Goal: Task Accomplishment & Management: Use online tool/utility

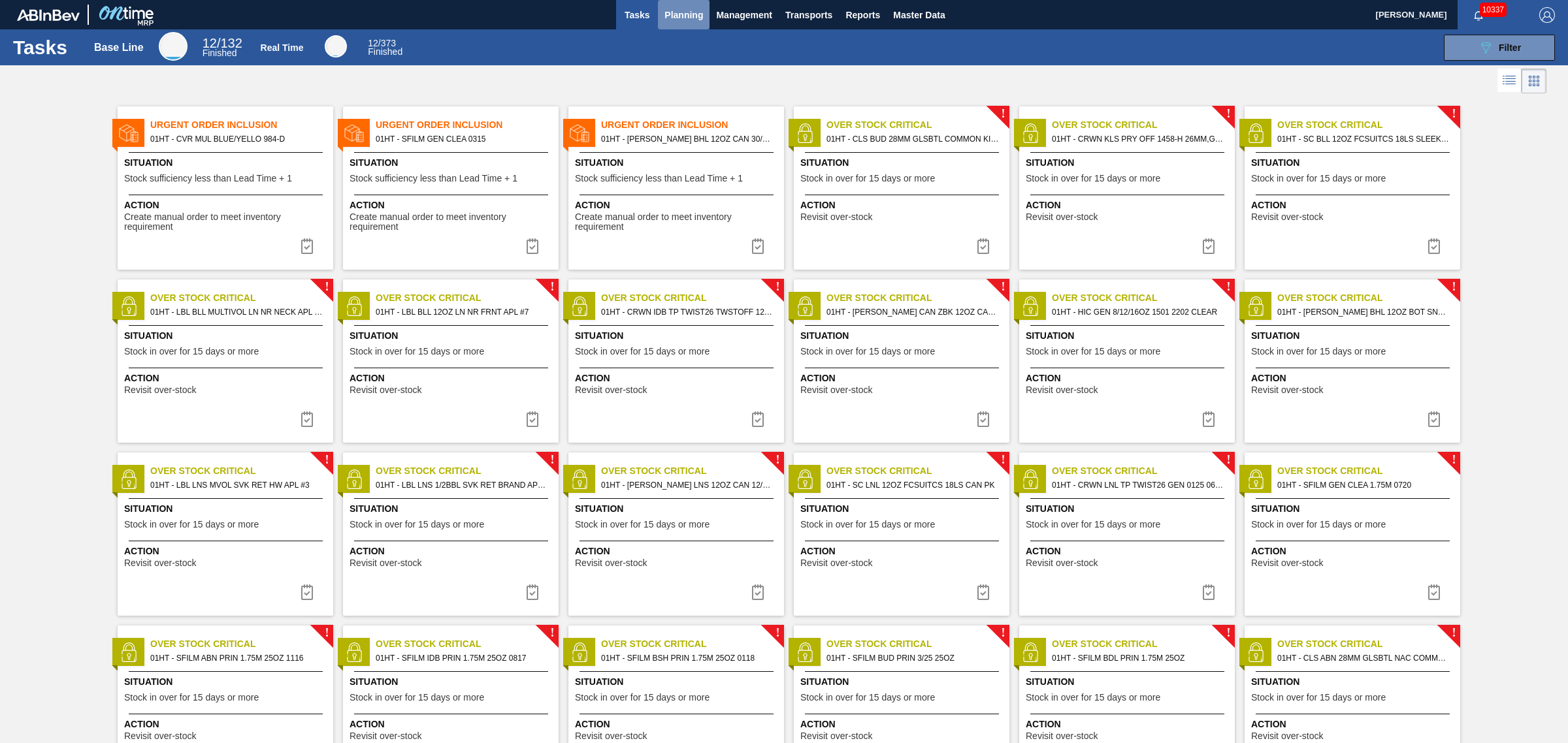
click at [688, 14] on span "Planning" at bounding box center [683, 15] width 39 height 16
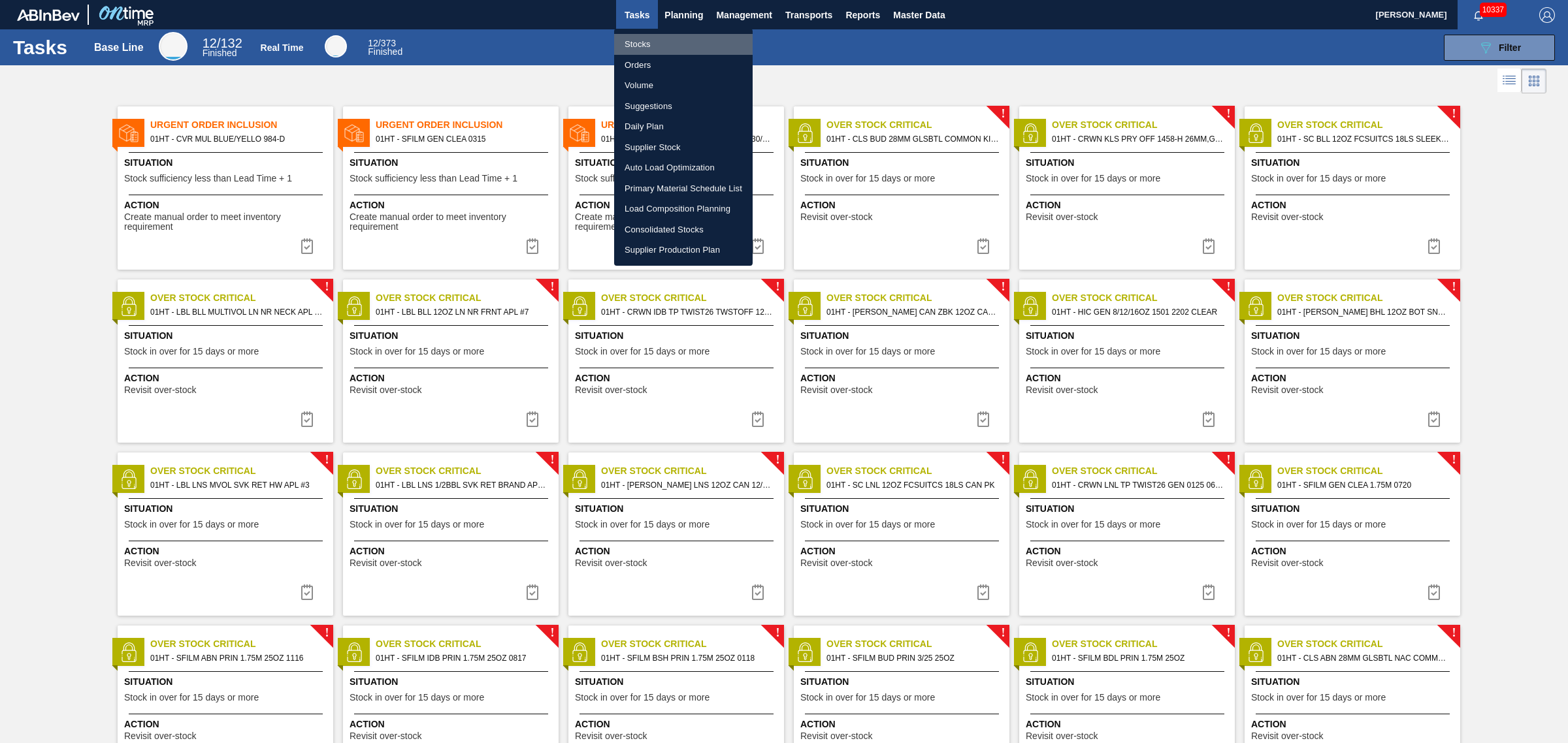
click at [644, 43] on li "Stocks" at bounding box center [683, 44] width 139 height 21
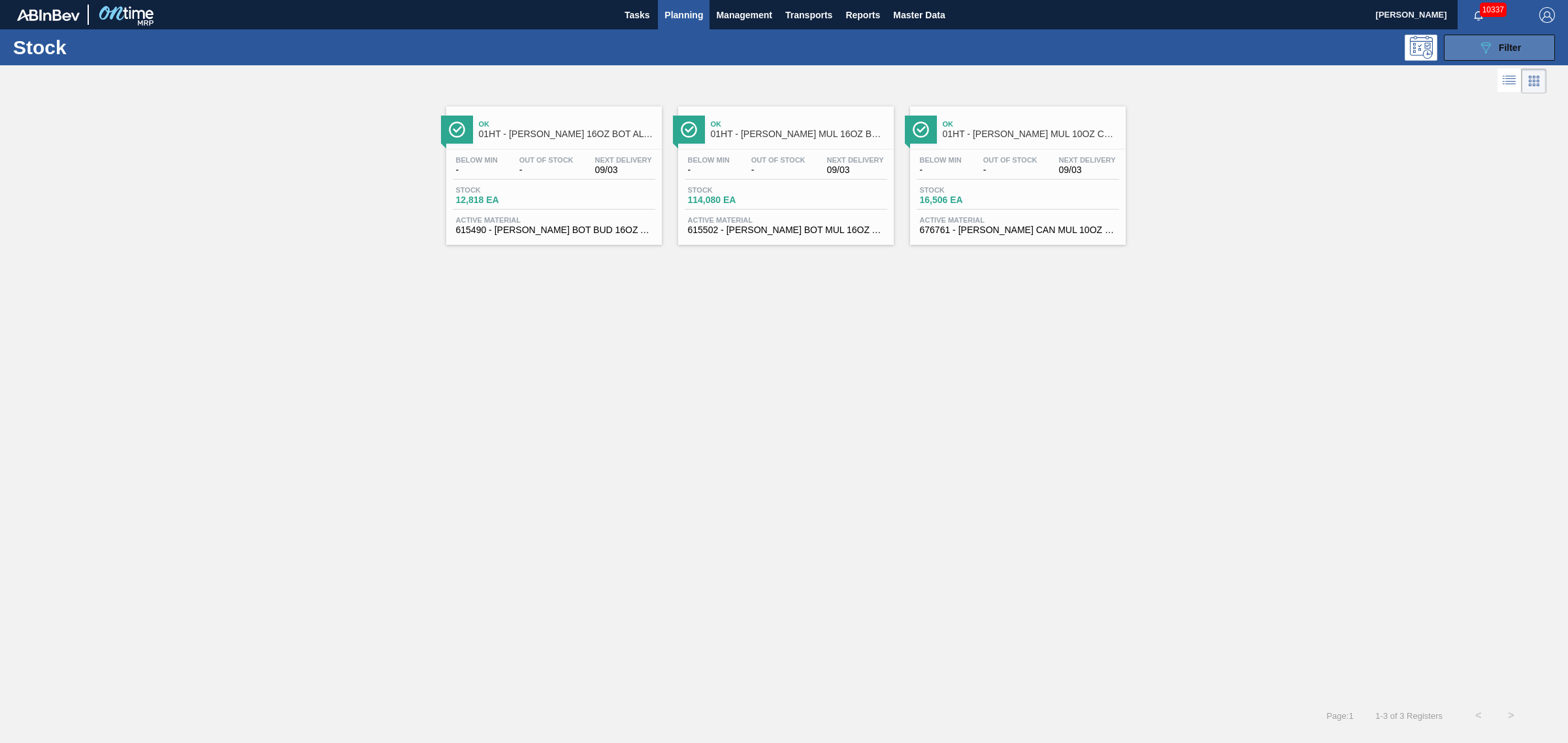
click at [1478, 47] on icon "089F7B8B-B2A5-4AFE-B5C0-19BA573D28AC" at bounding box center [1485, 47] width 16 height 16
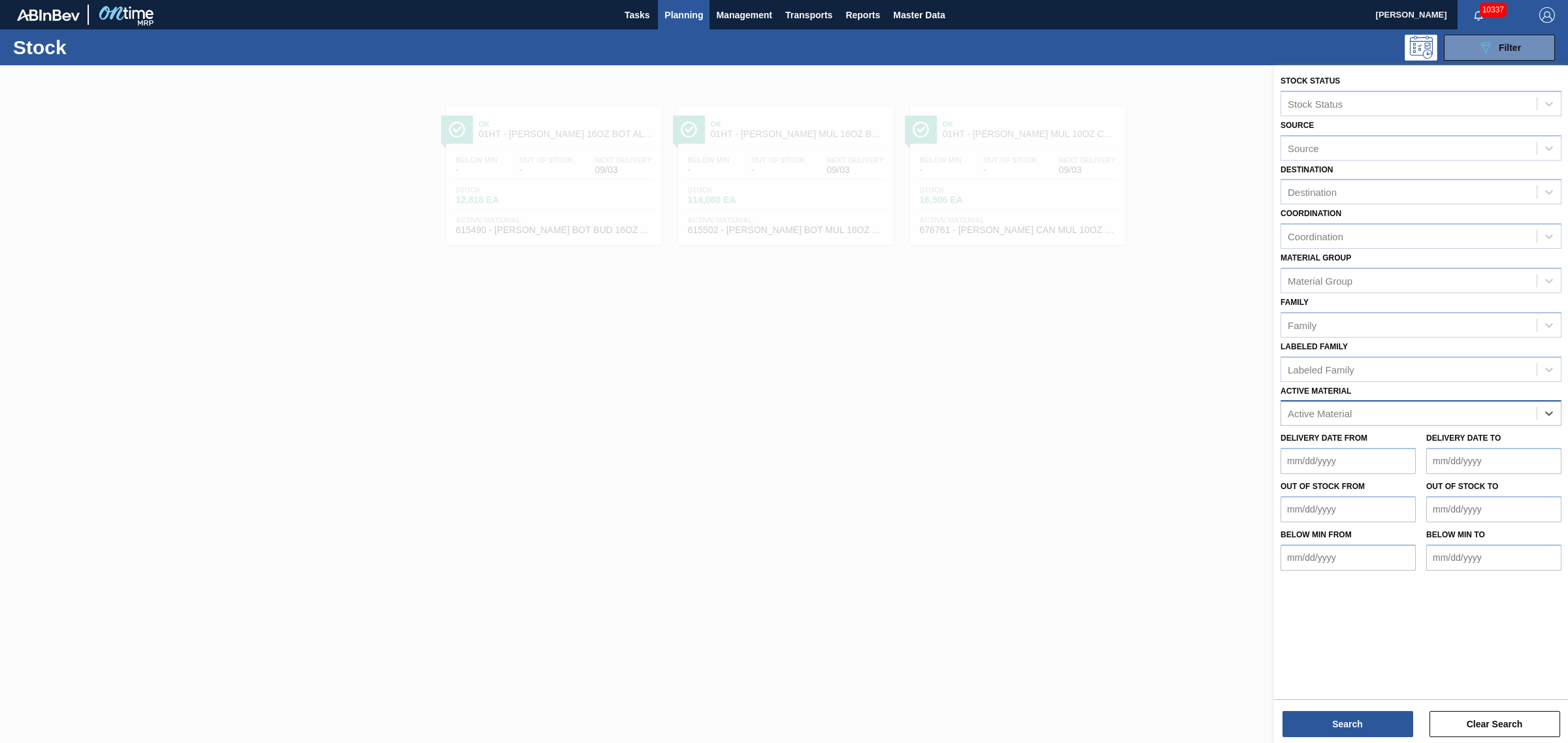
click at [1376, 404] on div "Active Material" at bounding box center [1409, 413] width 256 height 19
type Material "878695"
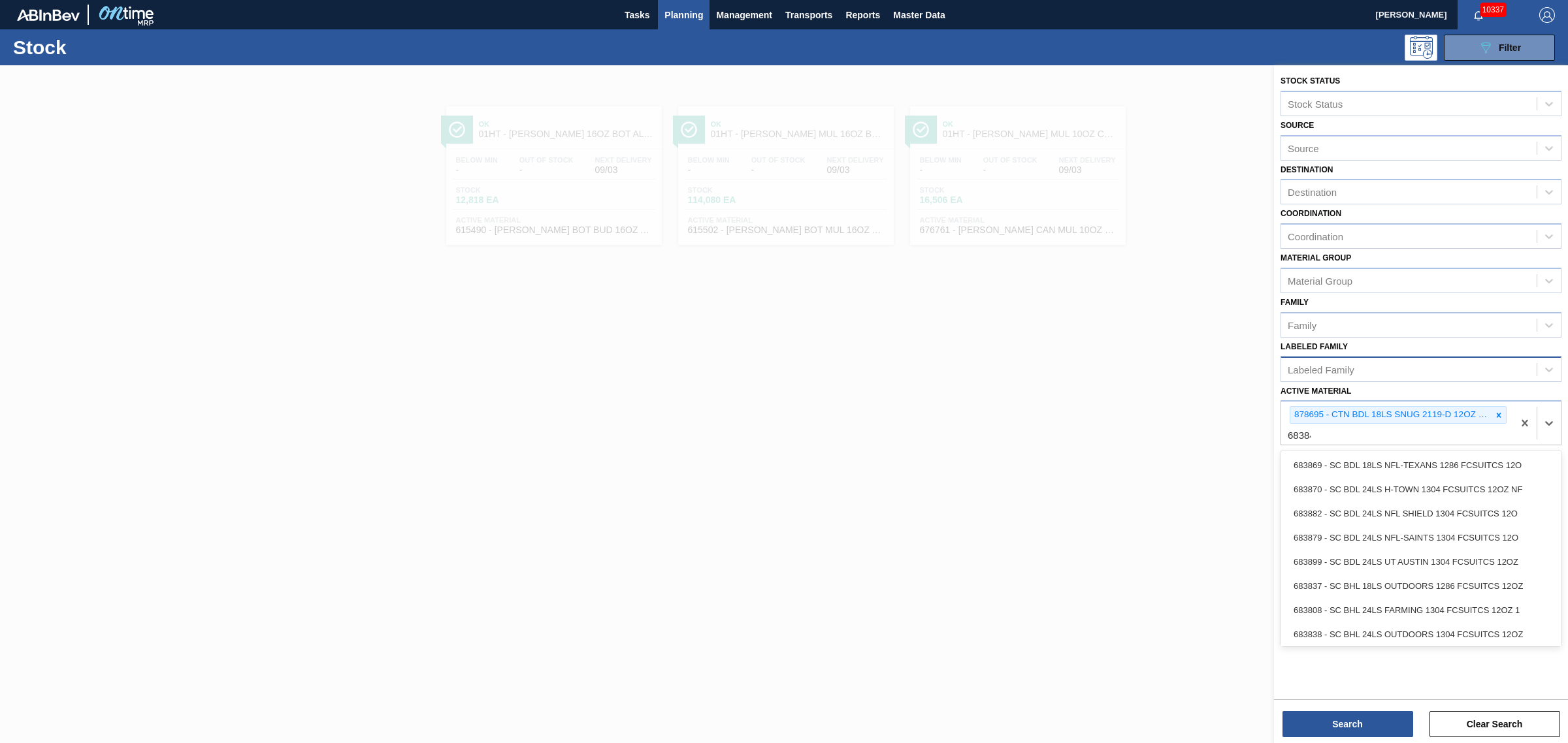
type Material "683844"
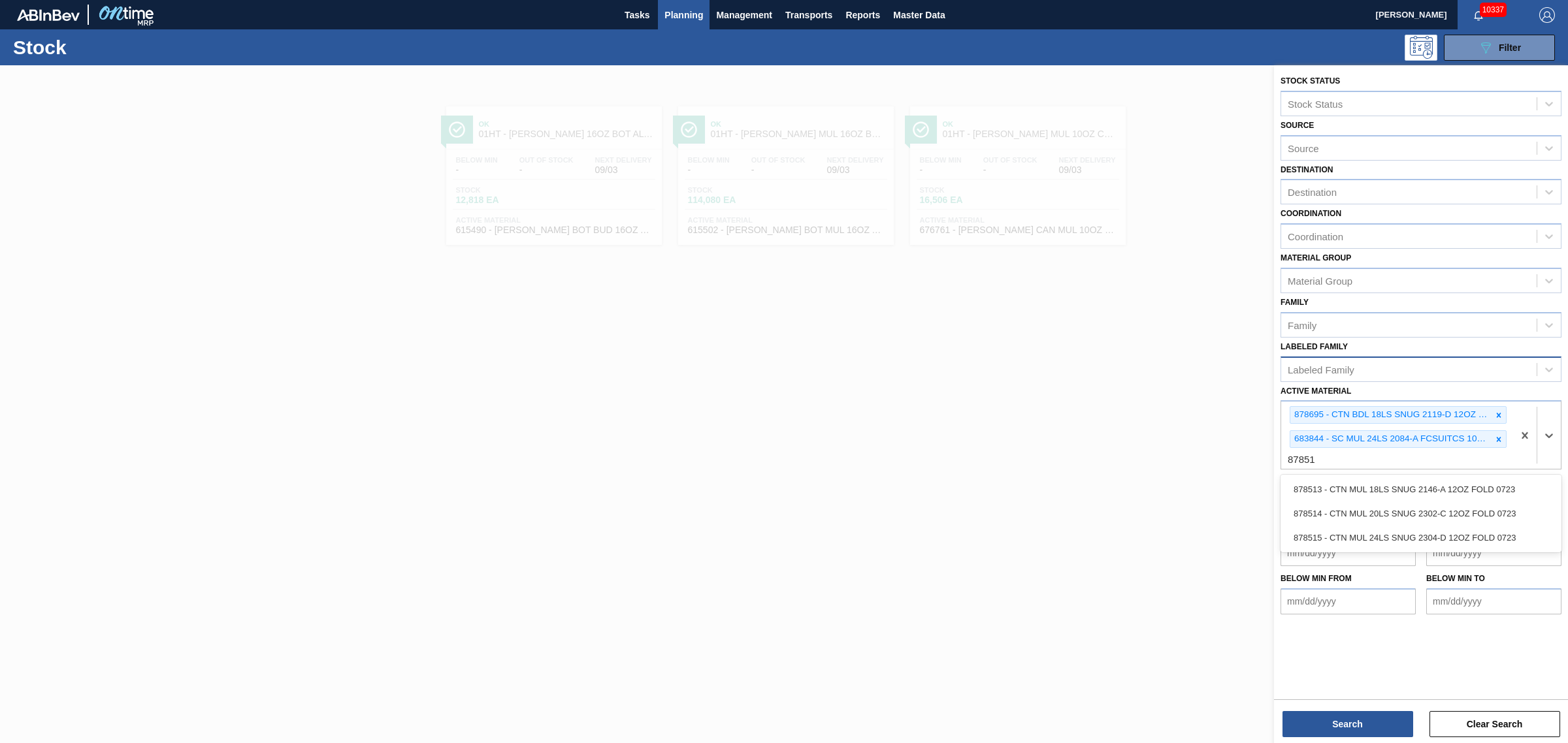
type Material "878514"
type Material "878513"
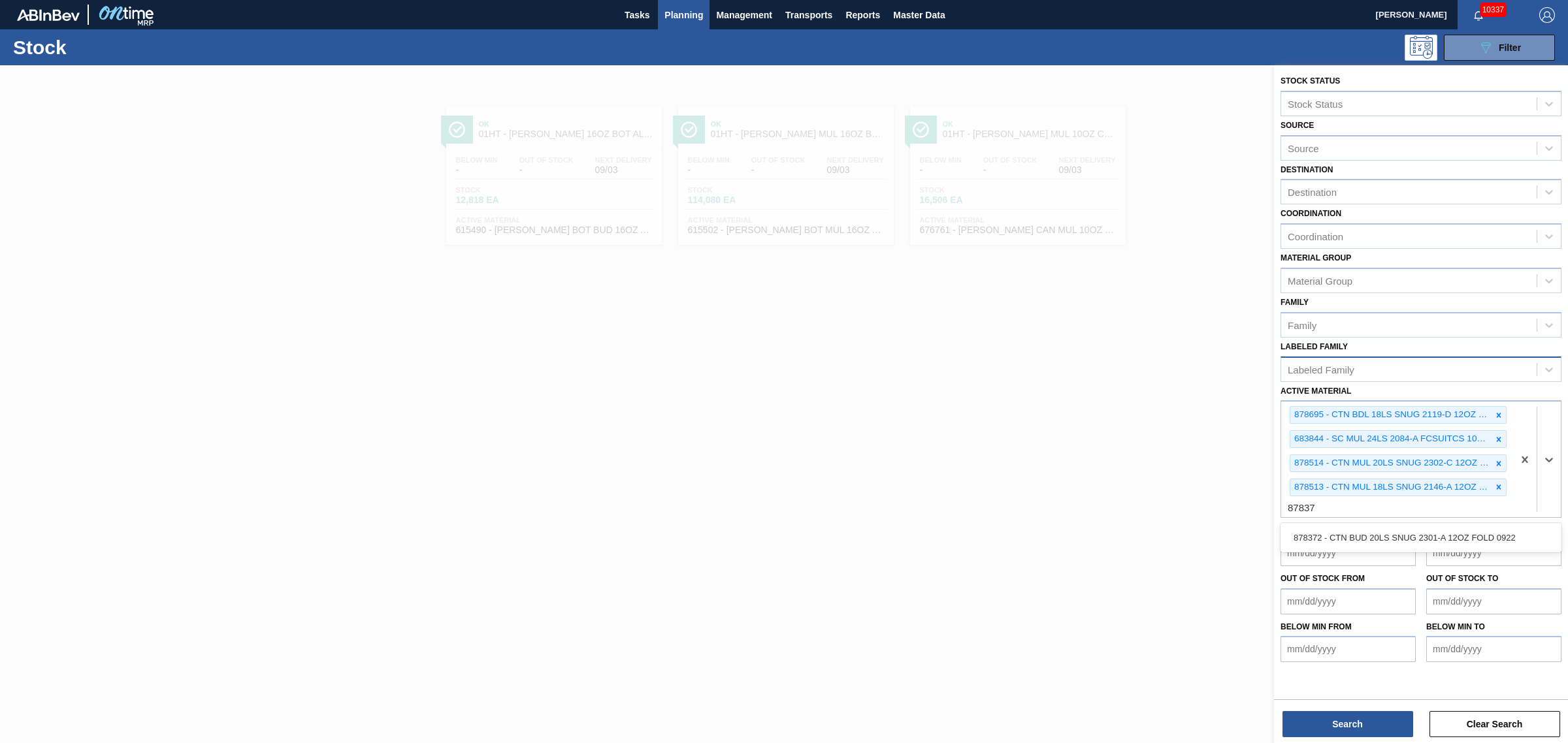
type Material "878372"
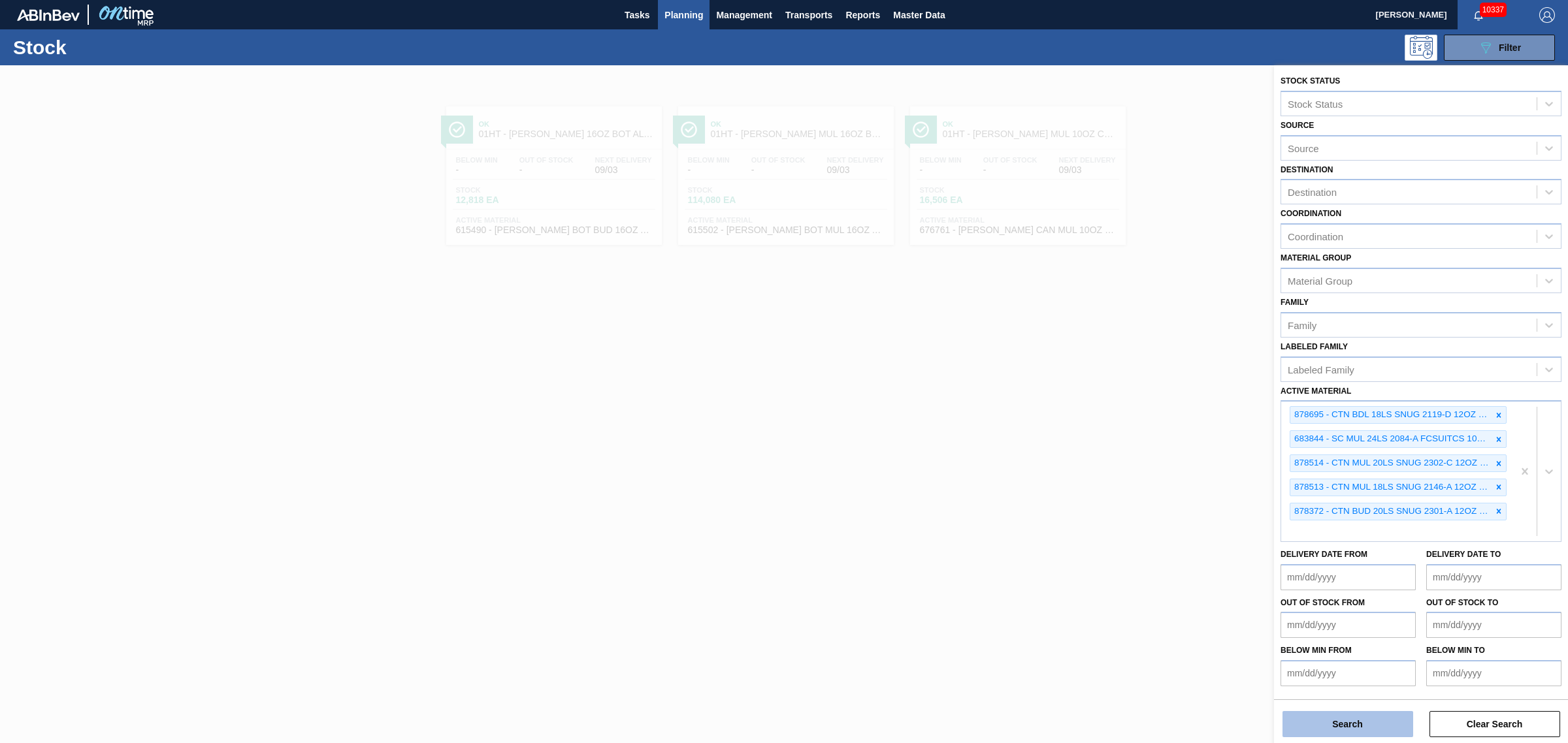
click at [1335, 726] on button "Search" at bounding box center [1348, 724] width 131 height 26
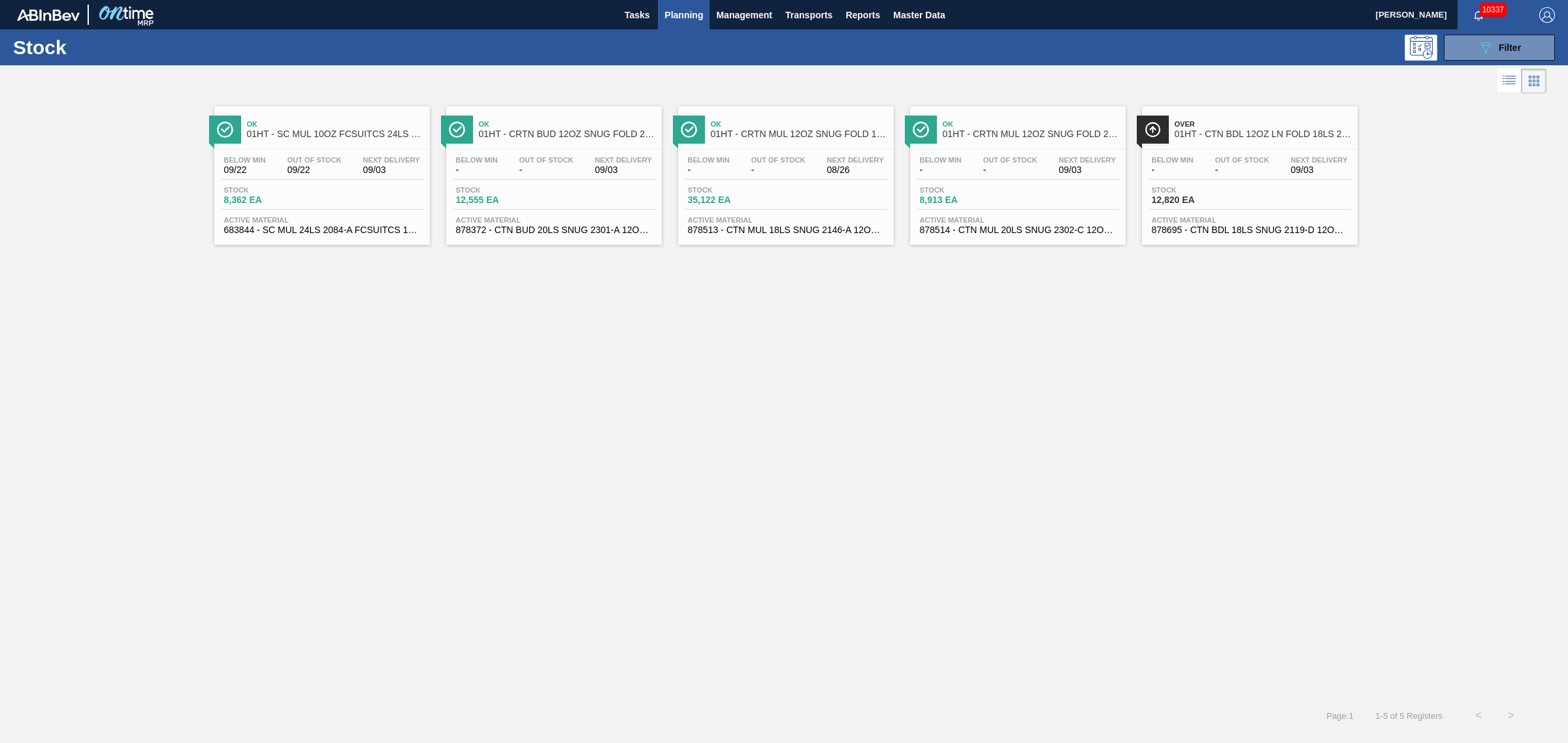
click at [1168, 186] on span "Stock" at bounding box center [1197, 190] width 91 height 8
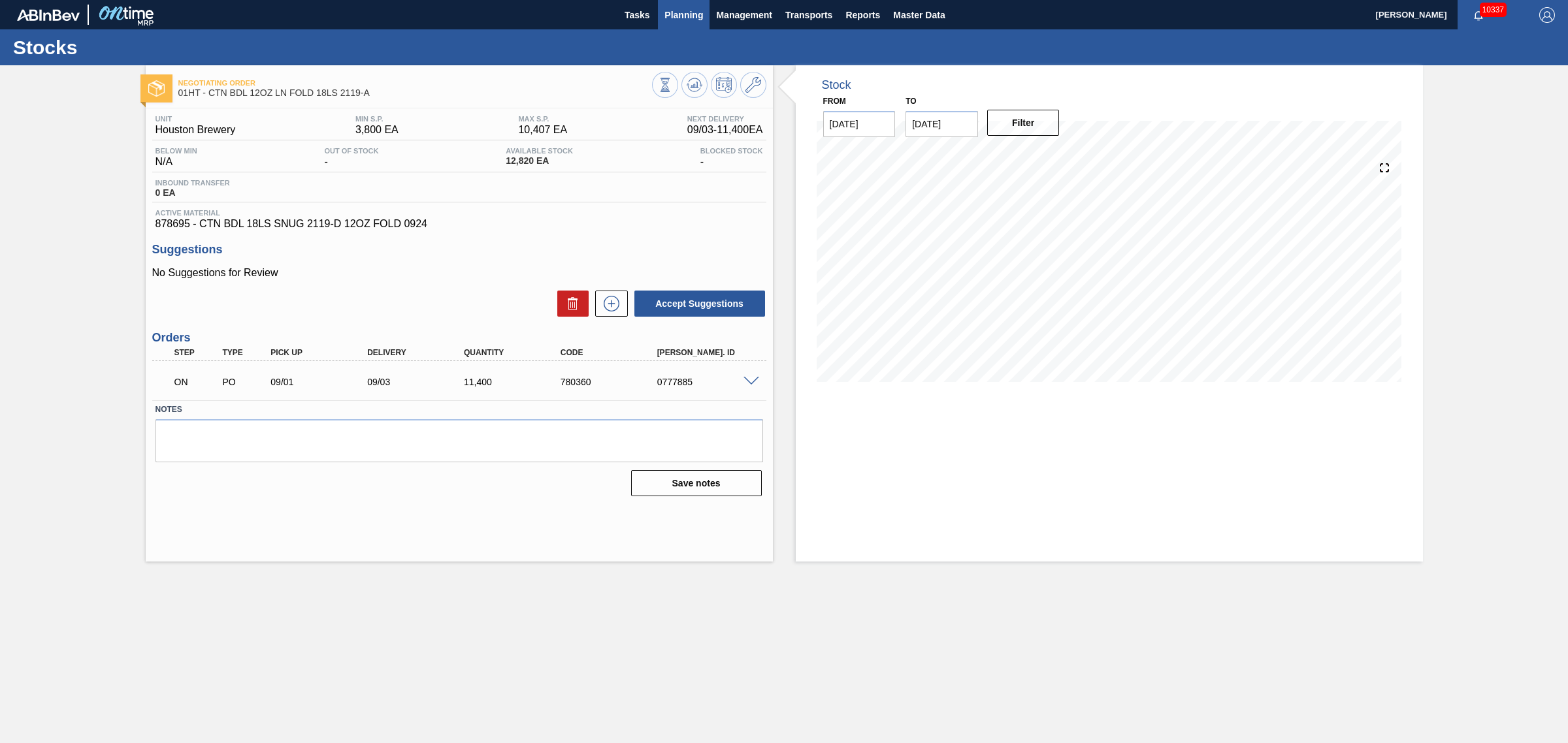
click at [671, 14] on span "Planning" at bounding box center [683, 15] width 39 height 16
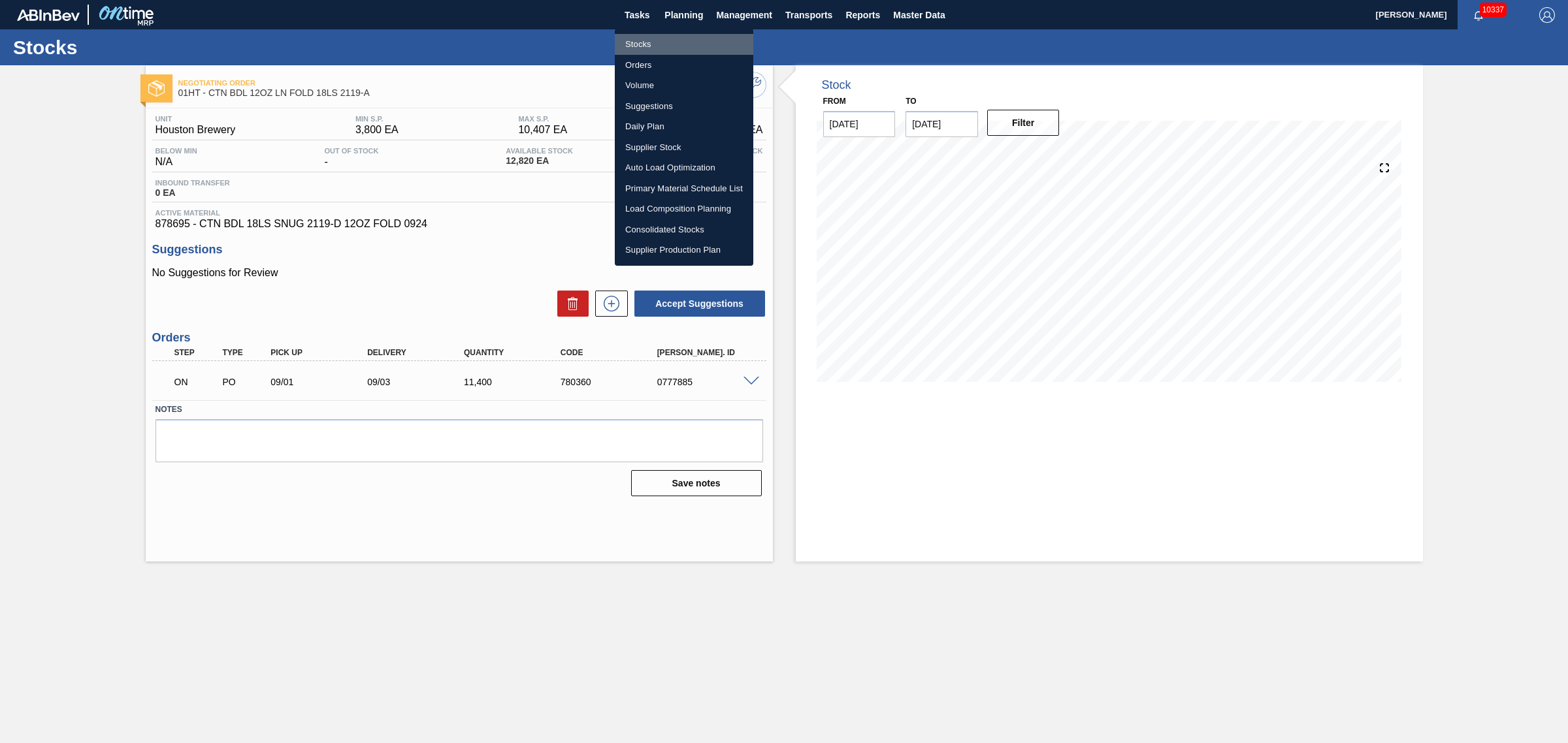
click at [643, 41] on li "Stocks" at bounding box center [683, 44] width 139 height 21
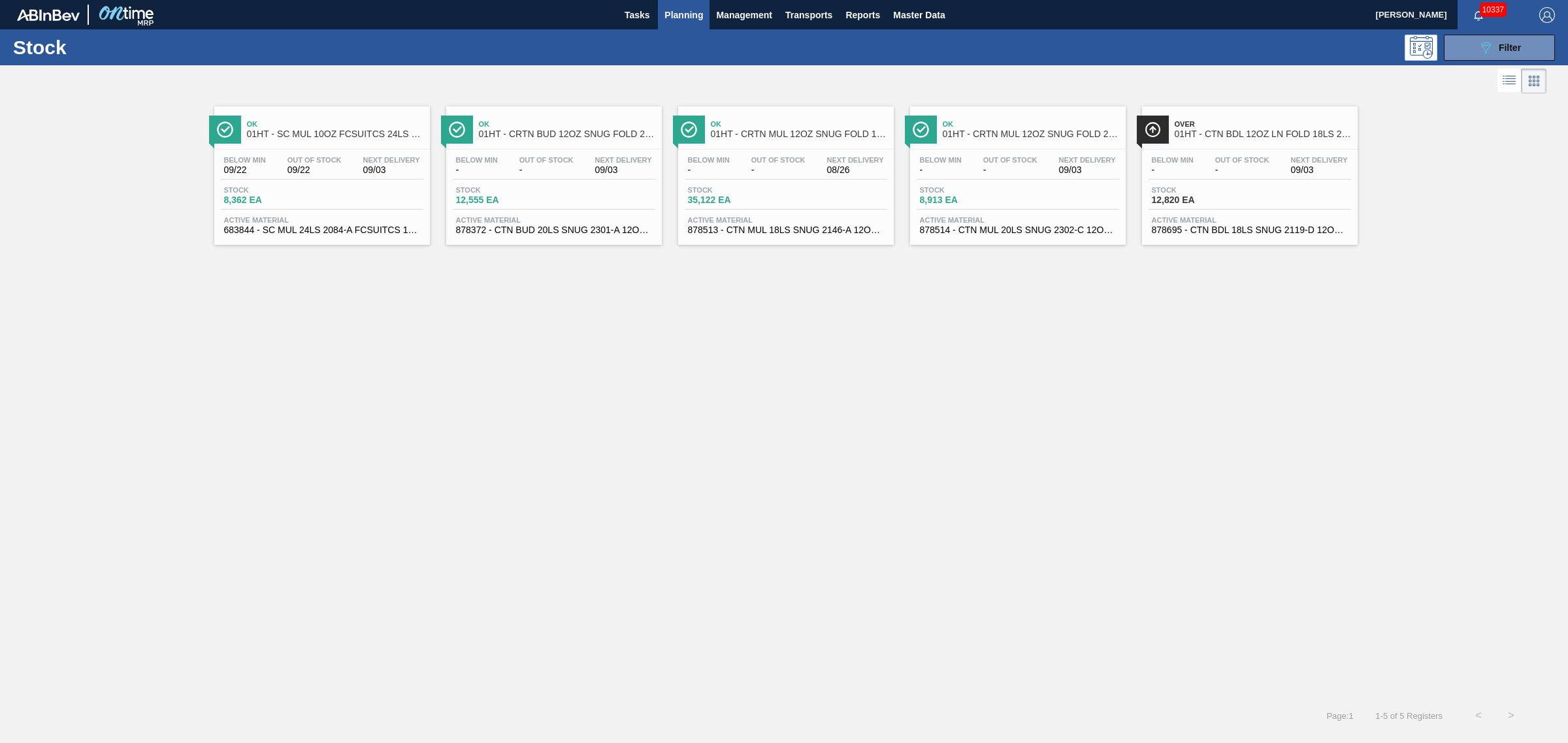
click at [994, 205] on span "8,913 EA" at bounding box center [965, 200] width 91 height 10
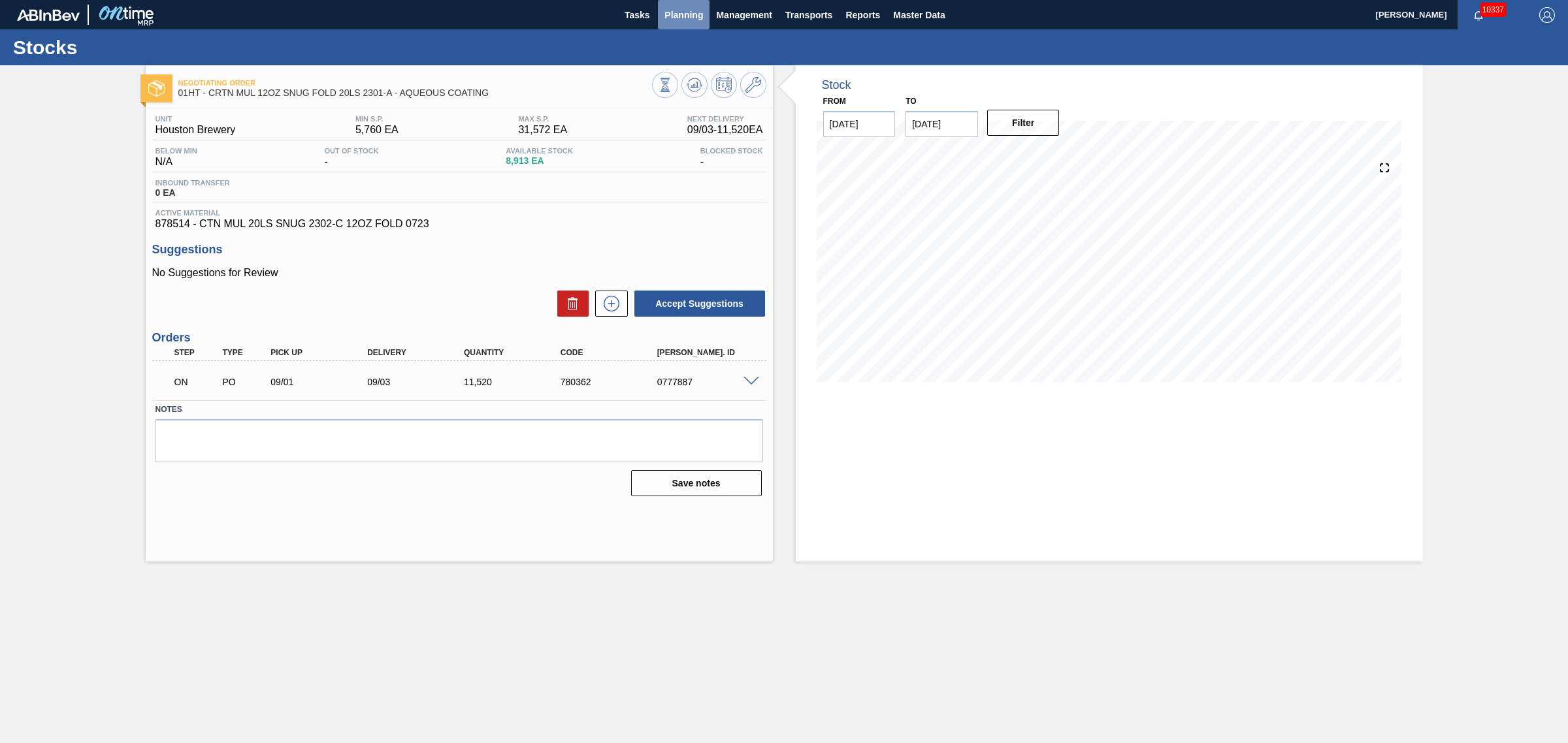
click at [694, 7] on span "Planning" at bounding box center [683, 15] width 39 height 16
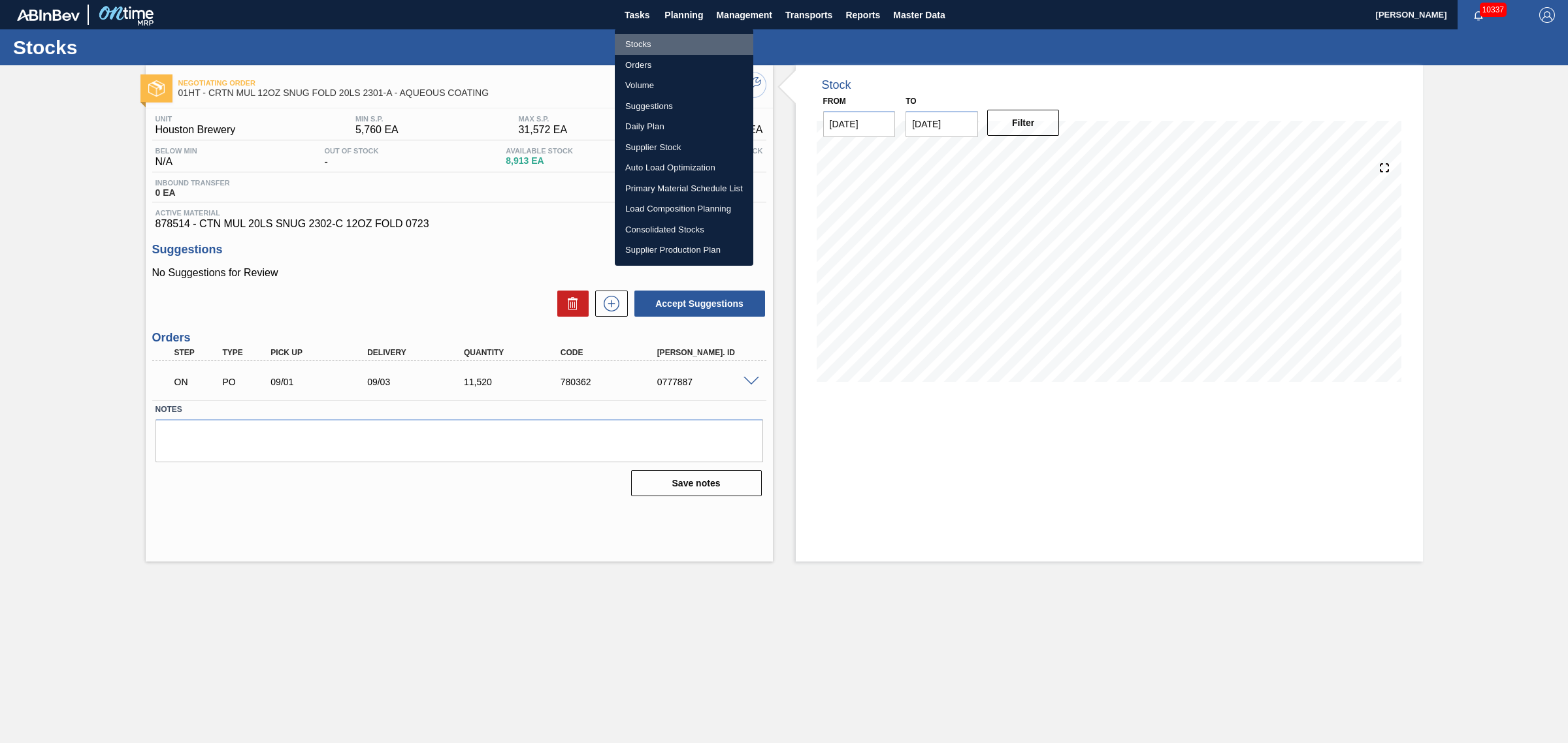
click at [654, 42] on li "Stocks" at bounding box center [683, 44] width 139 height 21
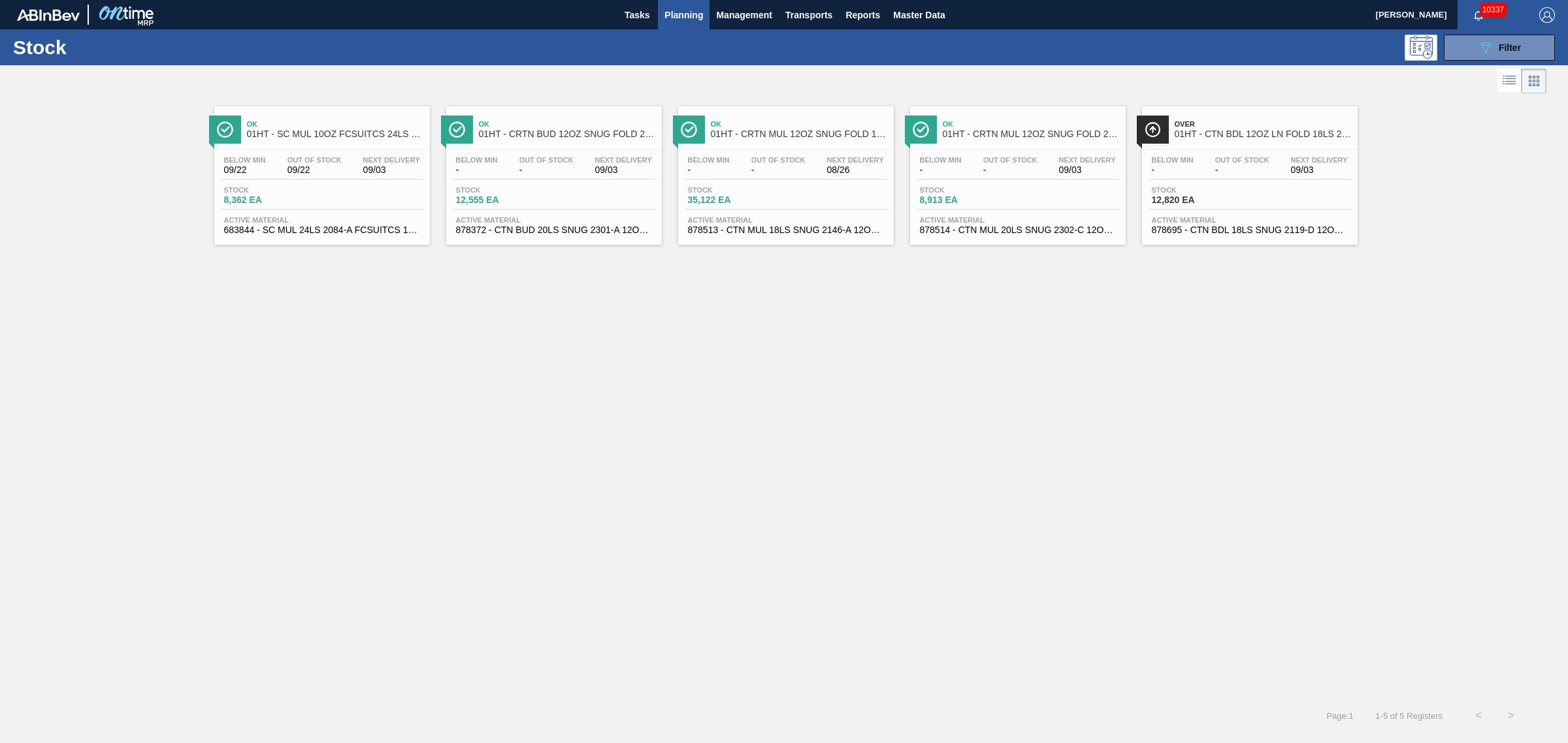
click at [762, 183] on div "Below Min - Out Of Stock - Next Delivery 08/26 Stock 35,122 EA Active Material …" at bounding box center [785, 194] width 215 height 89
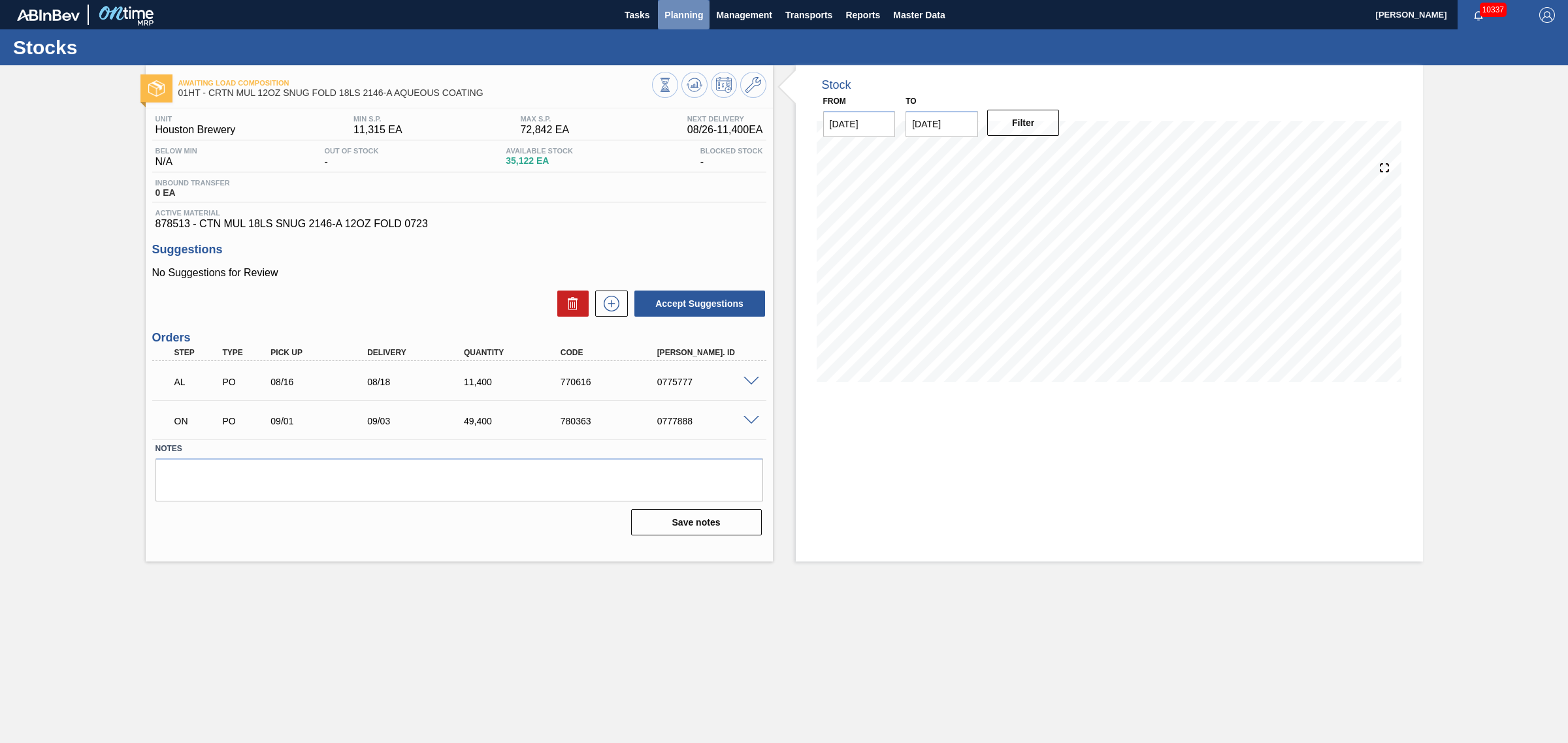
click at [677, 8] on span "Planning" at bounding box center [683, 15] width 39 height 16
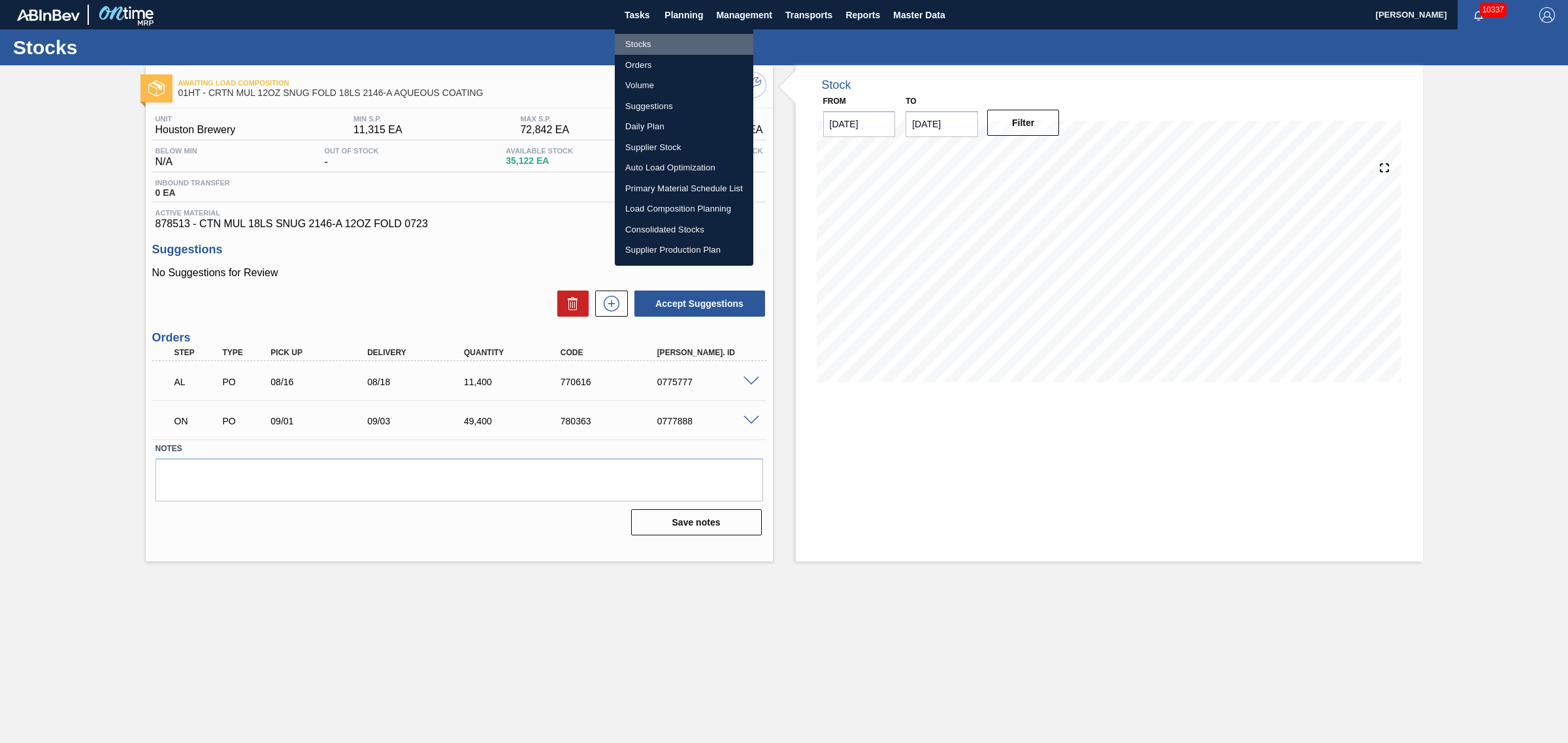
click at [648, 40] on li "Stocks" at bounding box center [683, 44] width 139 height 21
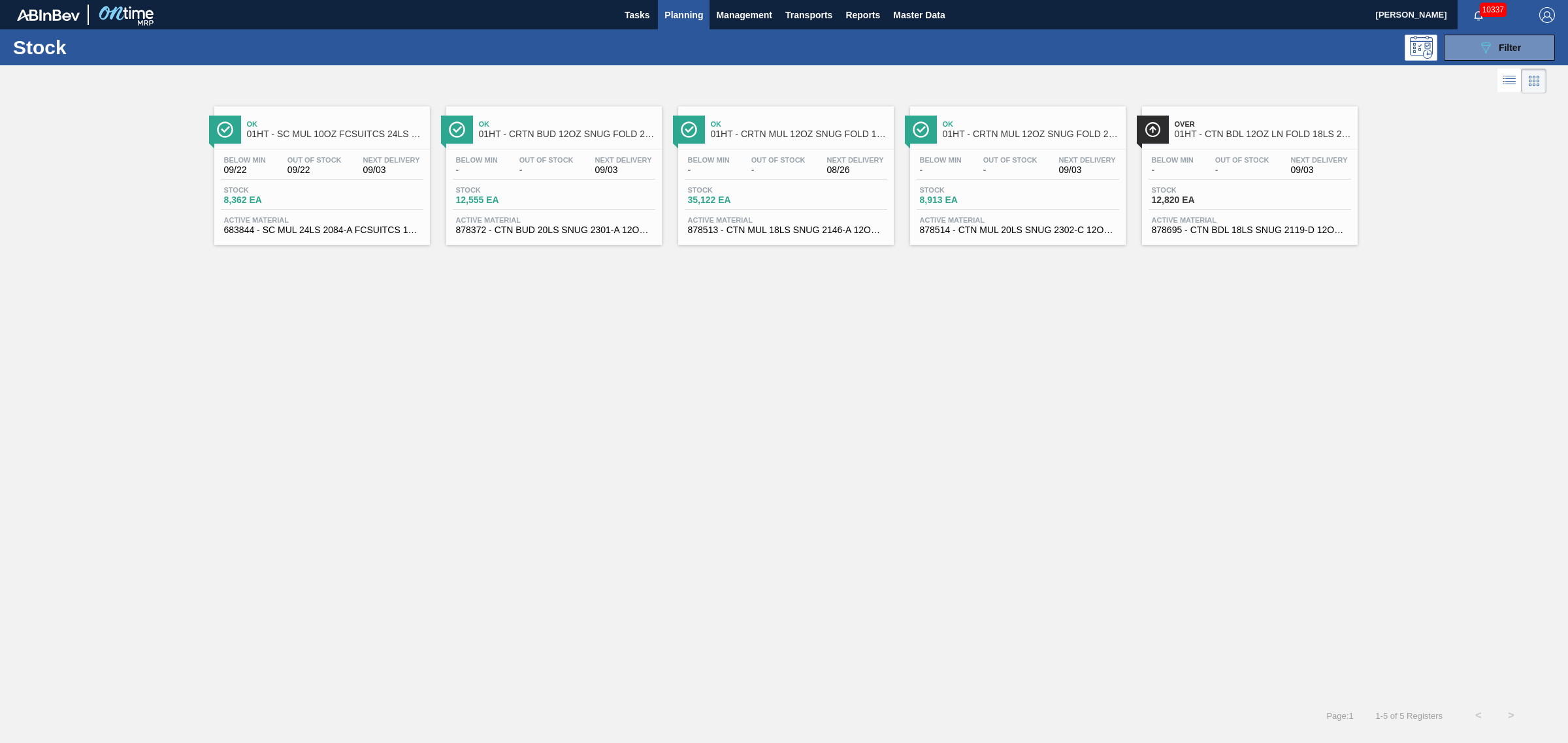
click at [565, 134] on span "01HT - CRTN BUD 12OZ SNUG FOLD 20LS 2301-A - VBI" at bounding box center [567, 134] width 177 height 10
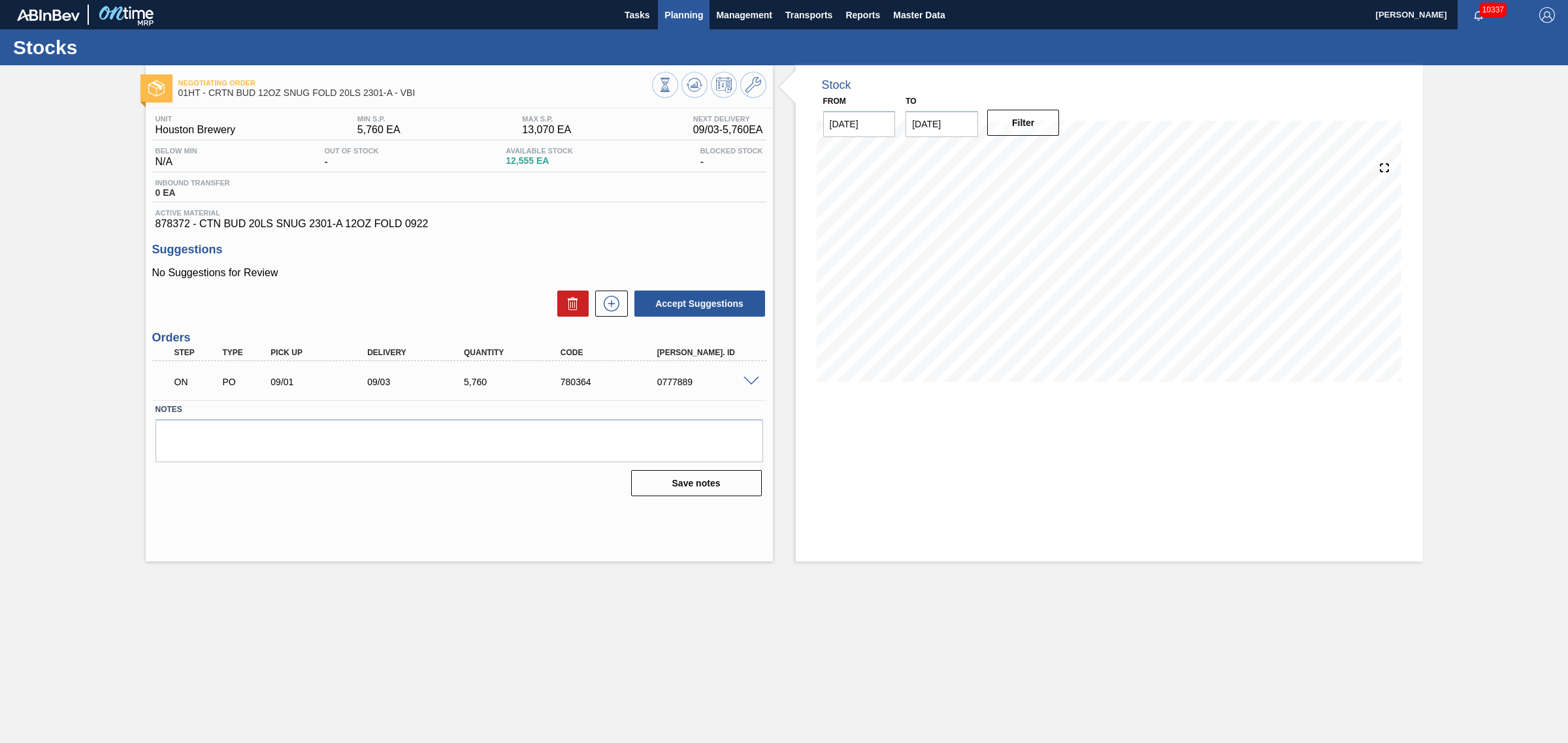
click at [683, 11] on span "Planning" at bounding box center [683, 15] width 39 height 16
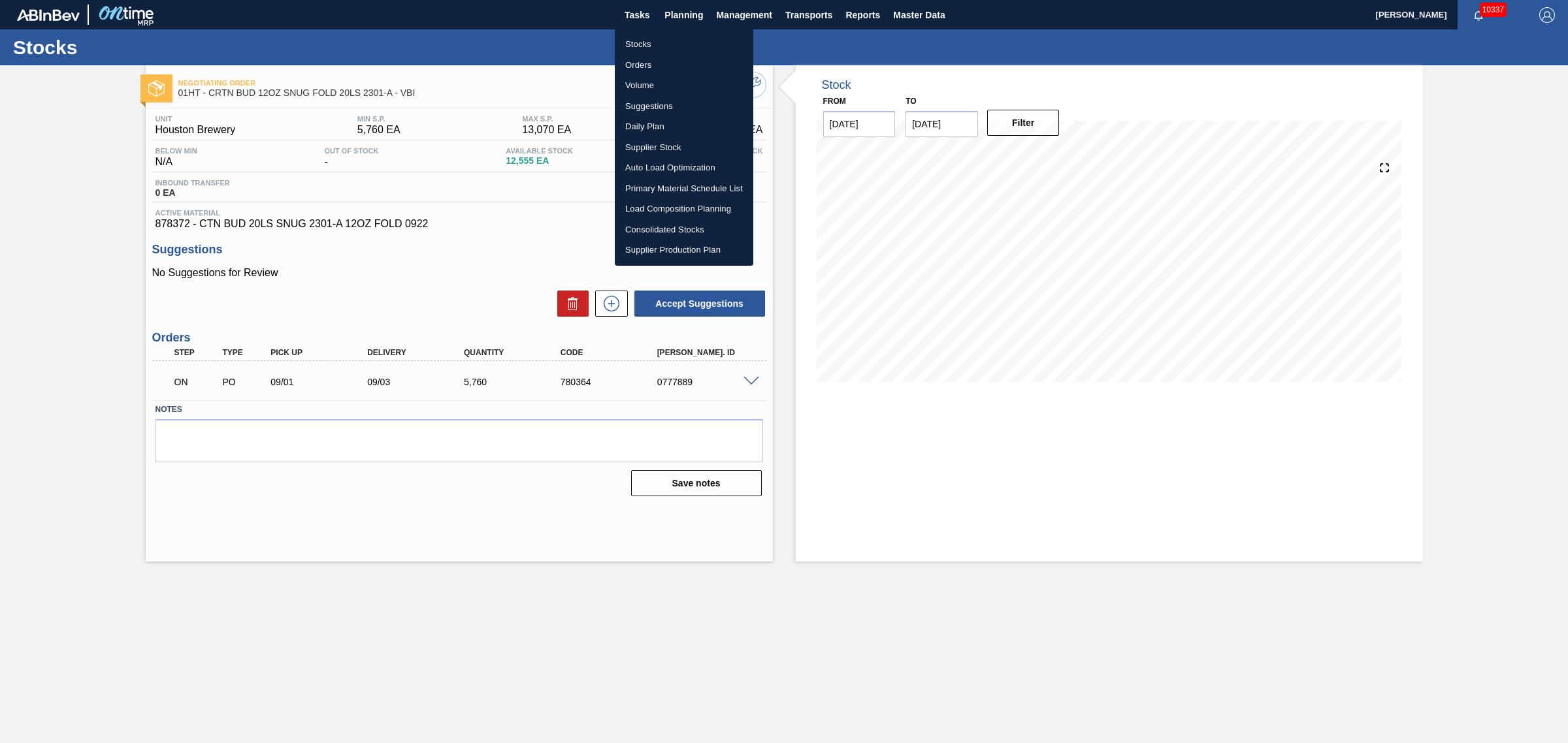
click at [635, 43] on li "Stocks" at bounding box center [683, 44] width 139 height 21
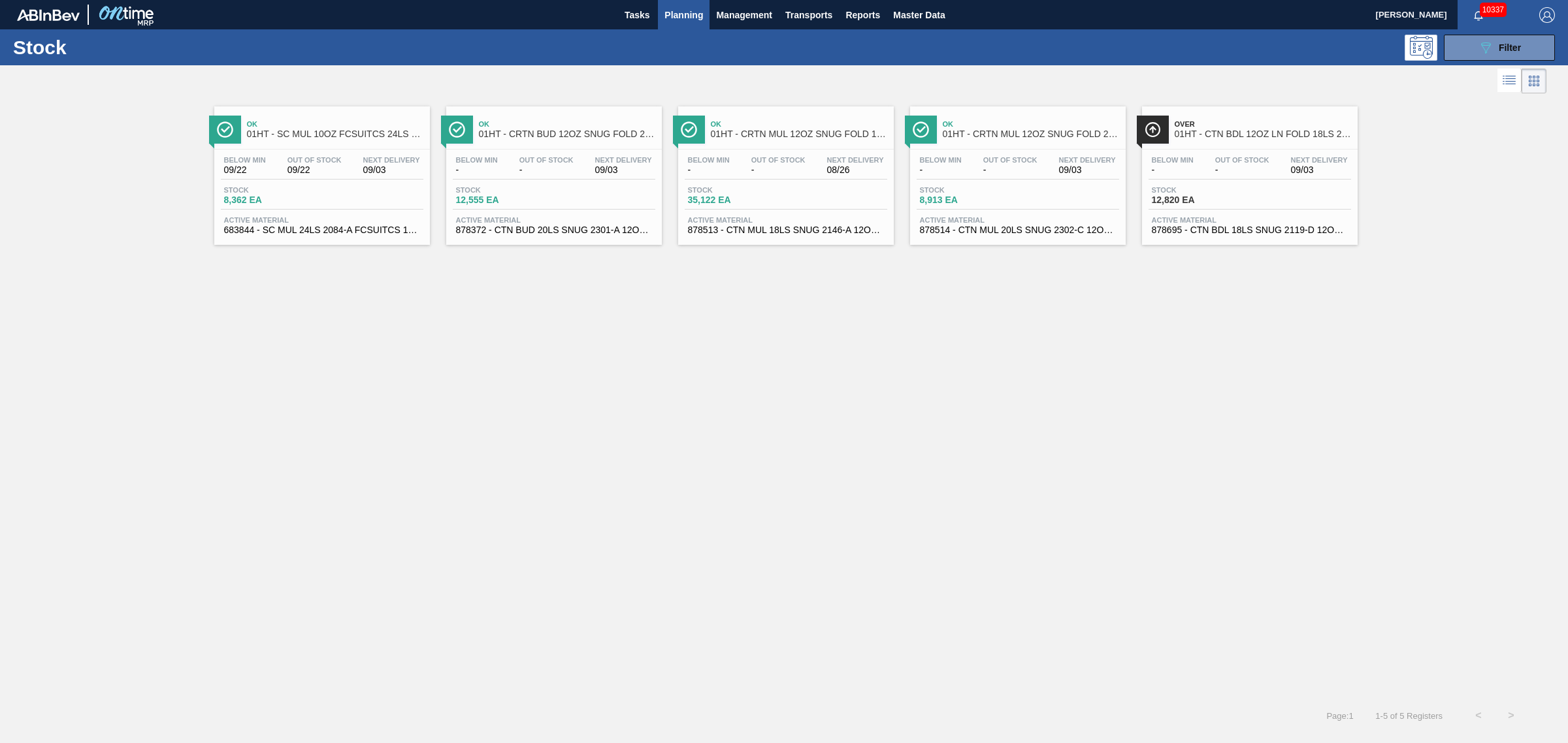
click at [301, 175] on span "09/22" at bounding box center [314, 170] width 55 height 10
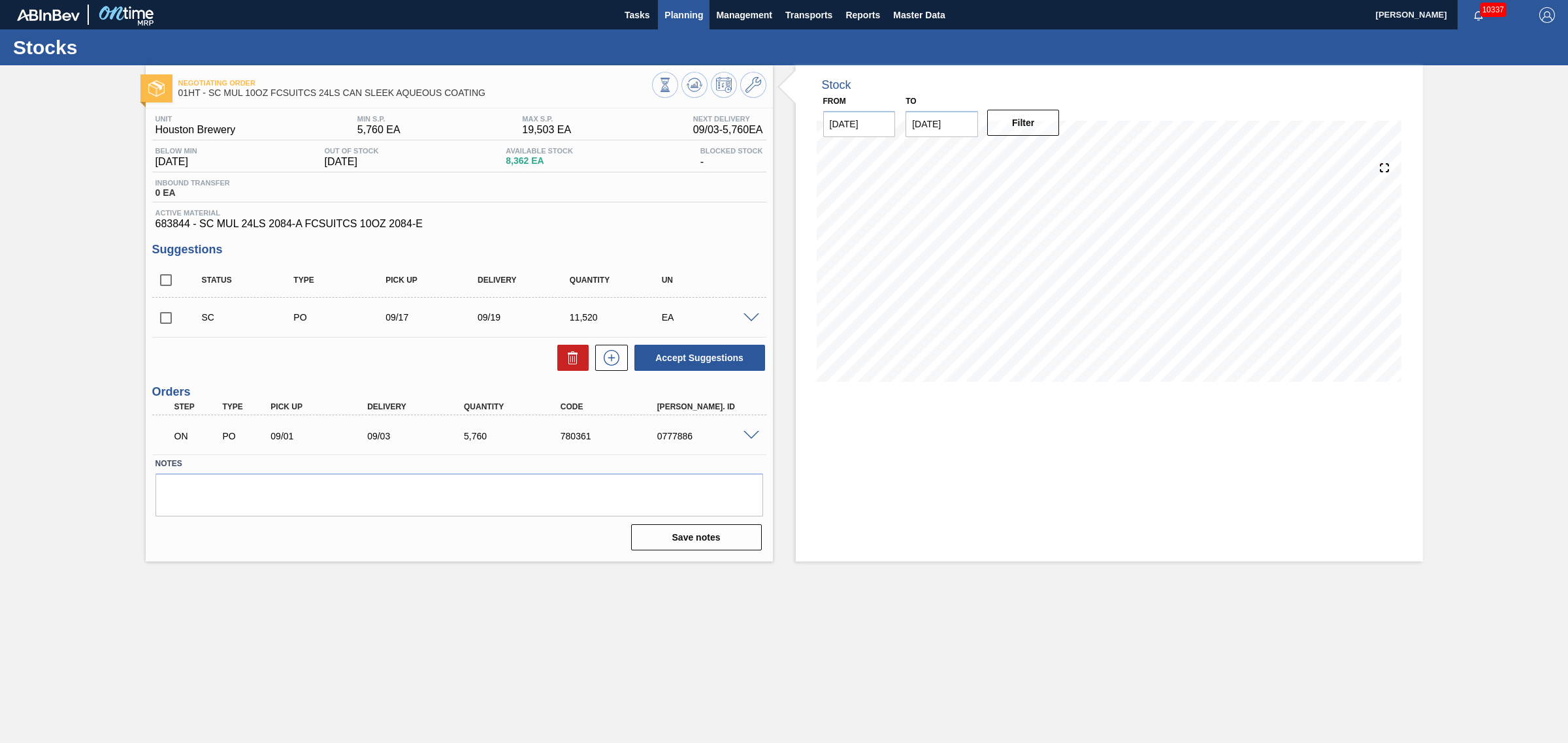
click at [683, 11] on span "Planning" at bounding box center [683, 15] width 39 height 16
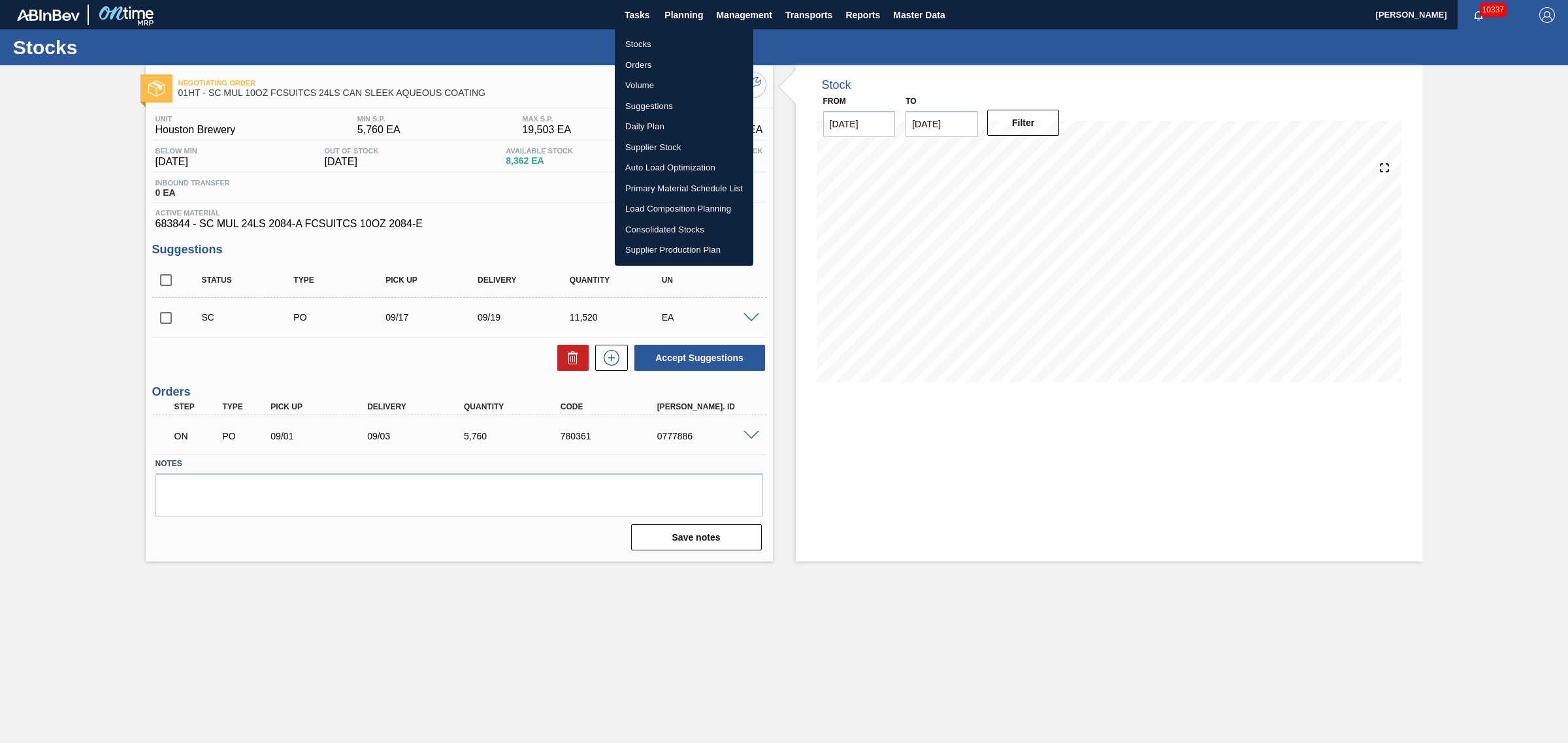
click at [654, 103] on li "Suggestions" at bounding box center [683, 106] width 139 height 21
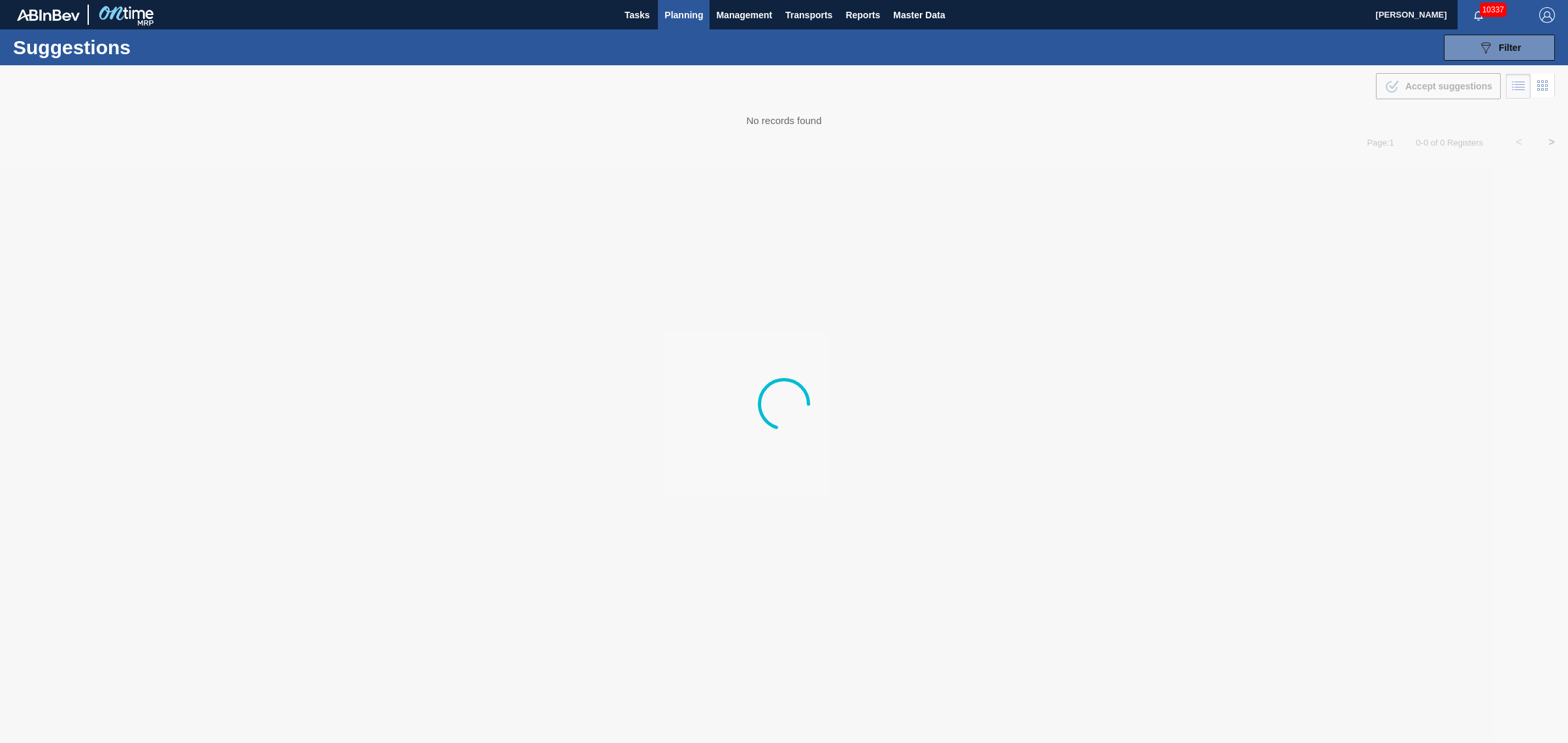
type from "[DATE]"
type to "[DATE]"
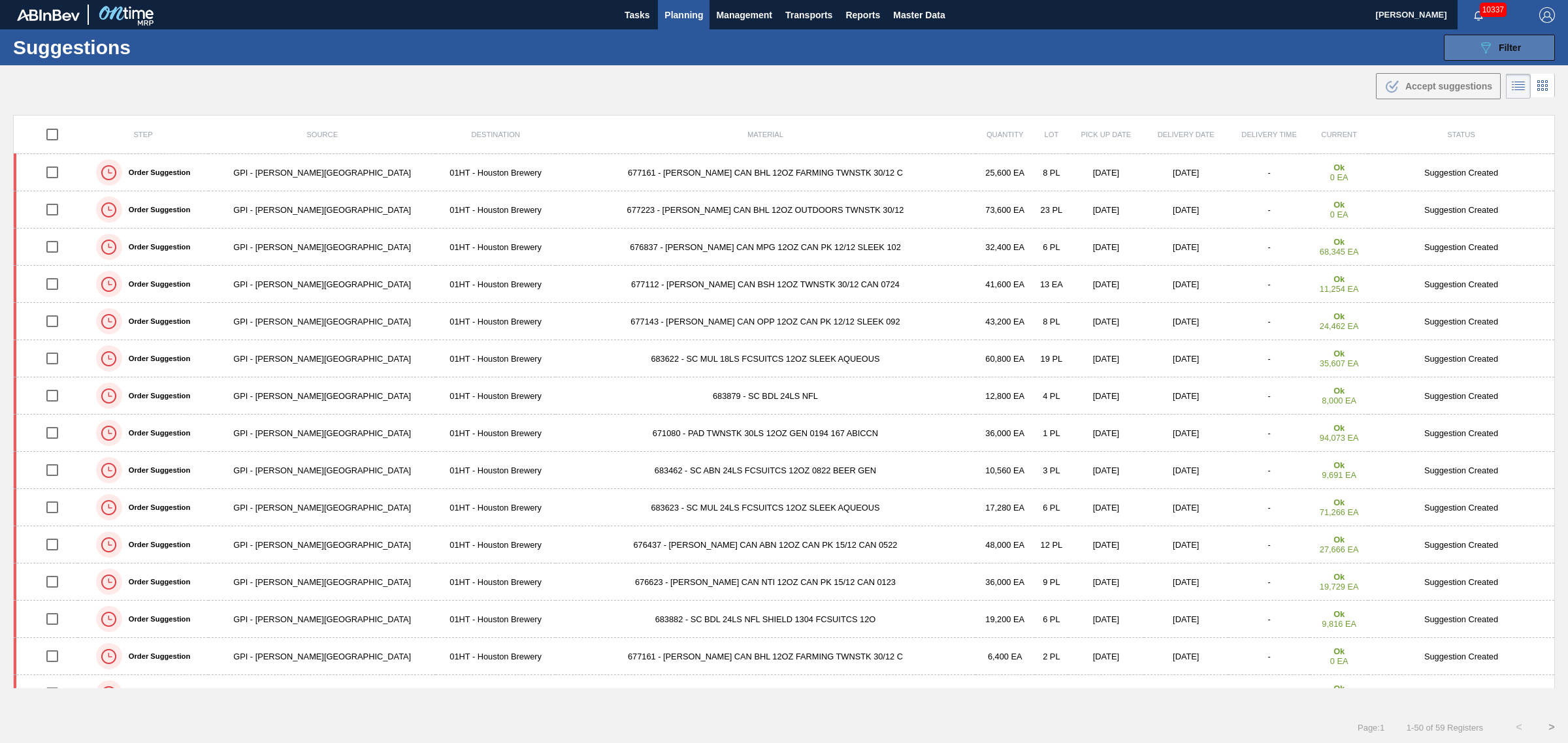
click at [1523, 39] on button "089F7B8B-B2A5-4AFE-B5C0-19BA573D28AC Filter" at bounding box center [1499, 47] width 111 height 26
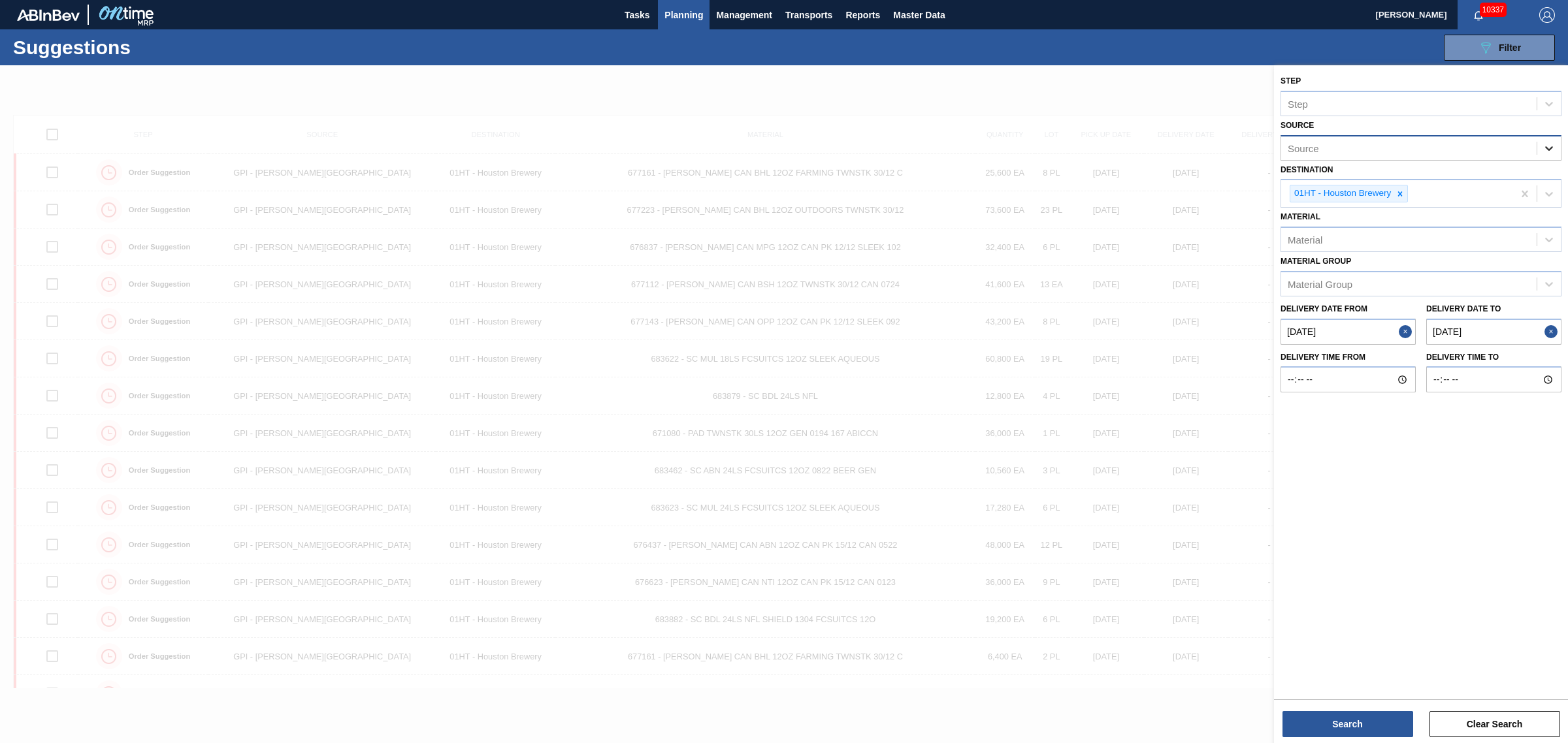
click at [1545, 146] on icon at bounding box center [1549, 148] width 13 height 13
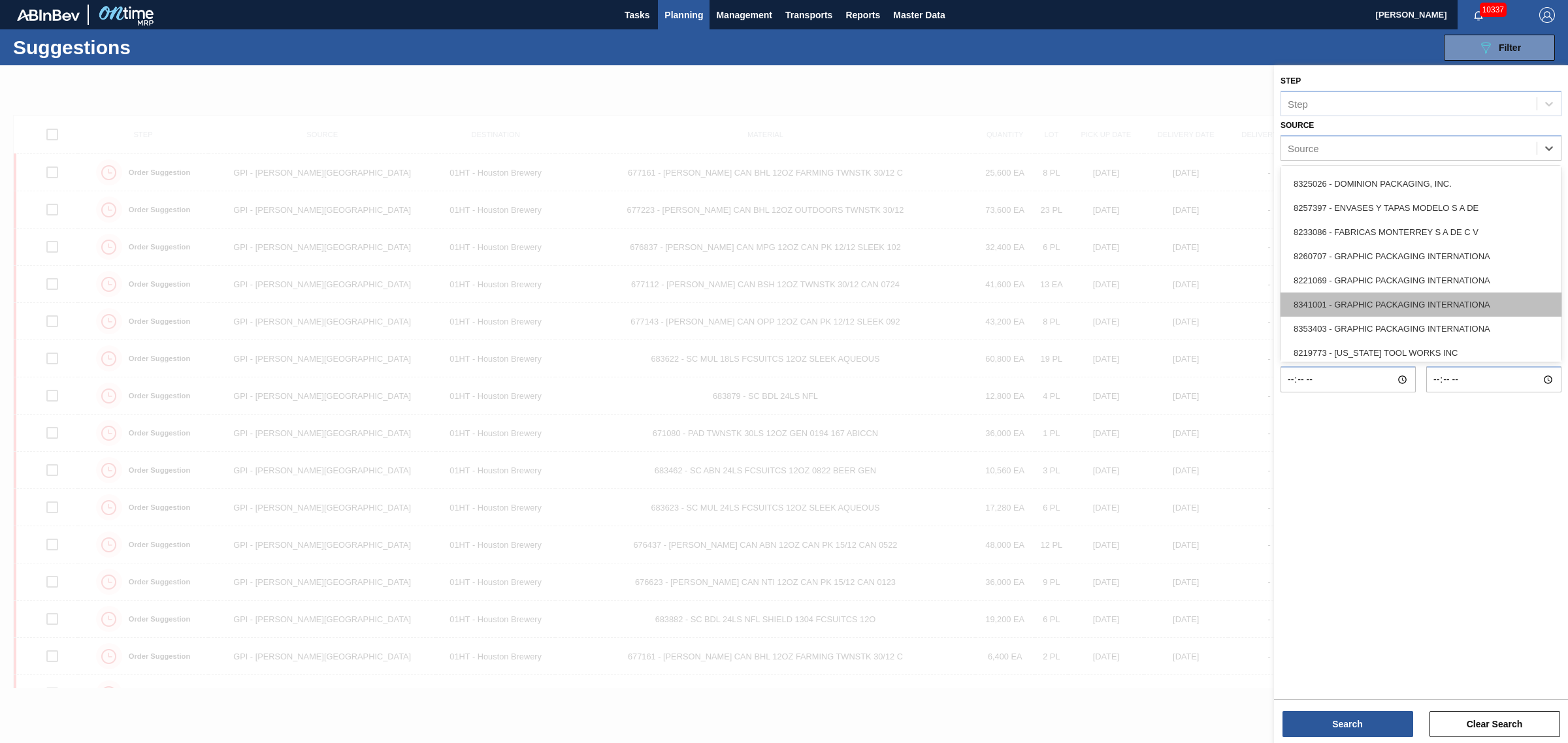
scroll to position [245, 0]
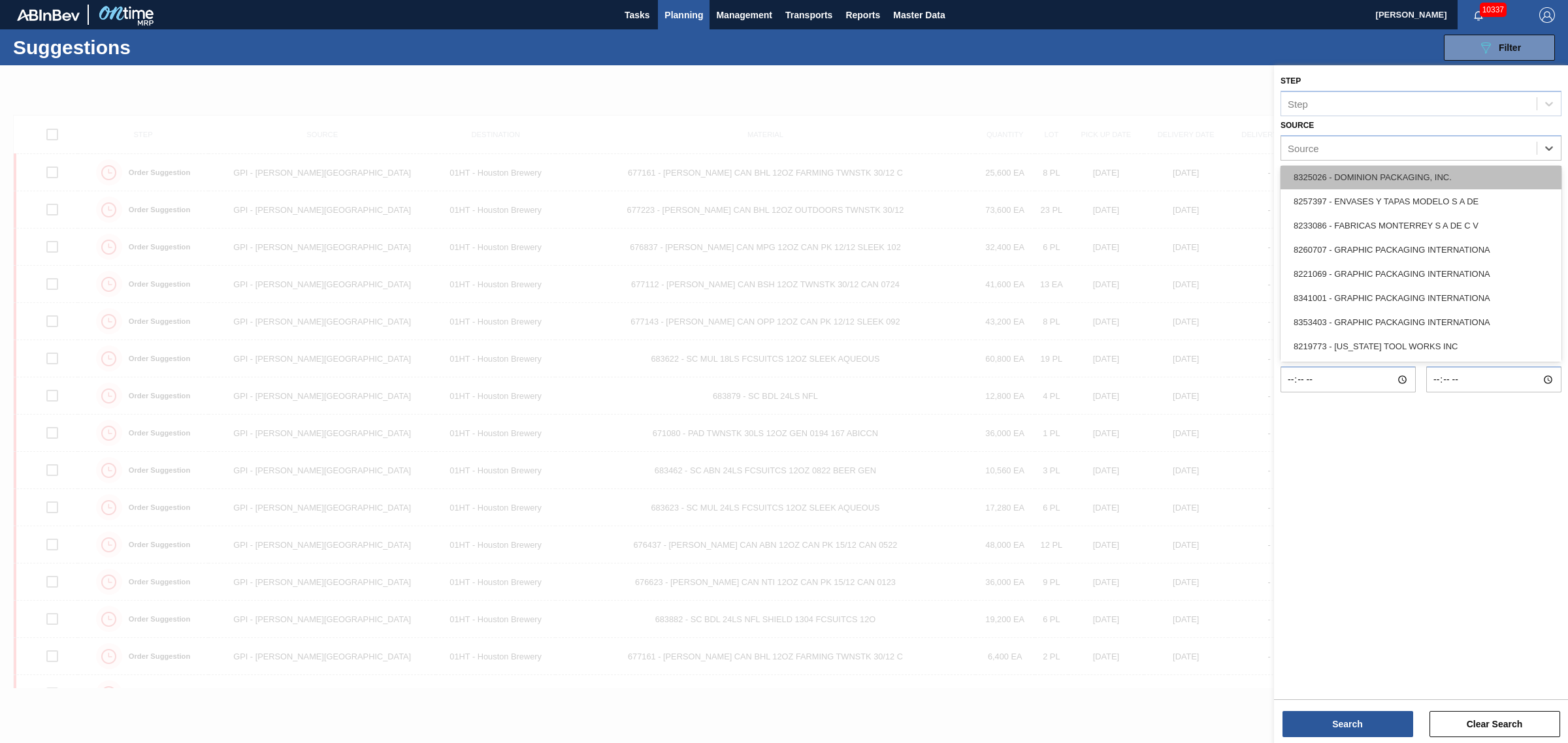
click at [1356, 174] on div "8325026 - DOMINION PACKAGING, INC." at bounding box center [1420, 177] width 281 height 24
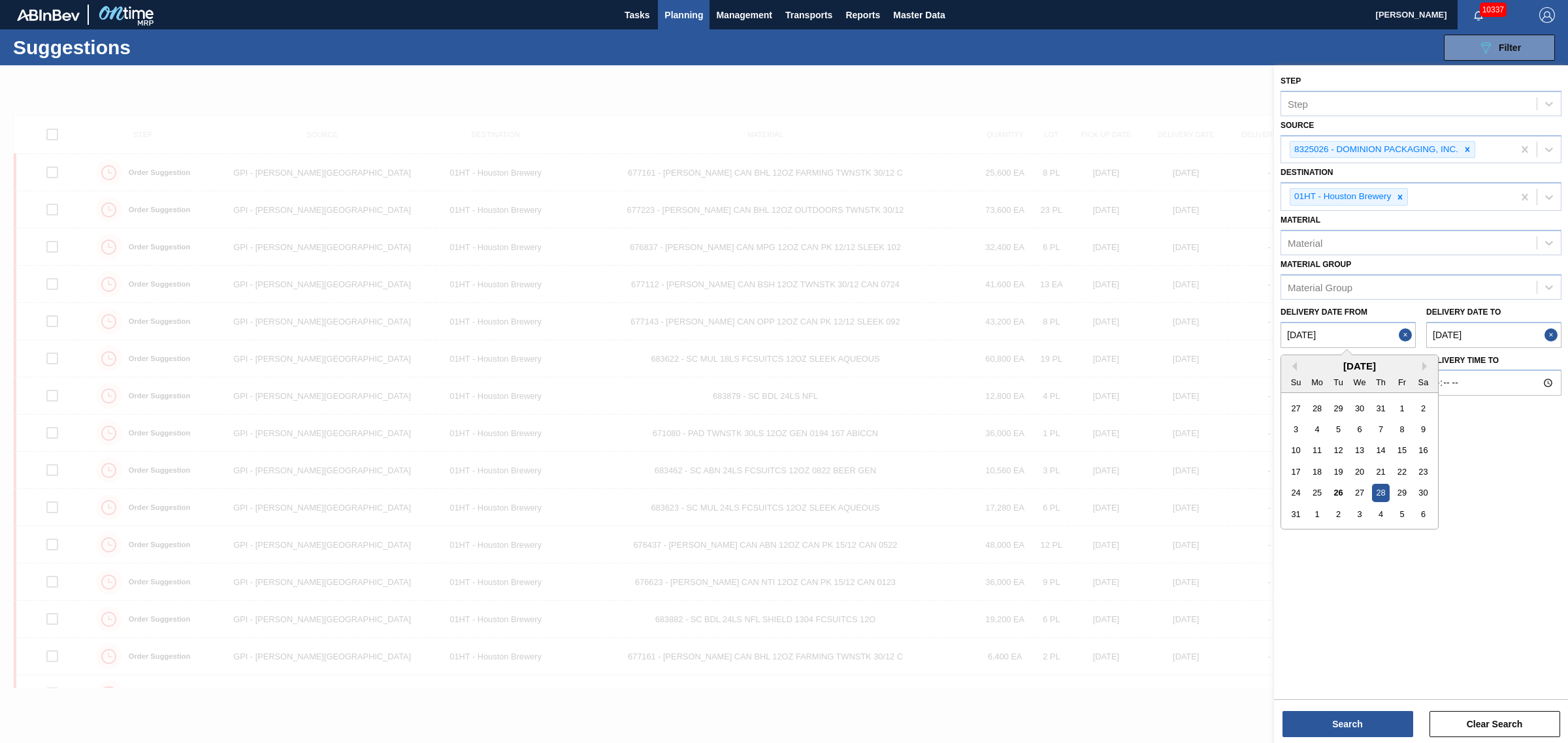
click at [1358, 330] on from "[DATE]" at bounding box center [1348, 335] width 135 height 26
click at [1356, 488] on div "27" at bounding box center [1359, 492] width 18 height 18
type from "[DATE]"
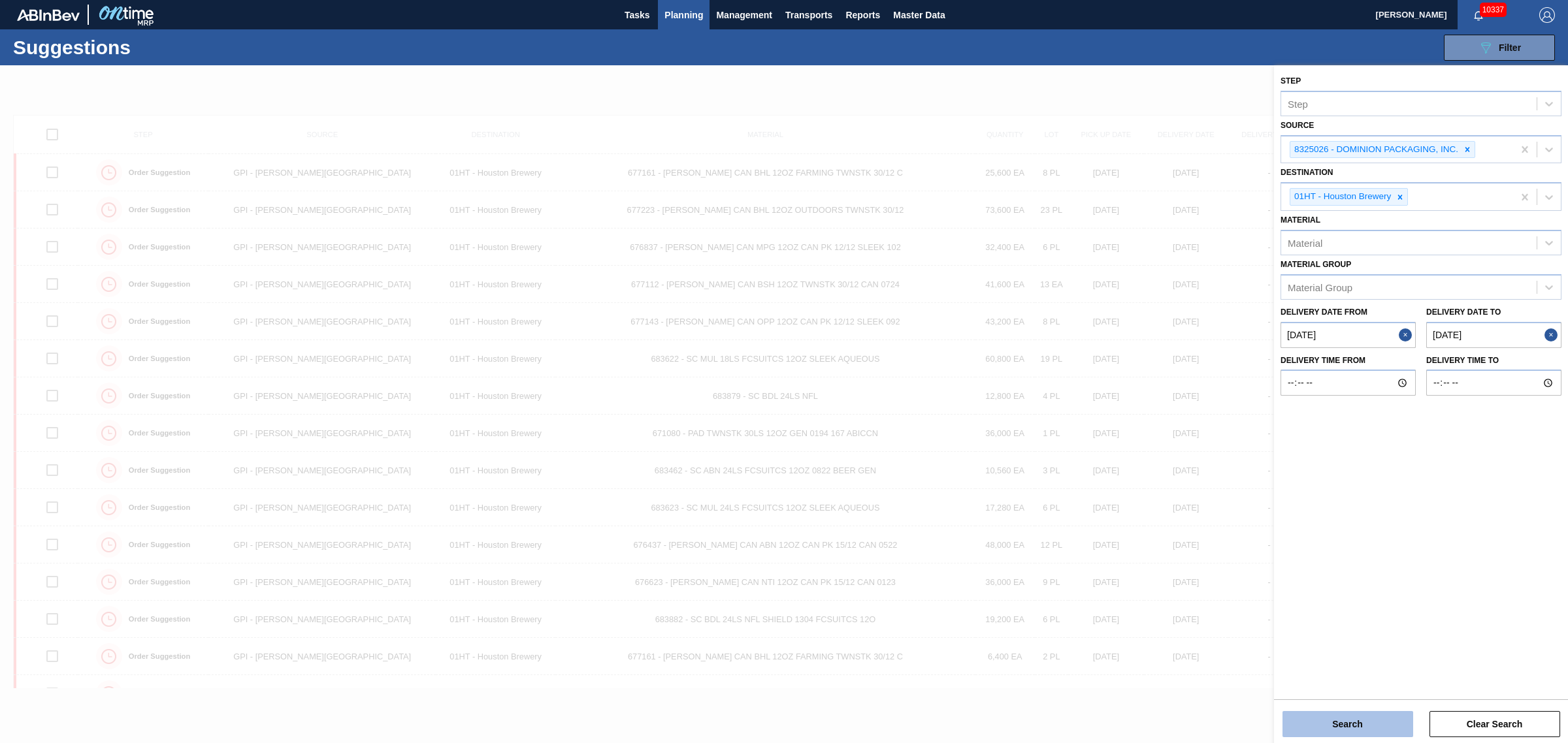
click at [1351, 715] on button "Search" at bounding box center [1348, 724] width 131 height 26
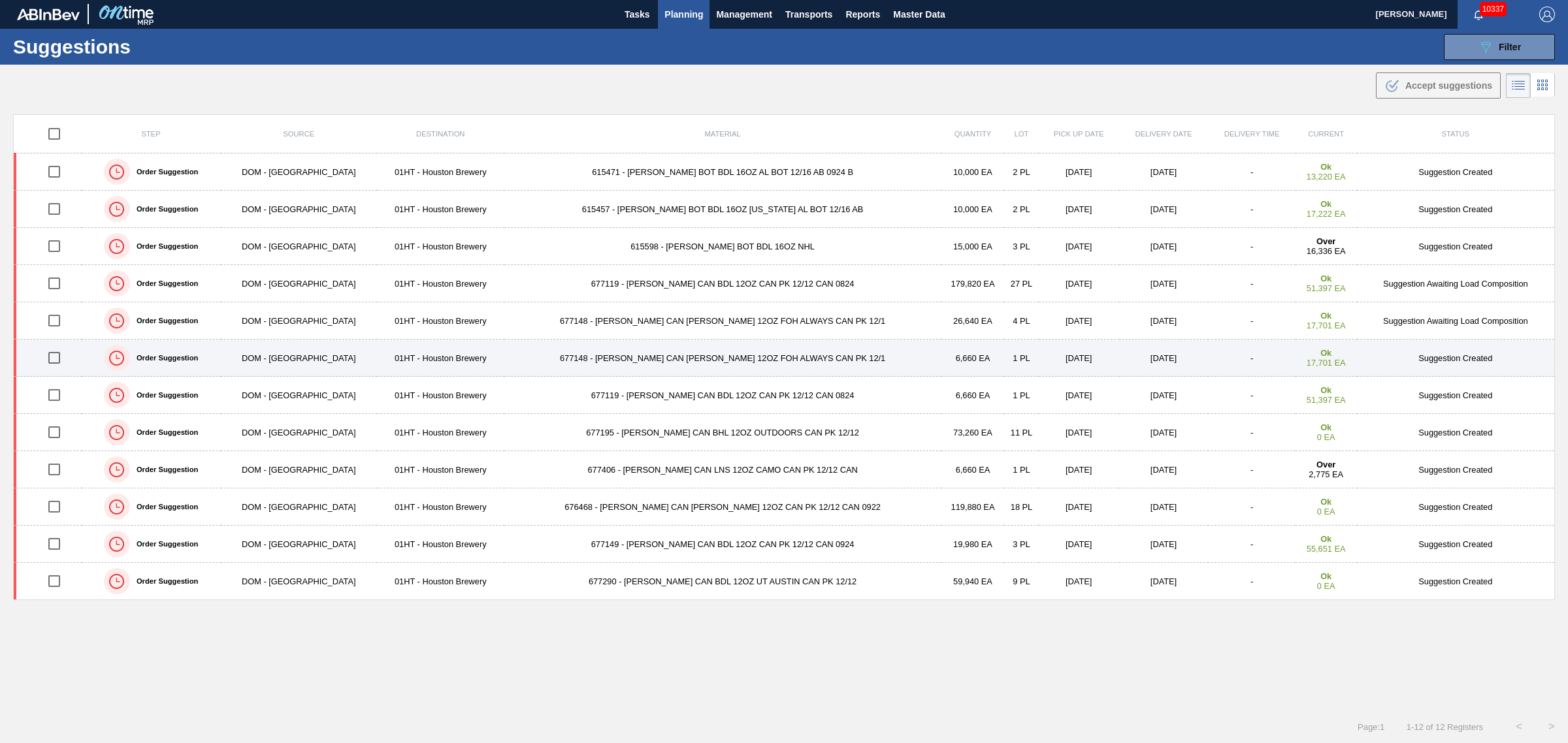
scroll to position [0, 0]
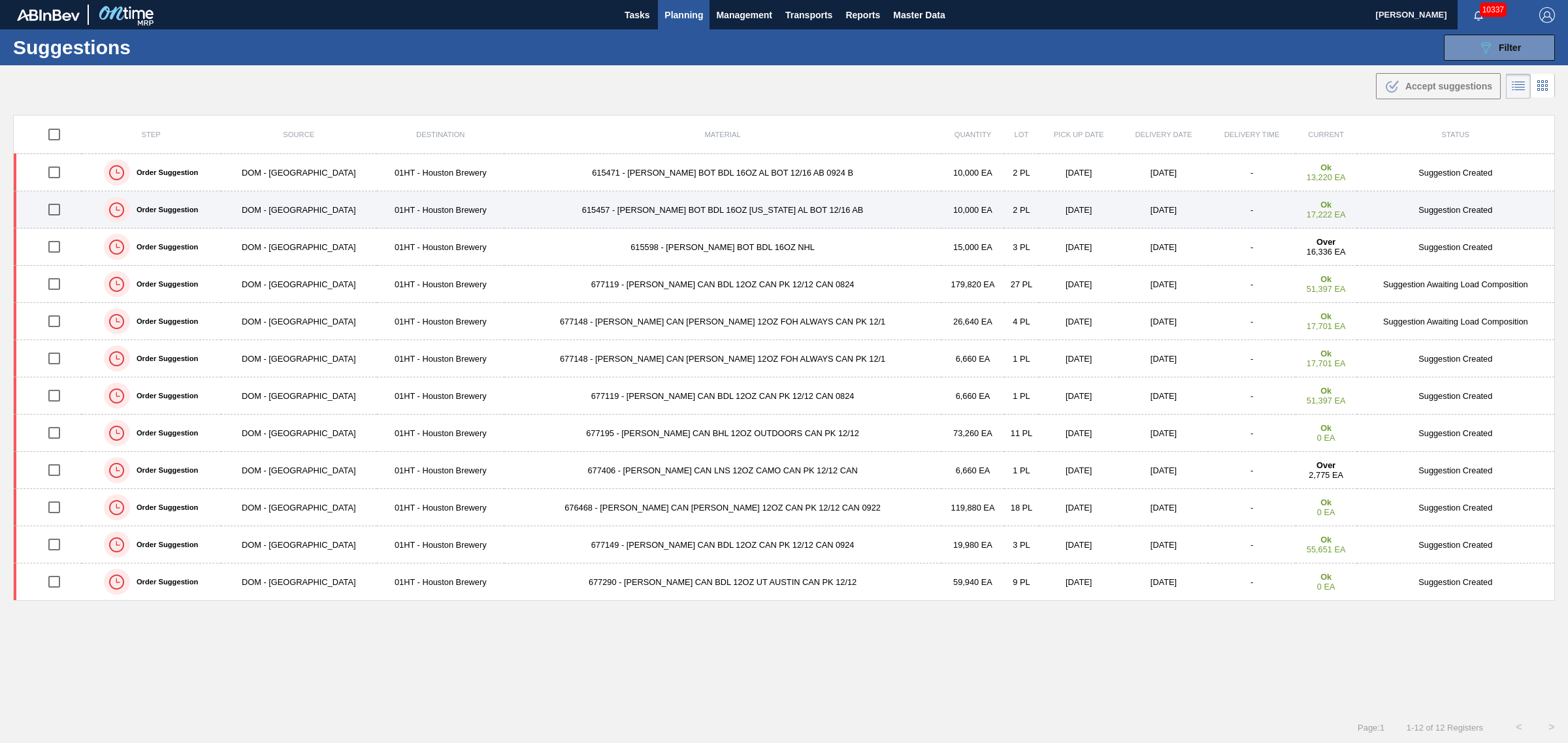
drag, startPoint x: 645, startPoint y: 205, endPoint x: 648, endPoint y: 211, distance: 6.7
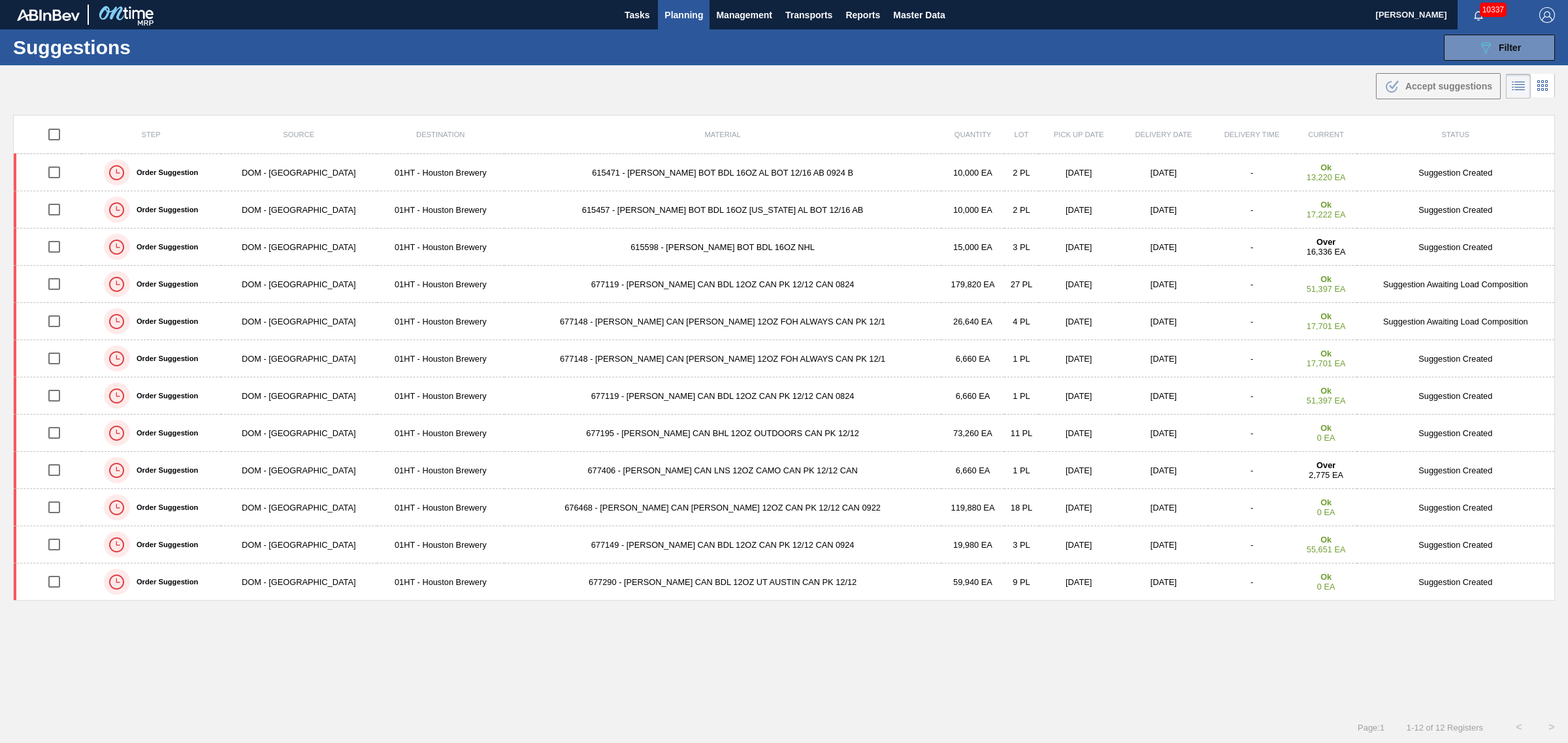
click at [645, 207] on td "615457 - [PERSON_NAME] BOT BDL 16OZ [US_STATE] AL BOT 12/16 AB" at bounding box center [722, 210] width 437 height 37
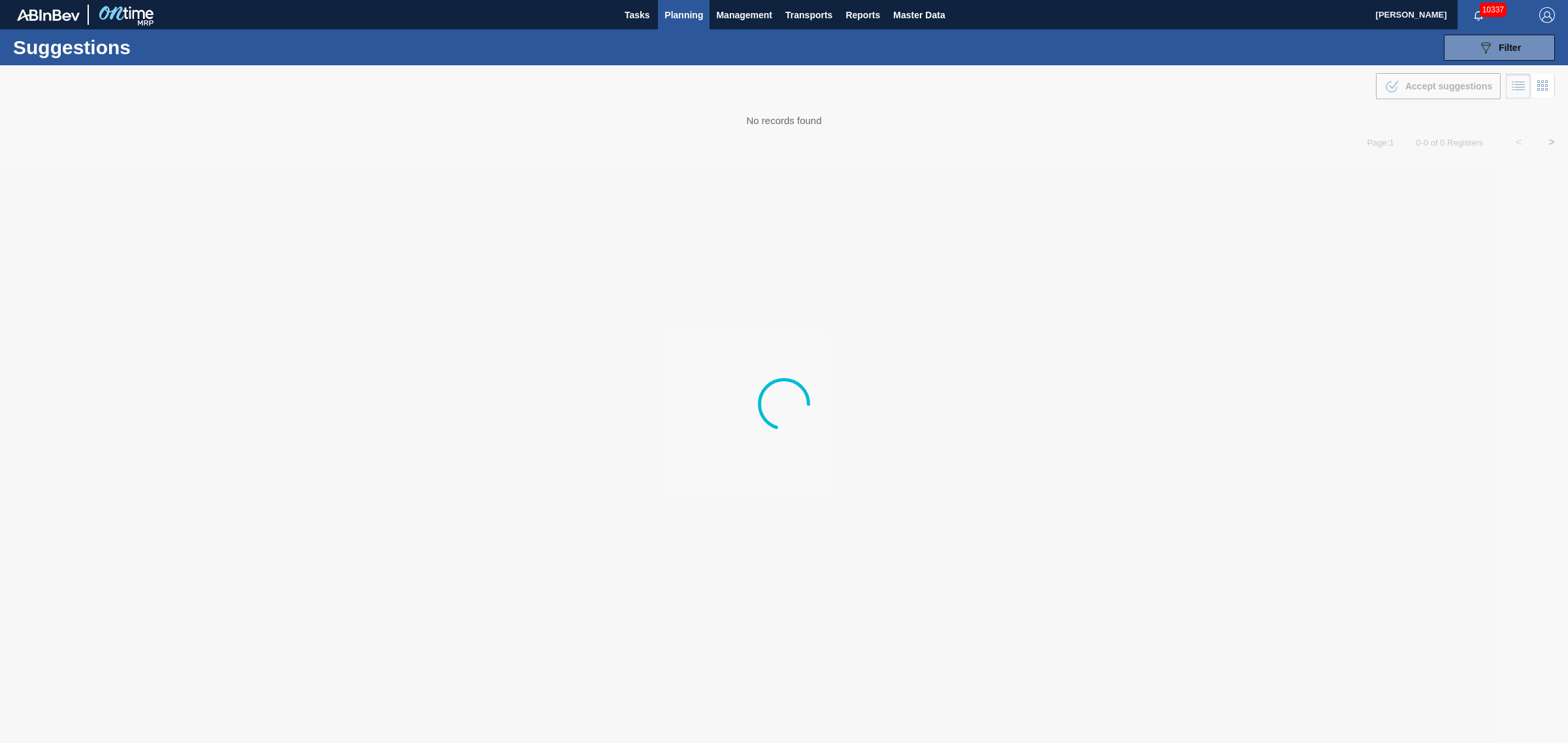
type from "[DATE]"
type to "[DATE]"
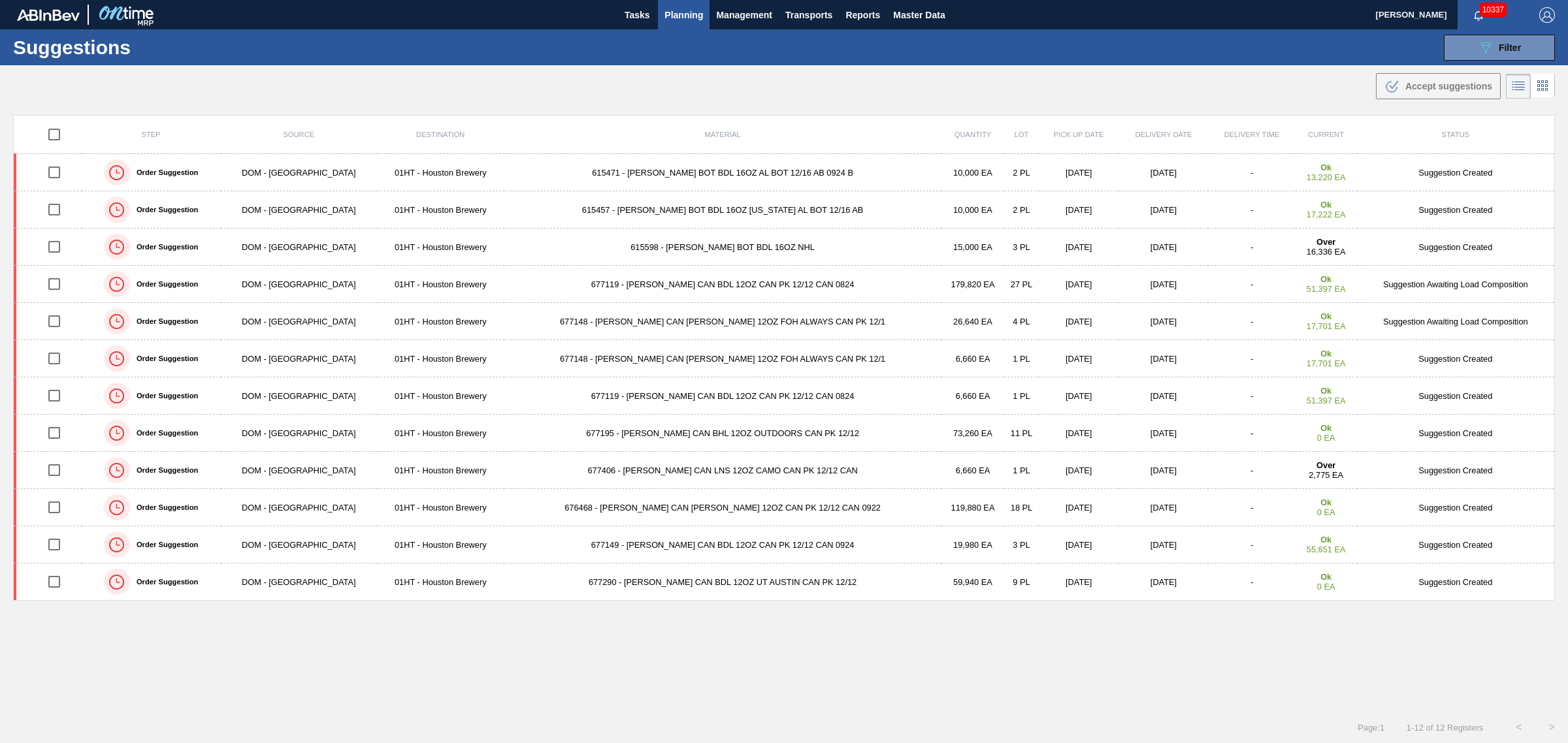
click at [626, 165] on td "615471 - [PERSON_NAME] BOT BDL 16OZ AL BOT 12/16 AB 0924 B" at bounding box center [722, 173] width 437 height 37
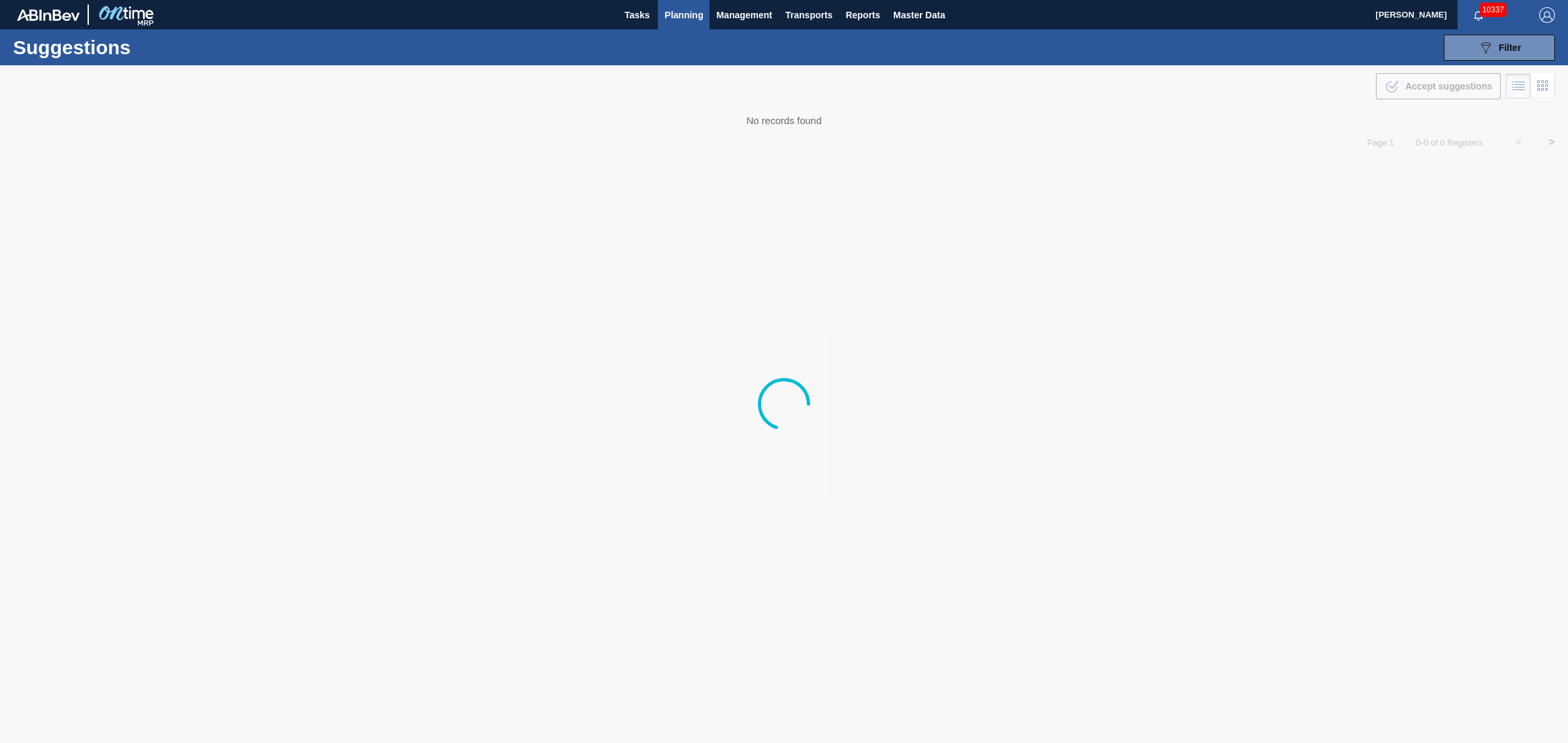
type from "[DATE]"
type to "[DATE]"
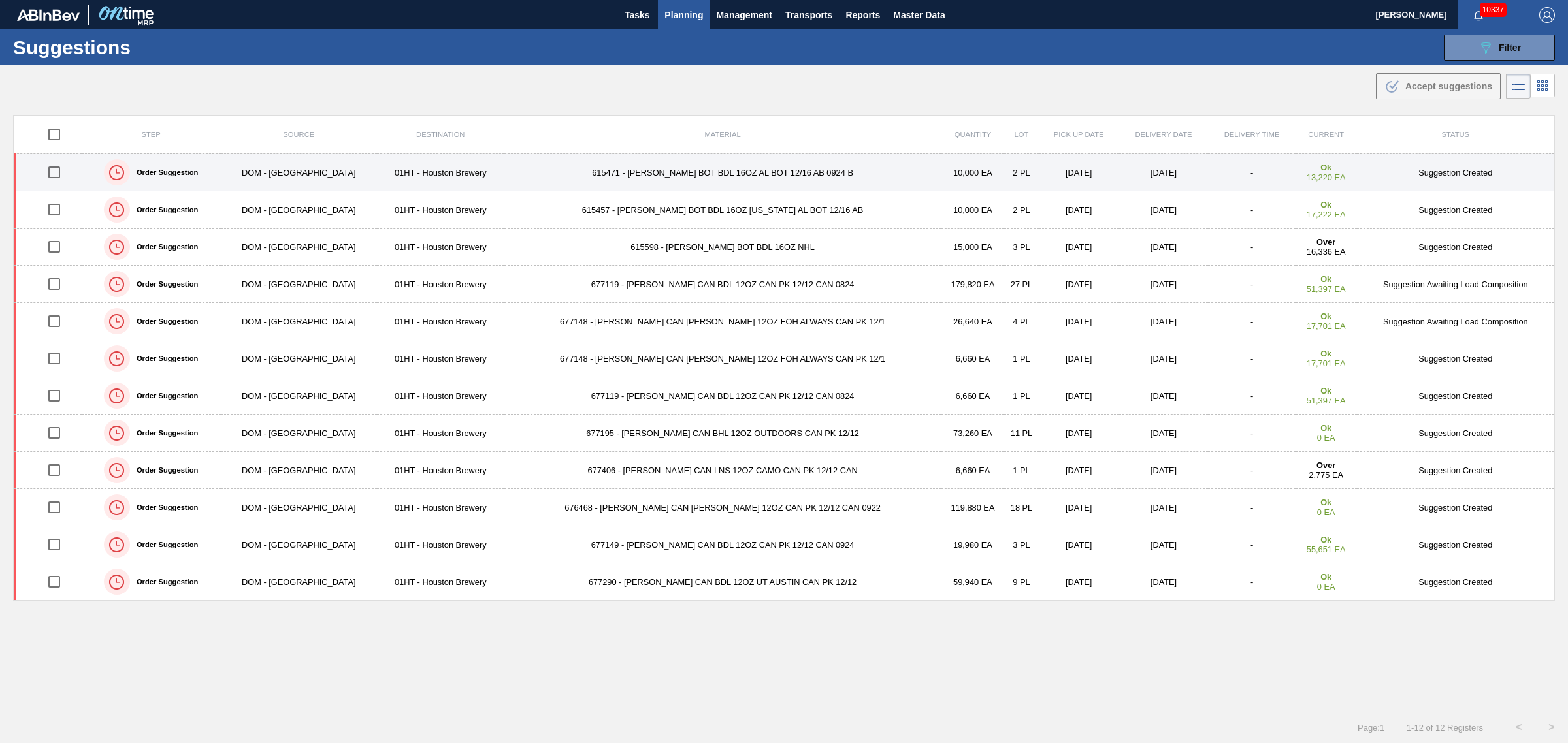
click at [53, 170] on input "checkbox" at bounding box center [54, 172] width 27 height 27
checkbox input "true"
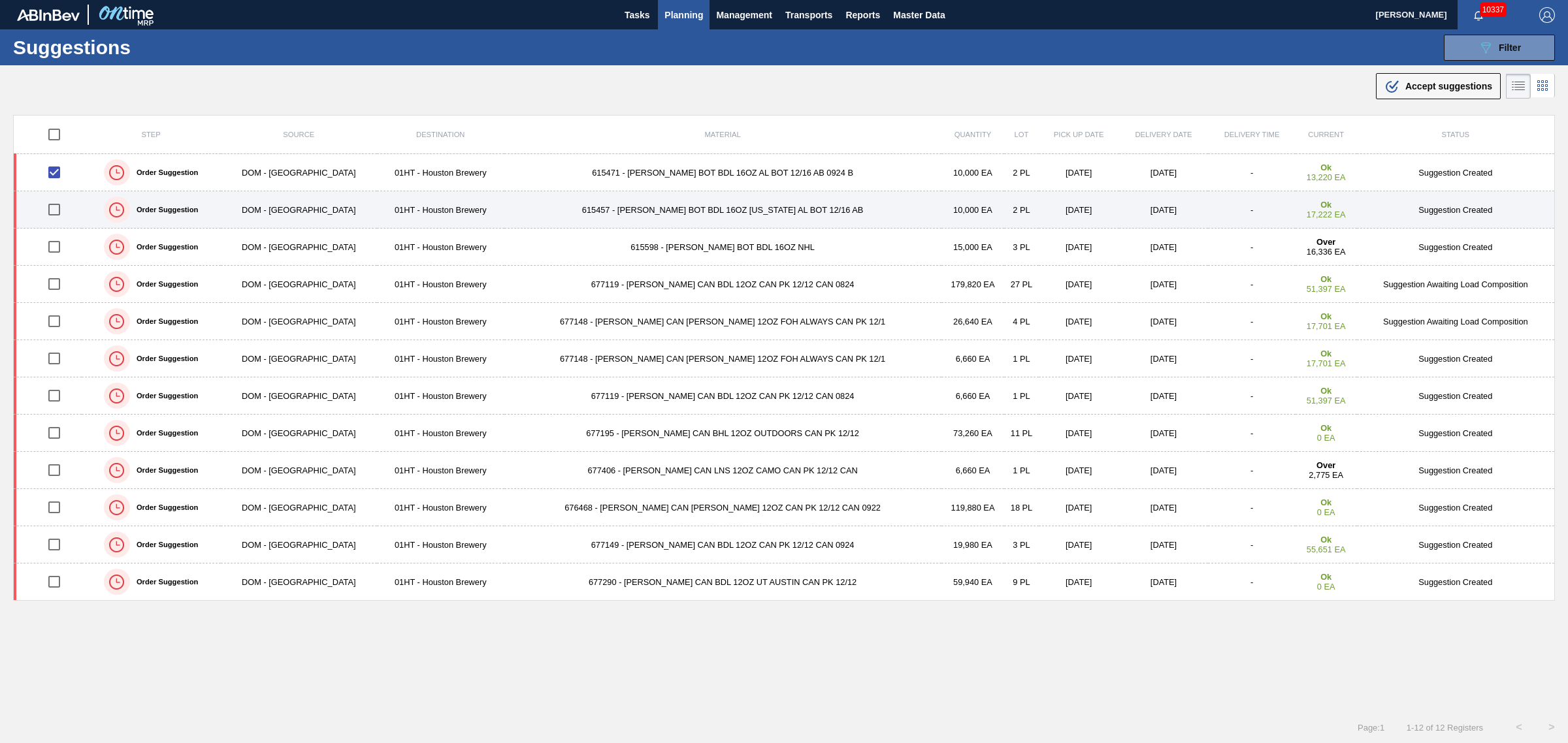
click at [62, 214] on input "checkbox" at bounding box center [54, 210] width 27 height 27
checkbox input "true"
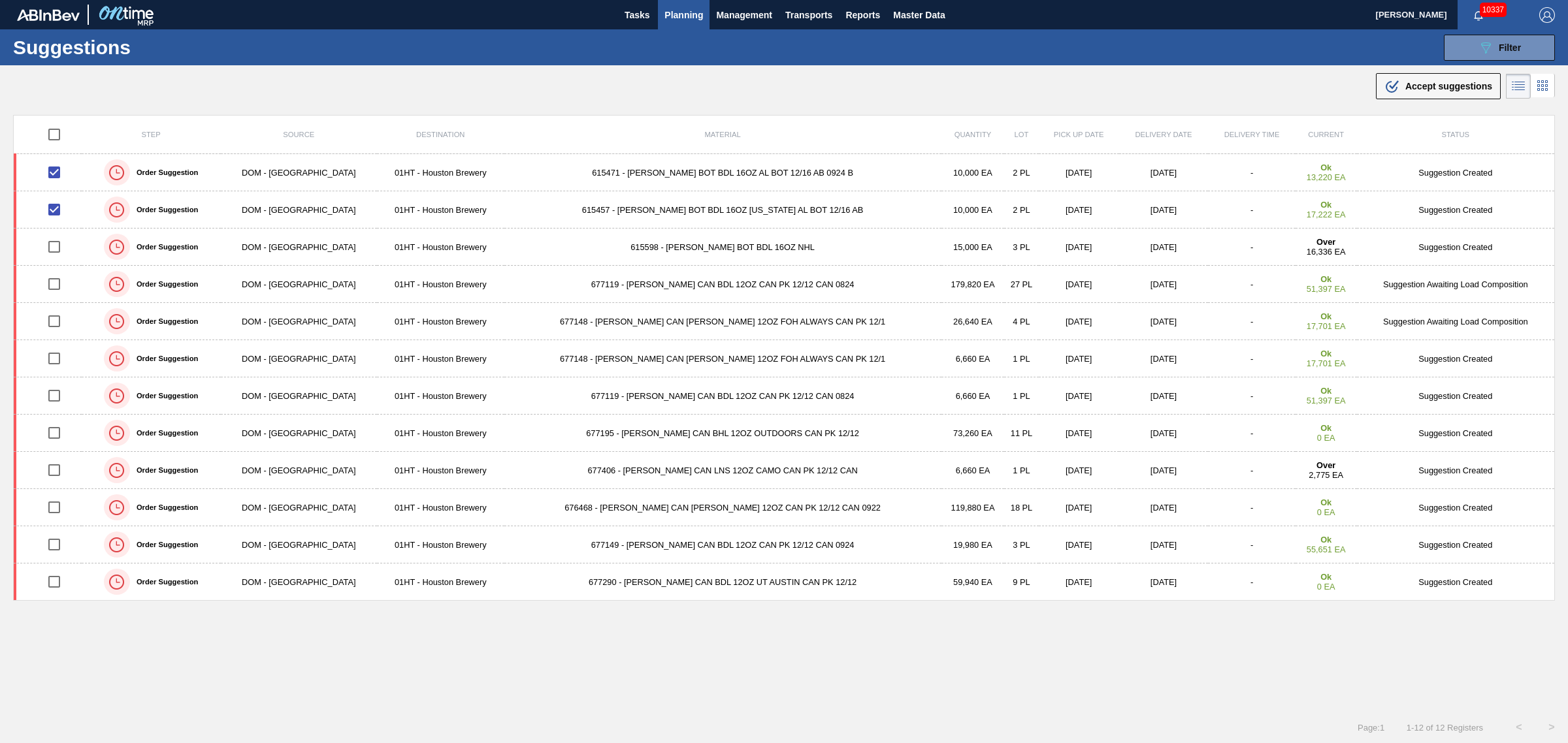
click at [1444, 82] on span "Accept suggestions" at bounding box center [1448, 86] width 87 height 11
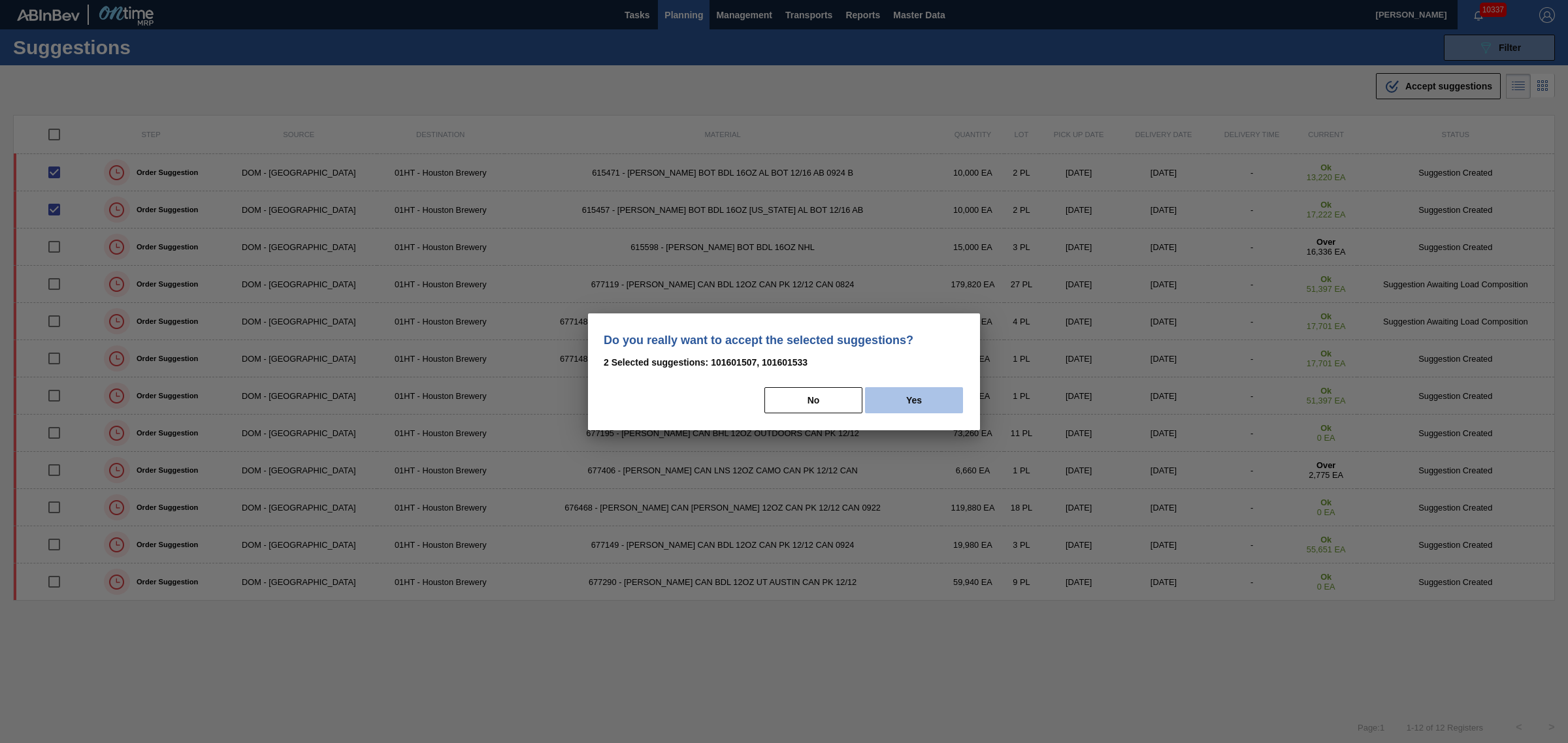
click at [903, 397] on button "Yes" at bounding box center [914, 401] width 98 height 26
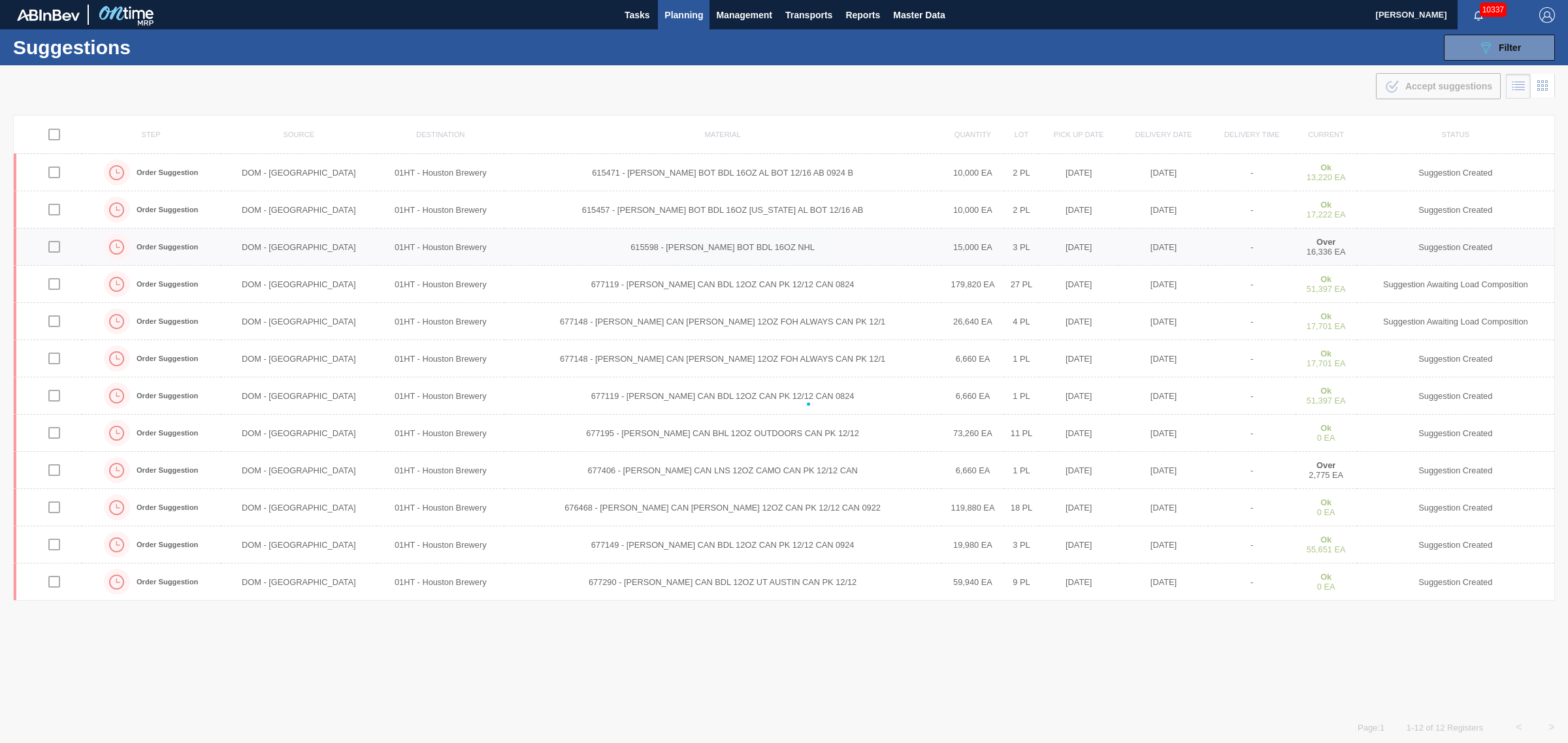
checkbox input "false"
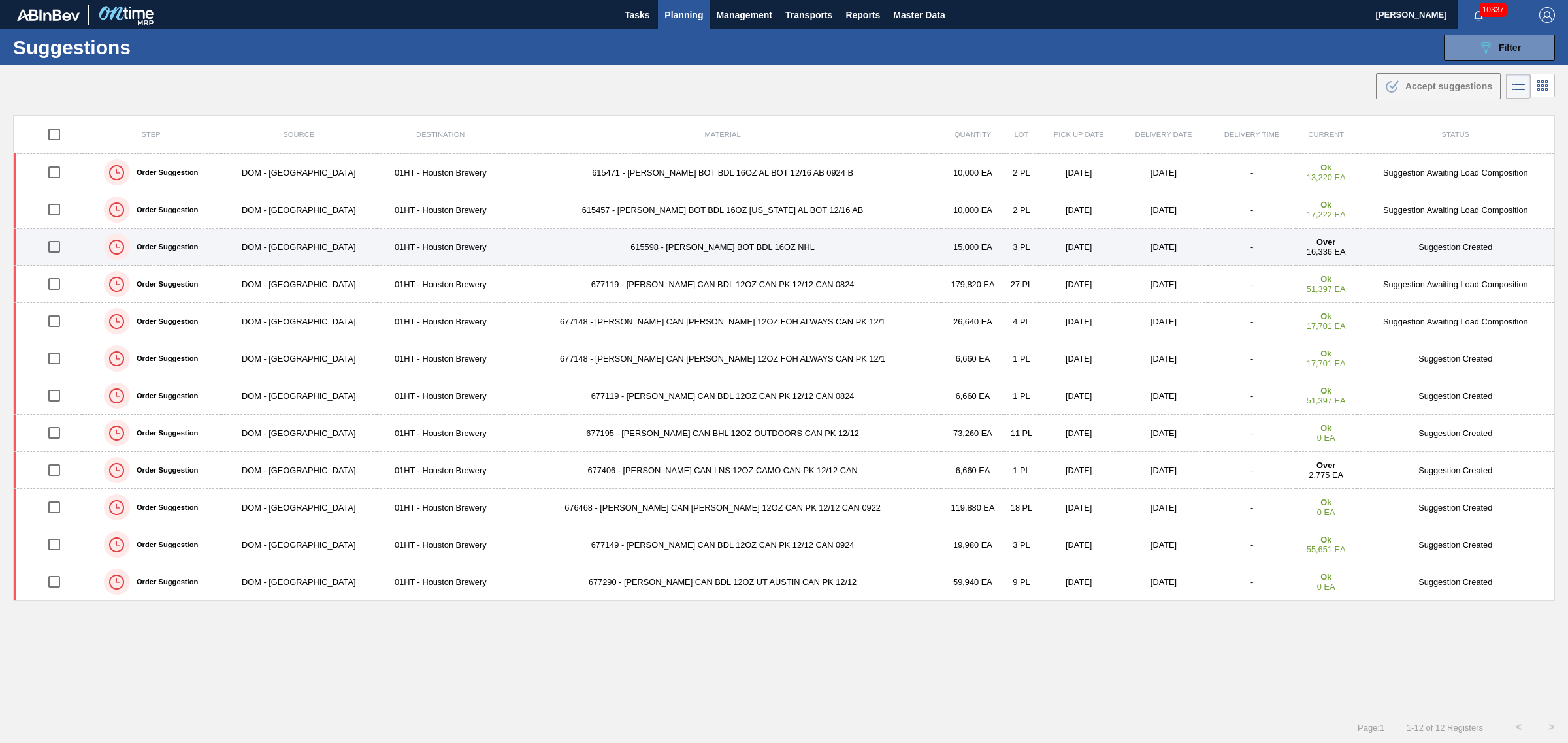
click at [697, 246] on td "615598 - [PERSON_NAME] BOT BDL 16OZ NHL" at bounding box center [722, 247] width 437 height 37
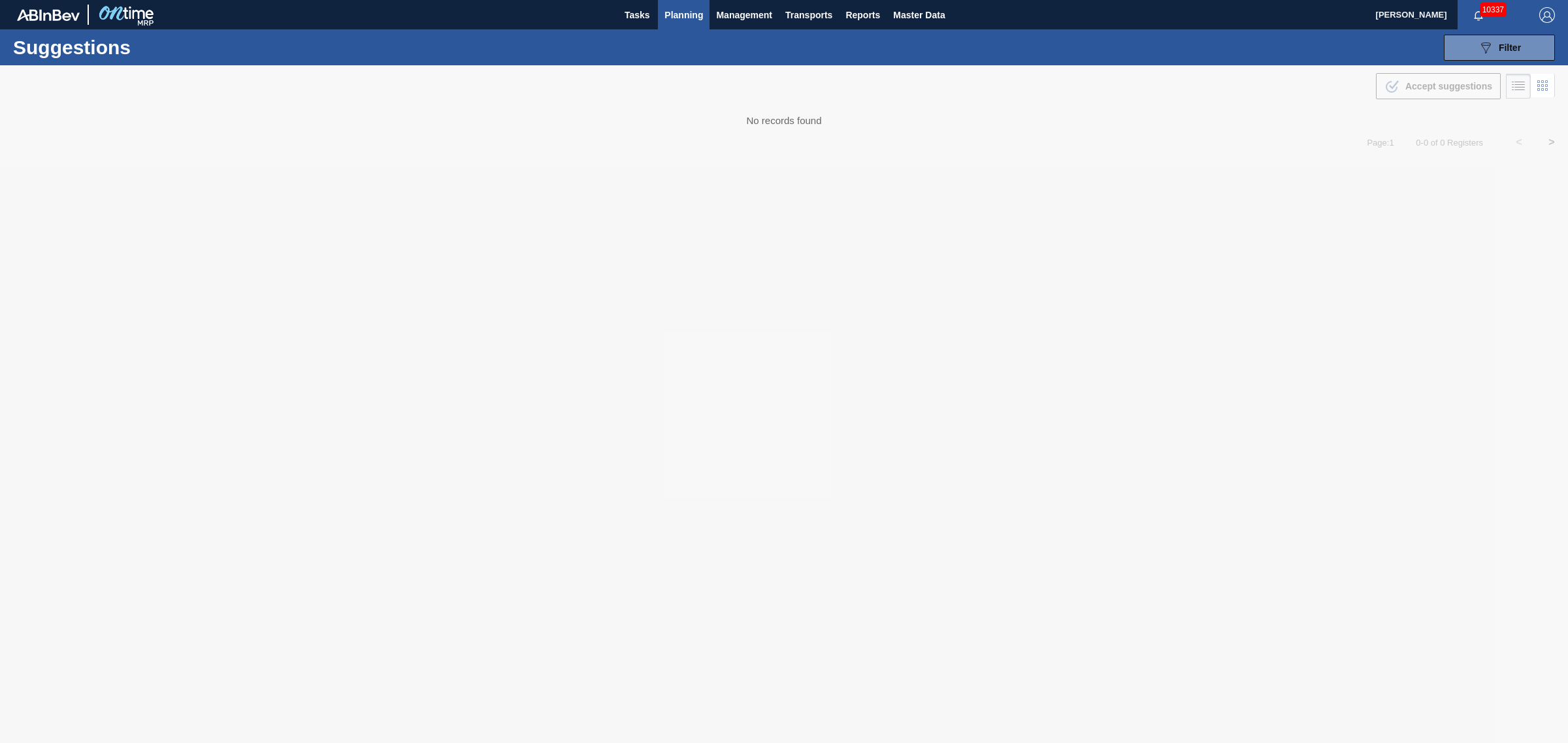
type from "[DATE]"
type to "[DATE]"
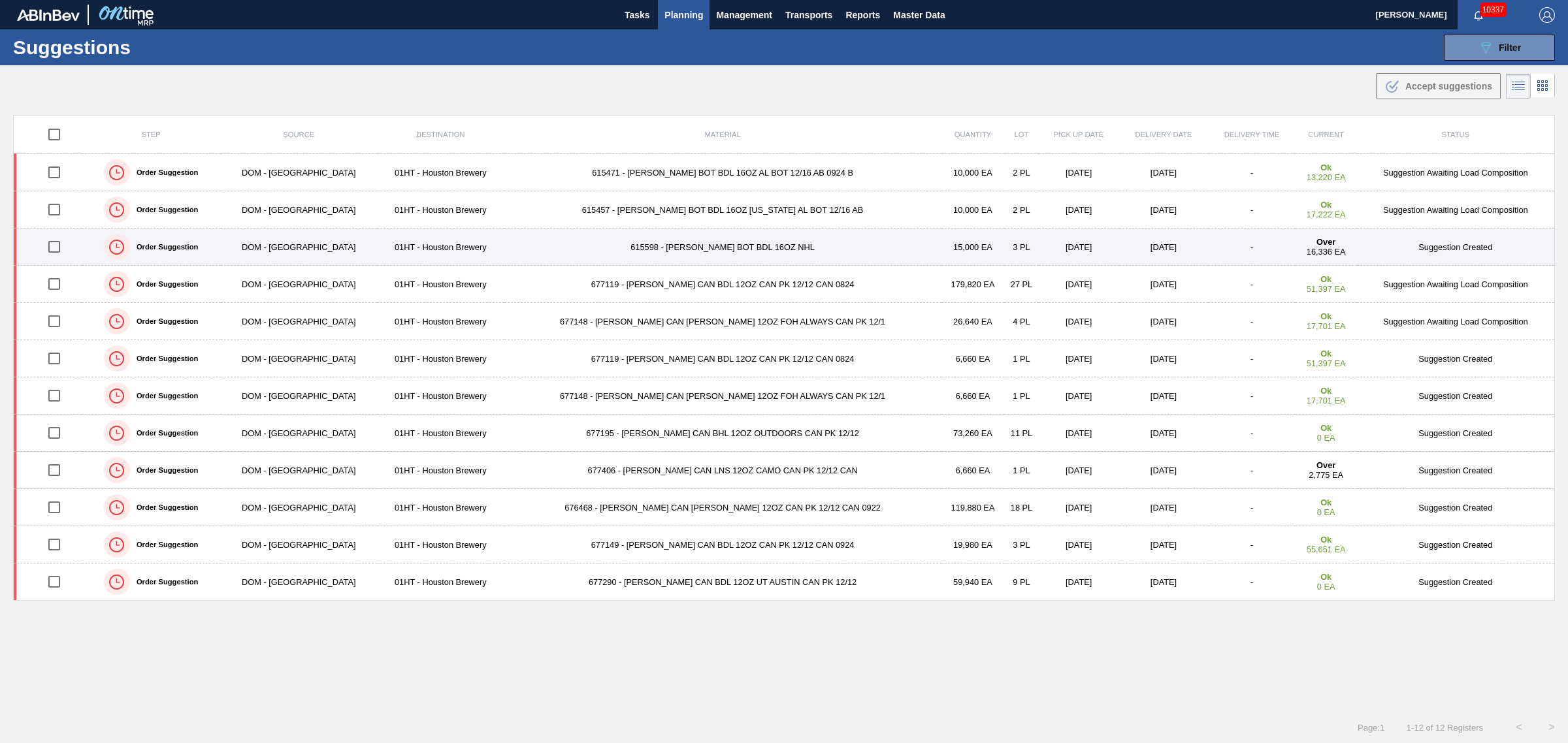
click at [59, 250] on input "checkbox" at bounding box center [54, 247] width 27 height 27
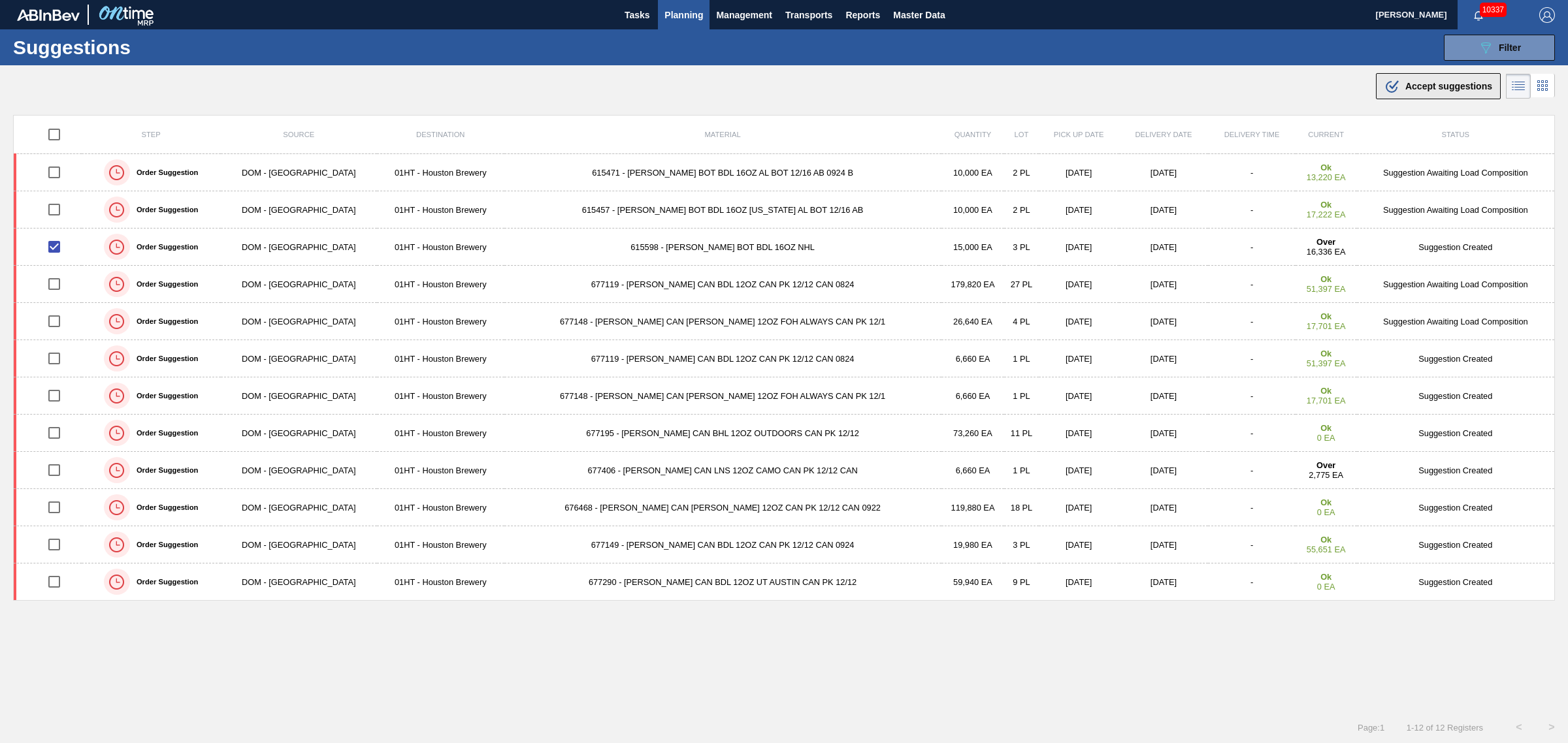
click at [1458, 83] on span "Accept suggestions" at bounding box center [1448, 86] width 87 height 11
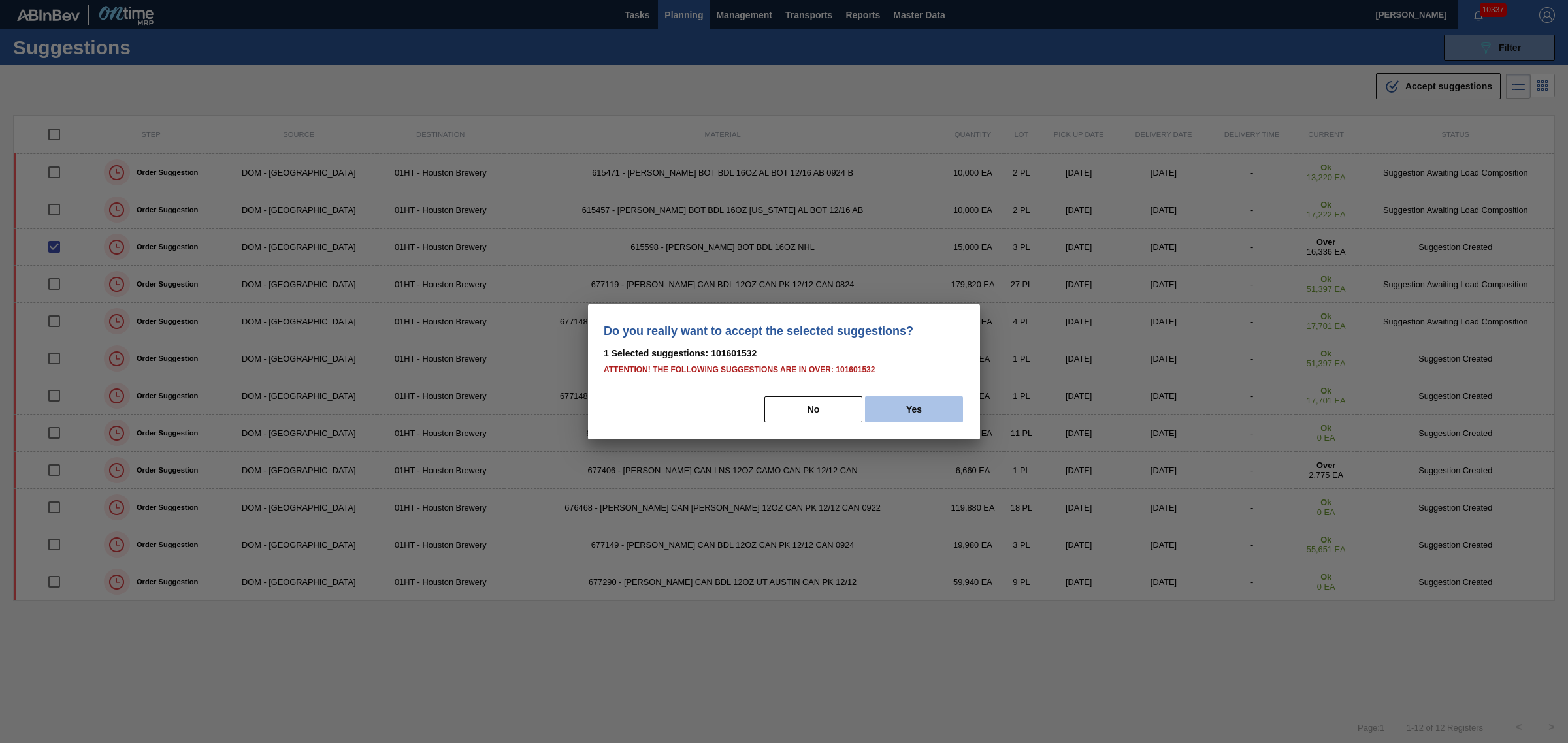
click at [877, 405] on button "Yes" at bounding box center [914, 409] width 98 height 26
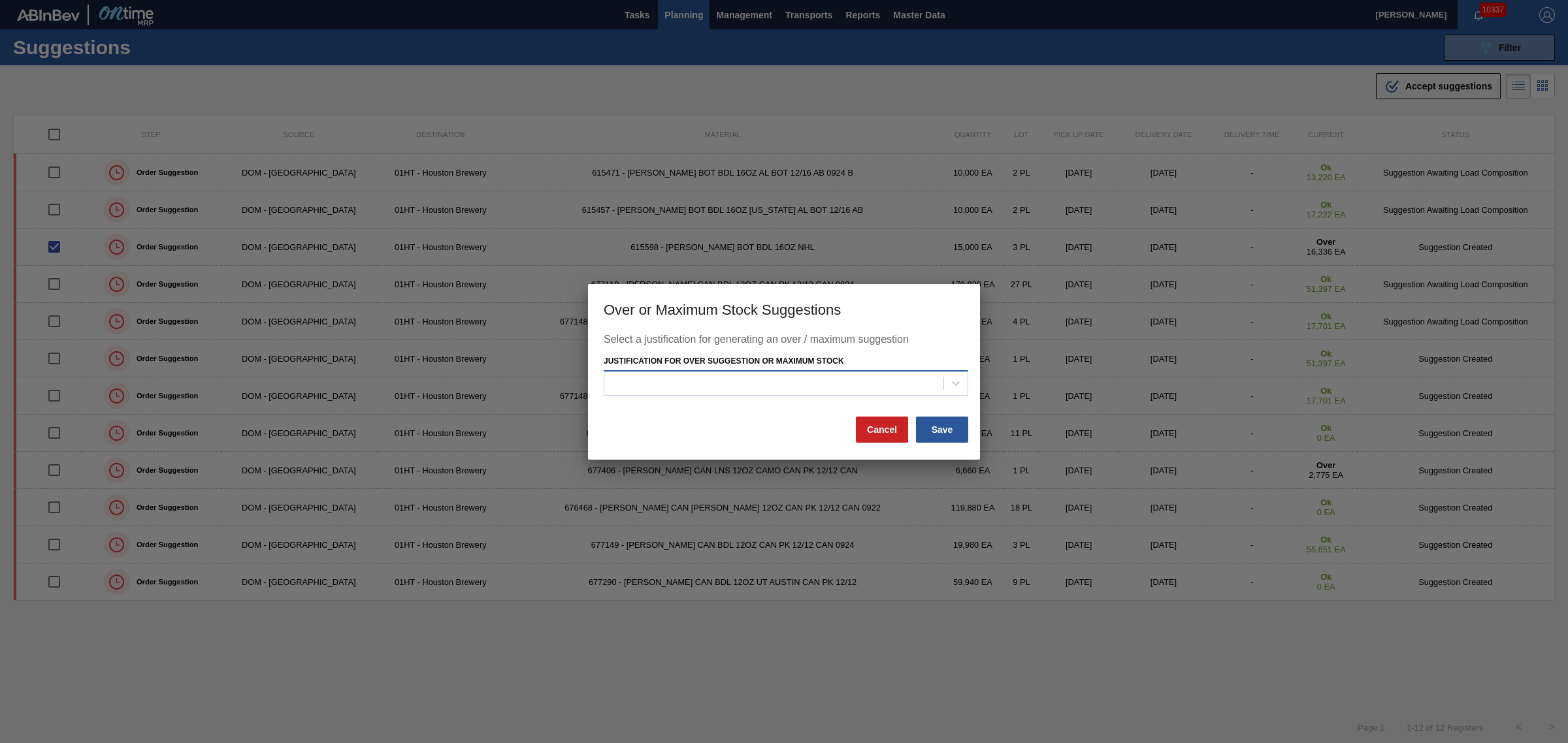
click at [778, 371] on div at bounding box center [786, 383] width 365 height 25
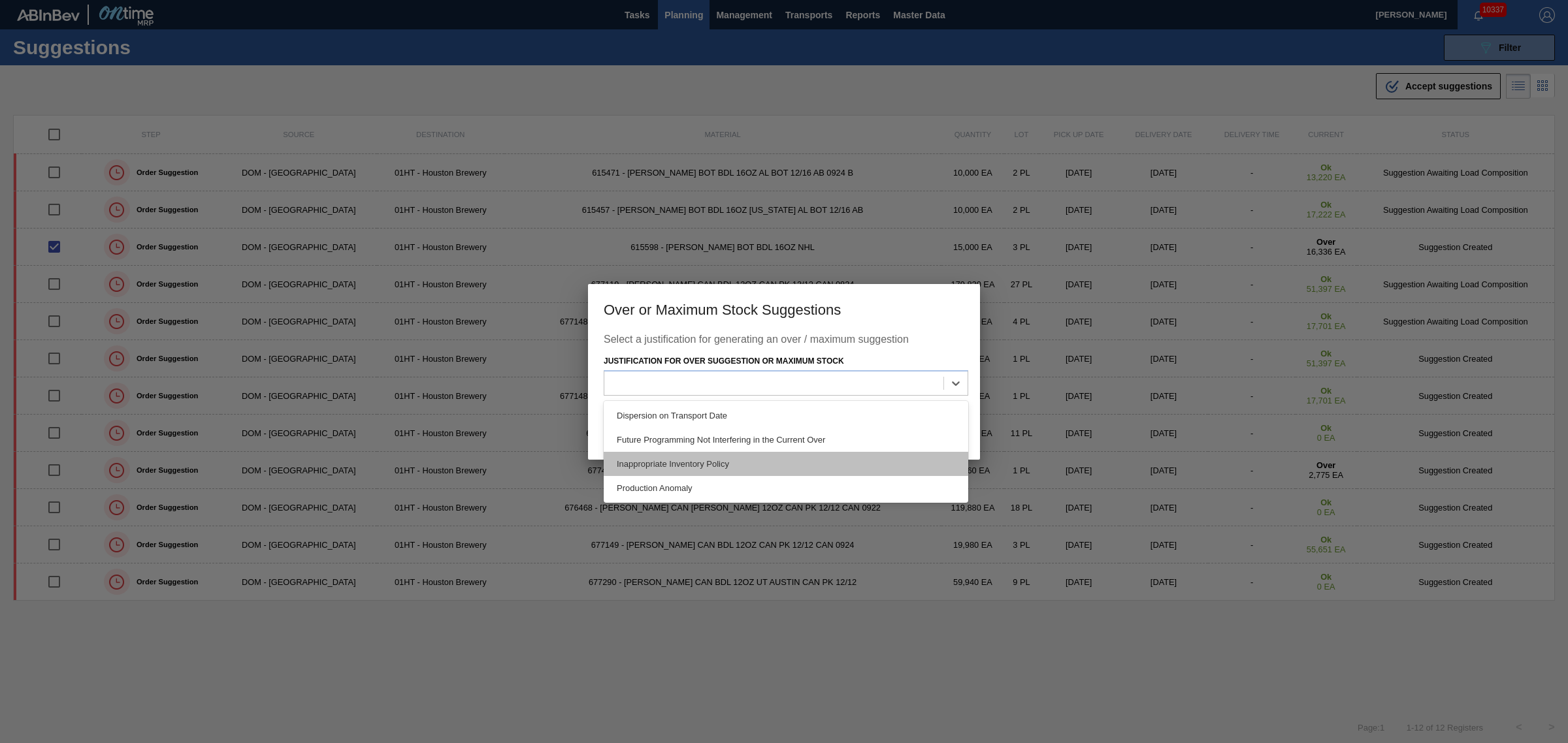
click at [723, 457] on div "Inappropriate Inventory Policy" at bounding box center [786, 464] width 365 height 24
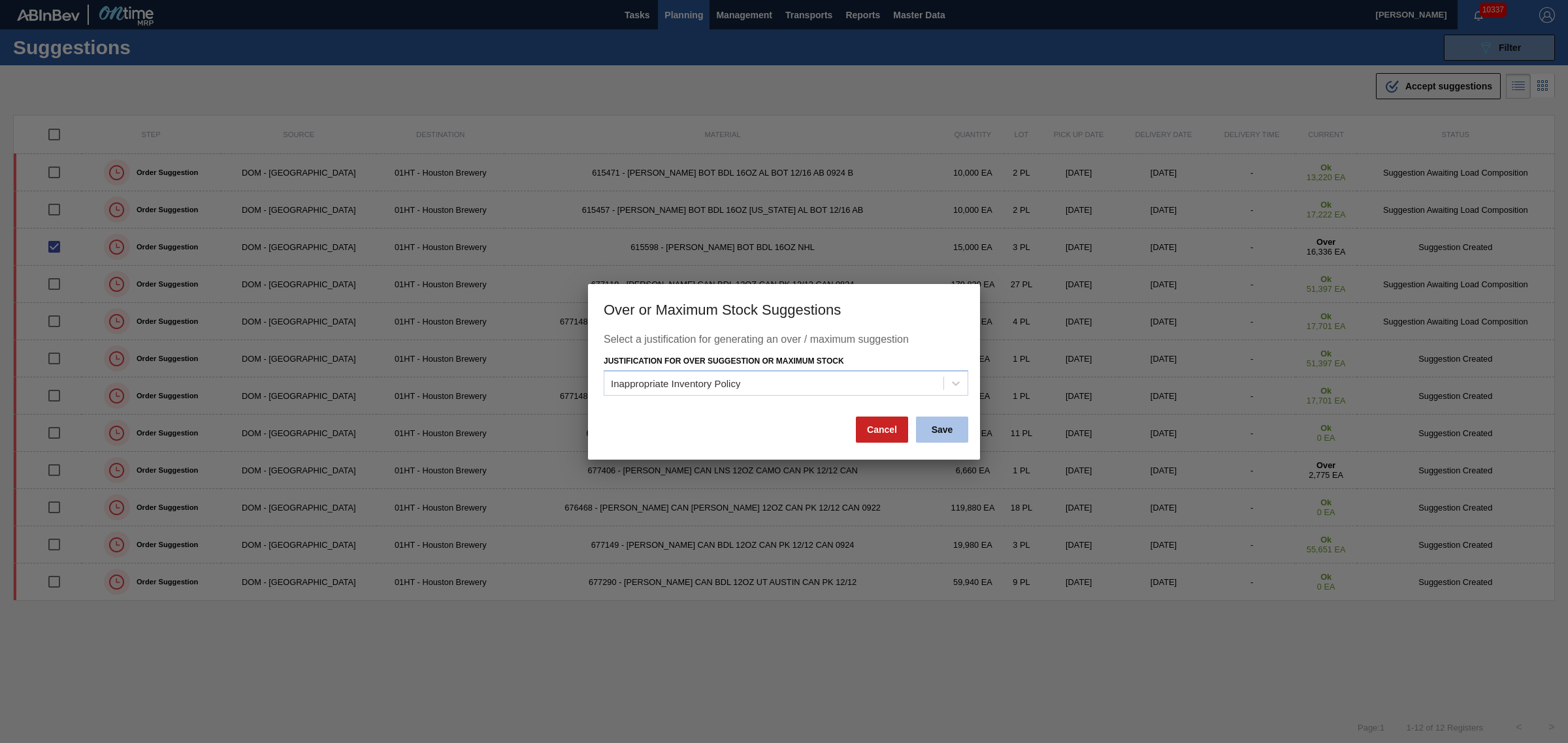
click at [958, 425] on button "Save" at bounding box center [942, 429] width 52 height 26
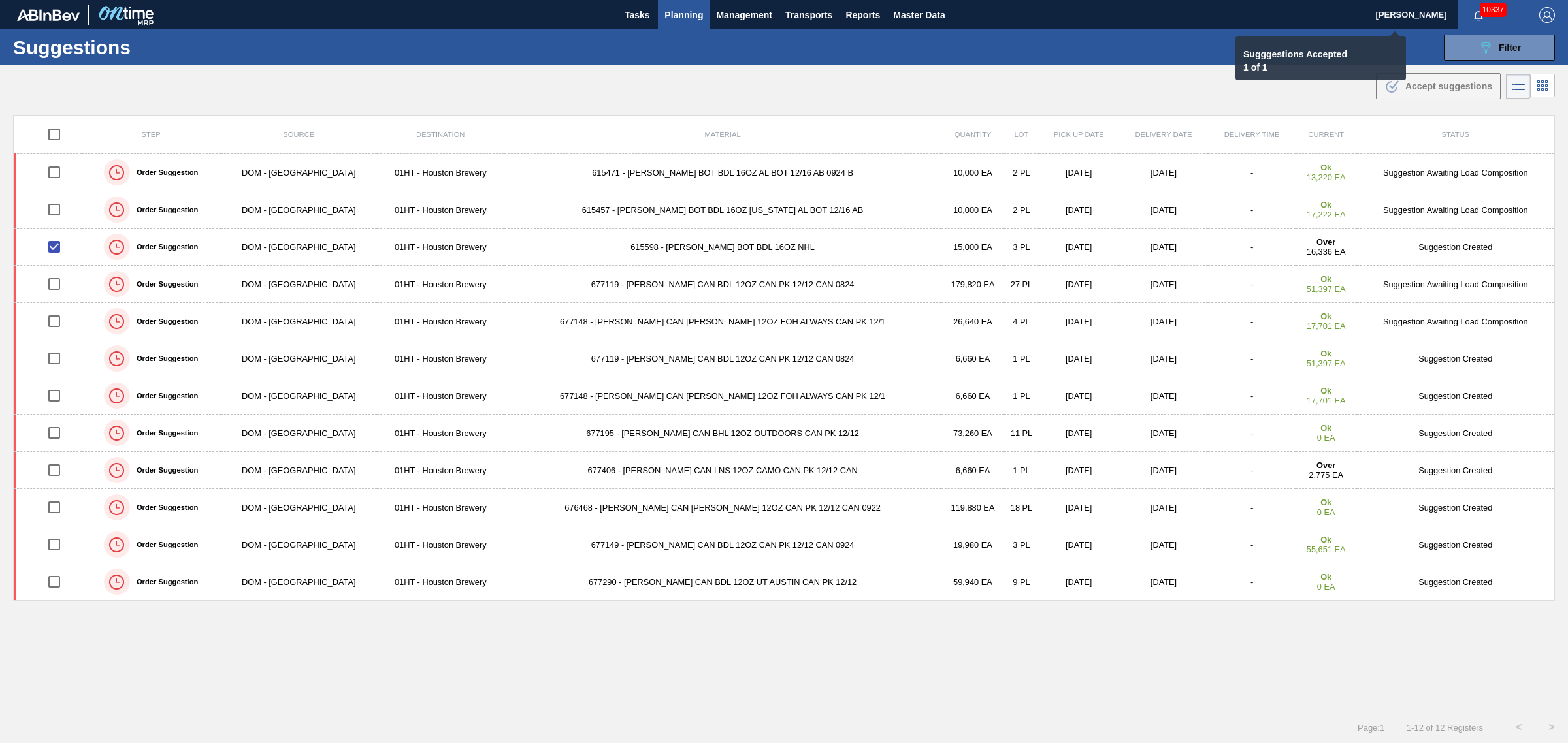
checkbox input "false"
click at [673, 11] on span "Planning" at bounding box center [683, 15] width 39 height 16
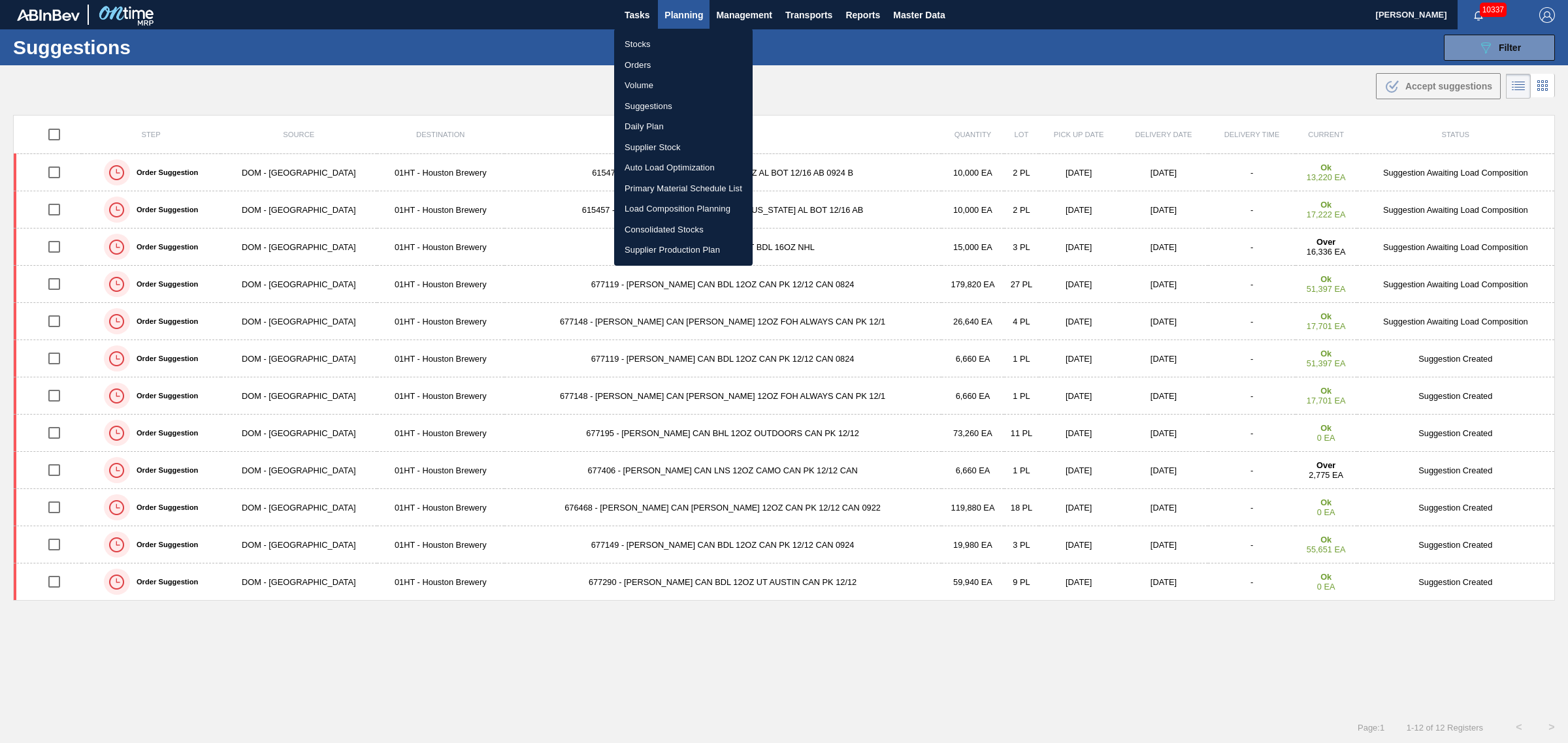
click at [668, 207] on li "Load Composition Planning" at bounding box center [683, 209] width 139 height 21
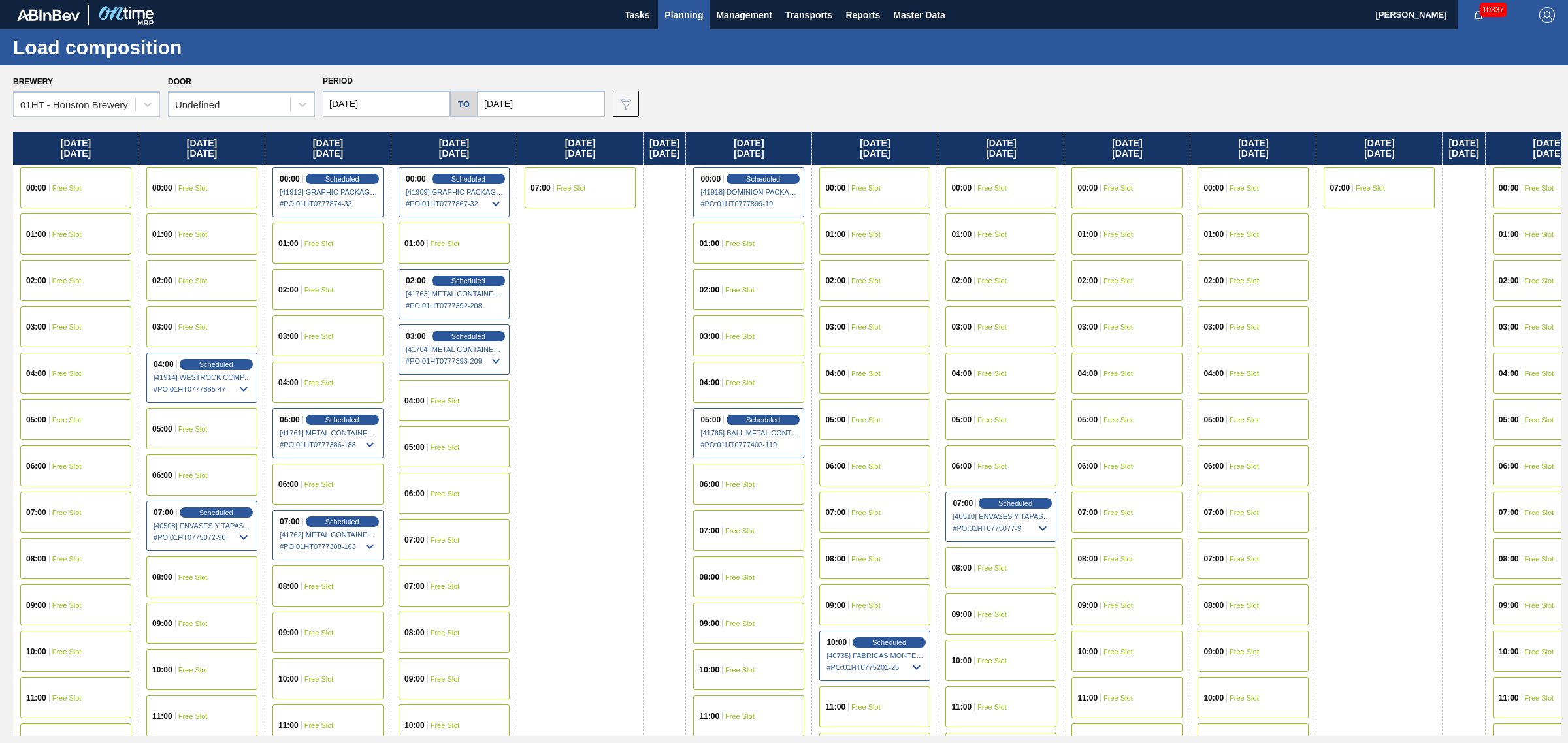
click at [438, 240] on span "Free Slot" at bounding box center [445, 243] width 29 height 8
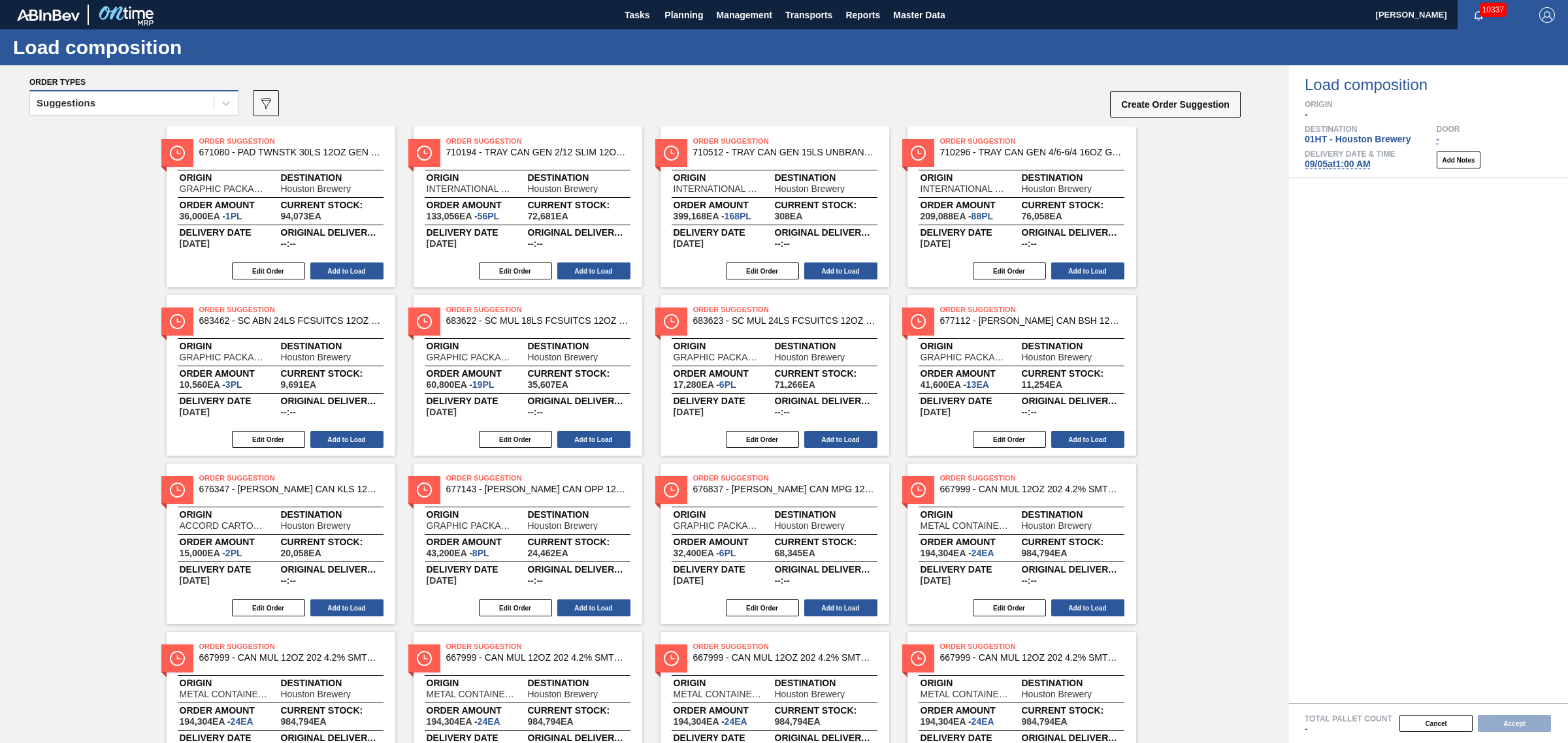
click at [106, 103] on div "Suggestions" at bounding box center [122, 103] width 184 height 19
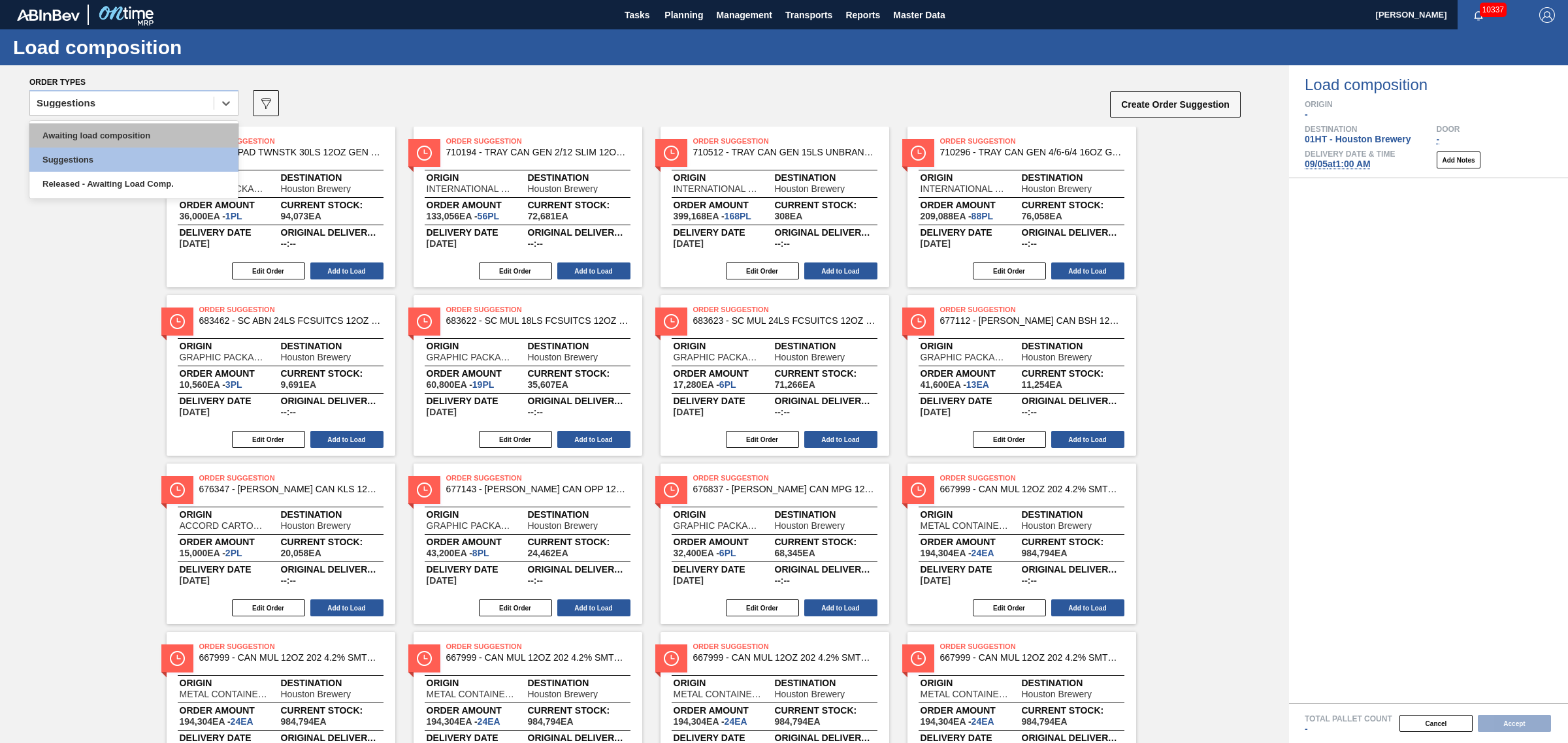
click at [92, 128] on div "Awaiting load composition" at bounding box center [134, 136] width 209 height 24
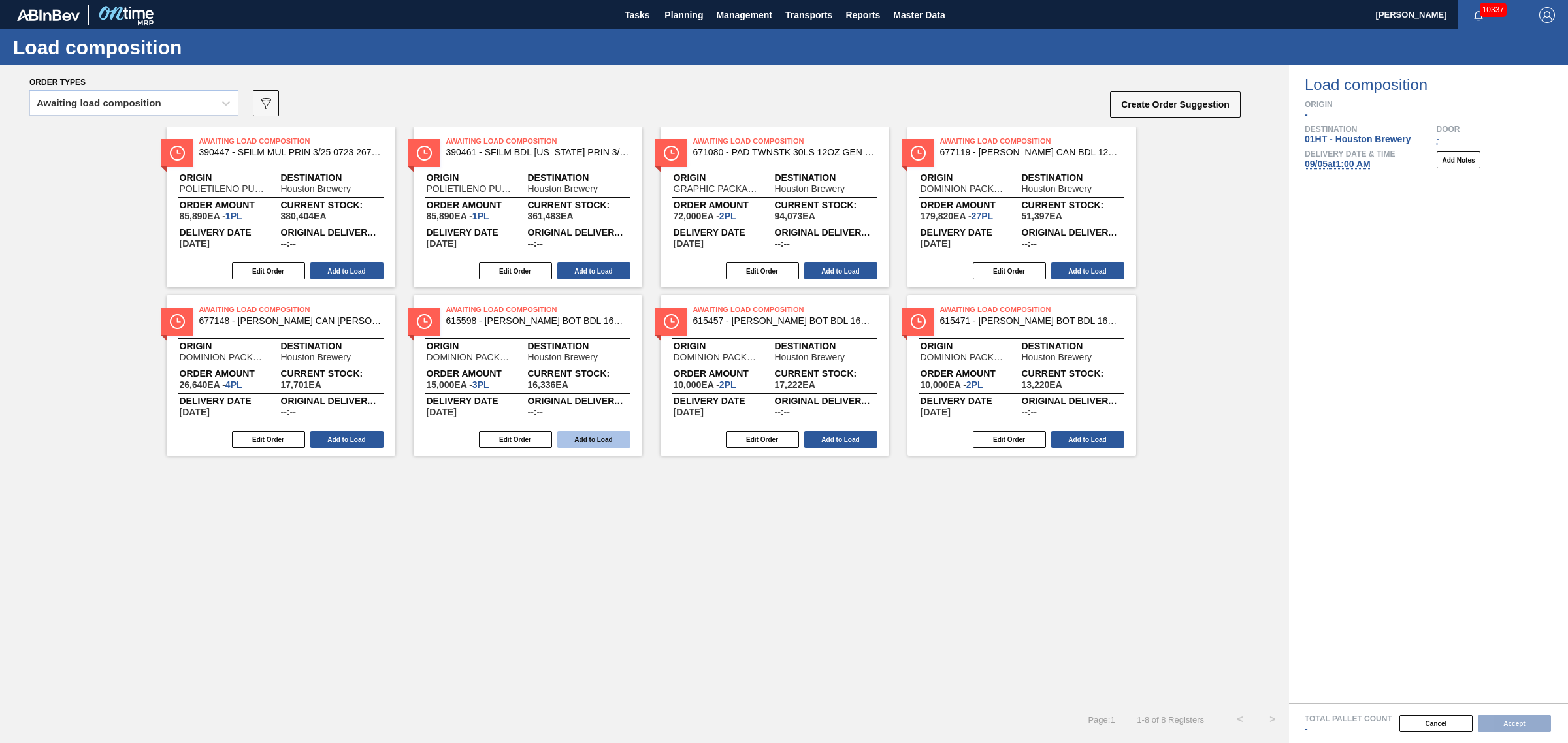
click at [590, 436] on button "Add to Load" at bounding box center [594, 439] width 73 height 17
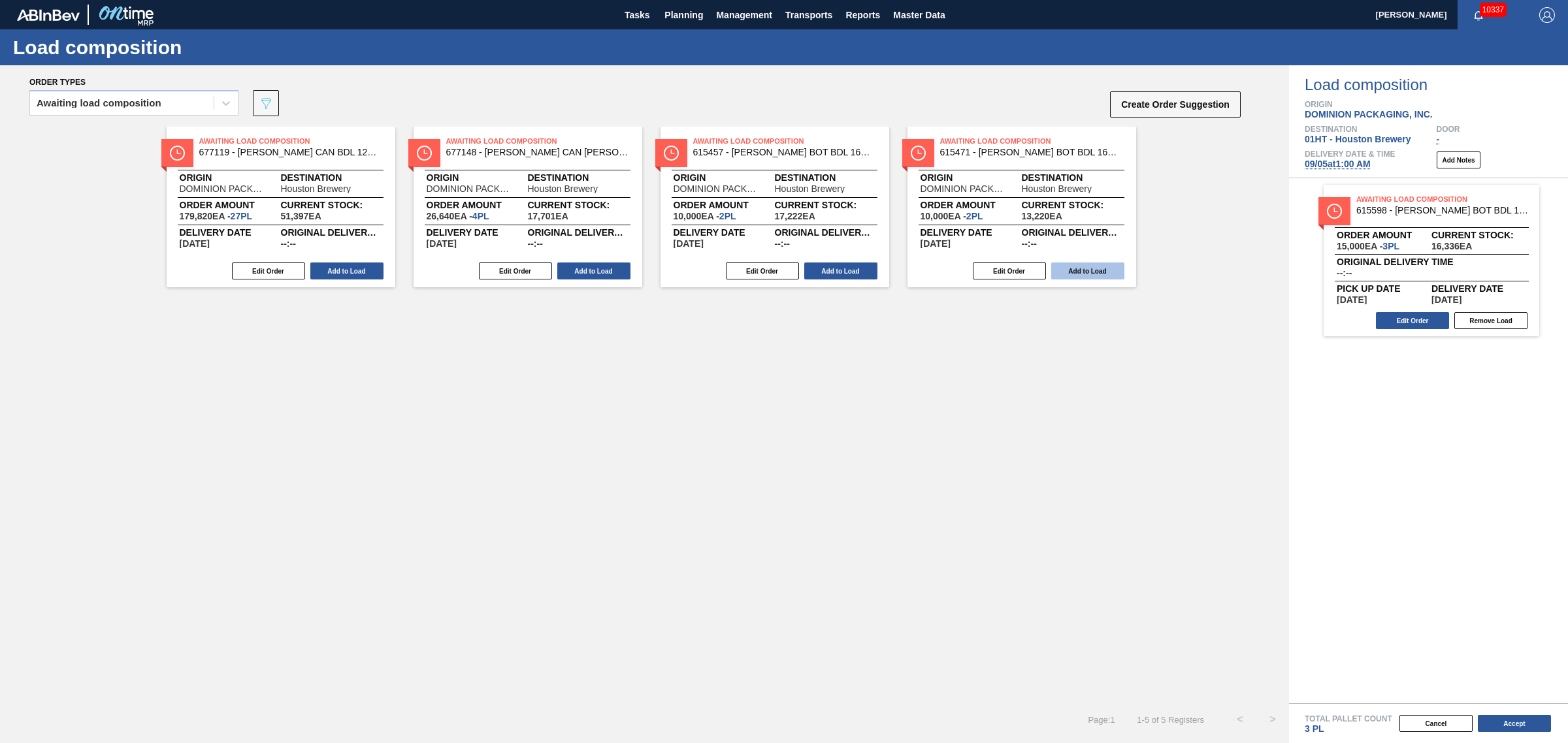
click at [829, 265] on button "Add to Load" at bounding box center [841, 271] width 73 height 17
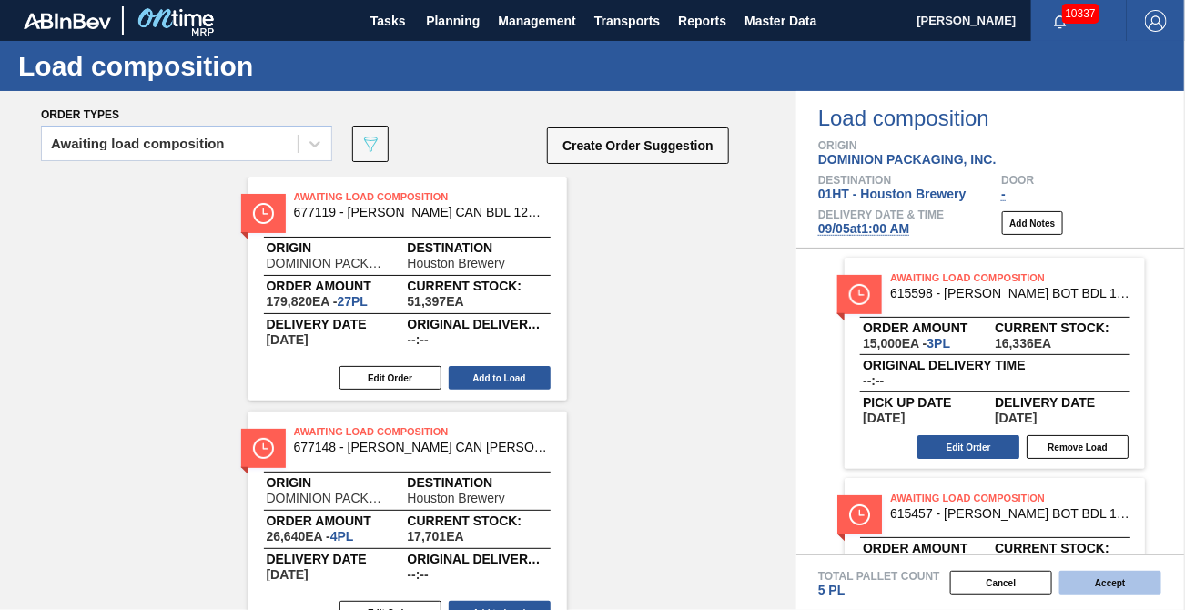
click at [1115, 580] on button "Accept" at bounding box center [1110, 582] width 102 height 24
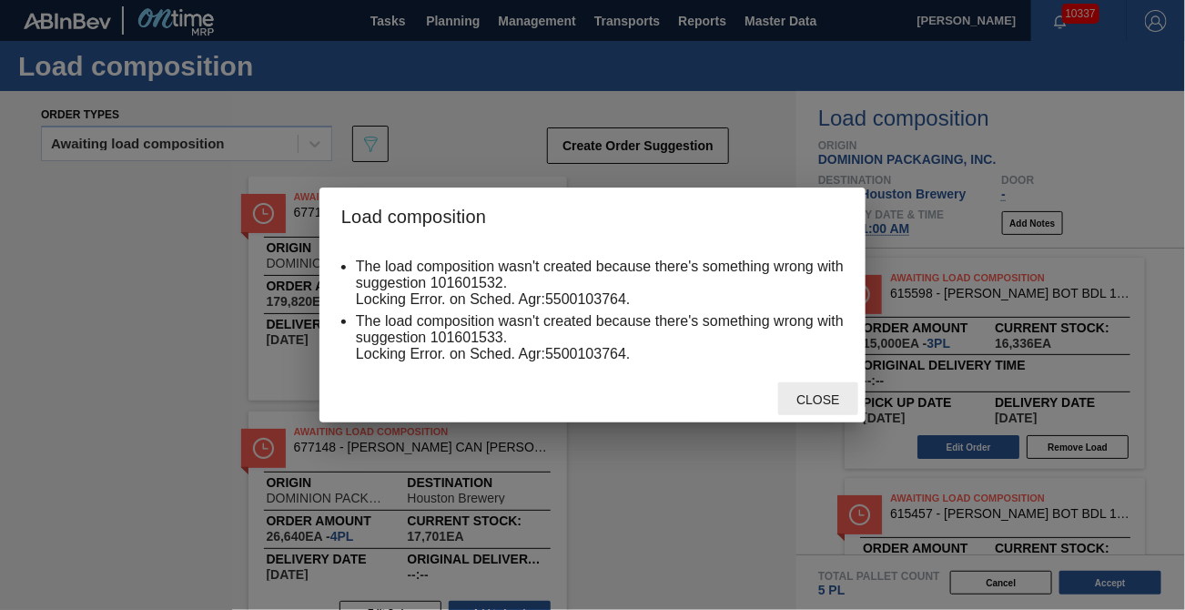
click at [821, 404] on span "Close" at bounding box center [818, 399] width 72 height 15
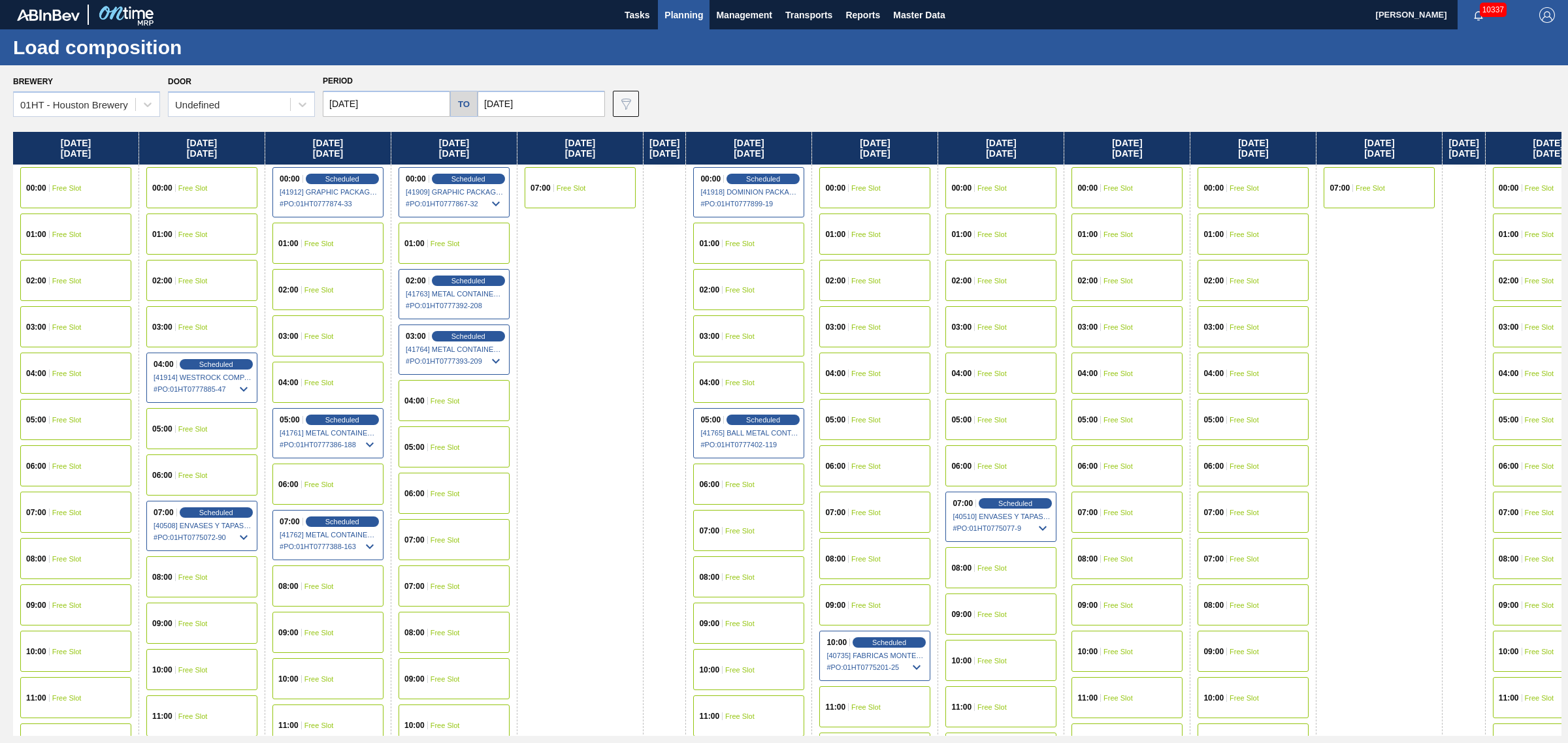
click at [469, 243] on div "01:00 Free Slot" at bounding box center [454, 243] width 111 height 41
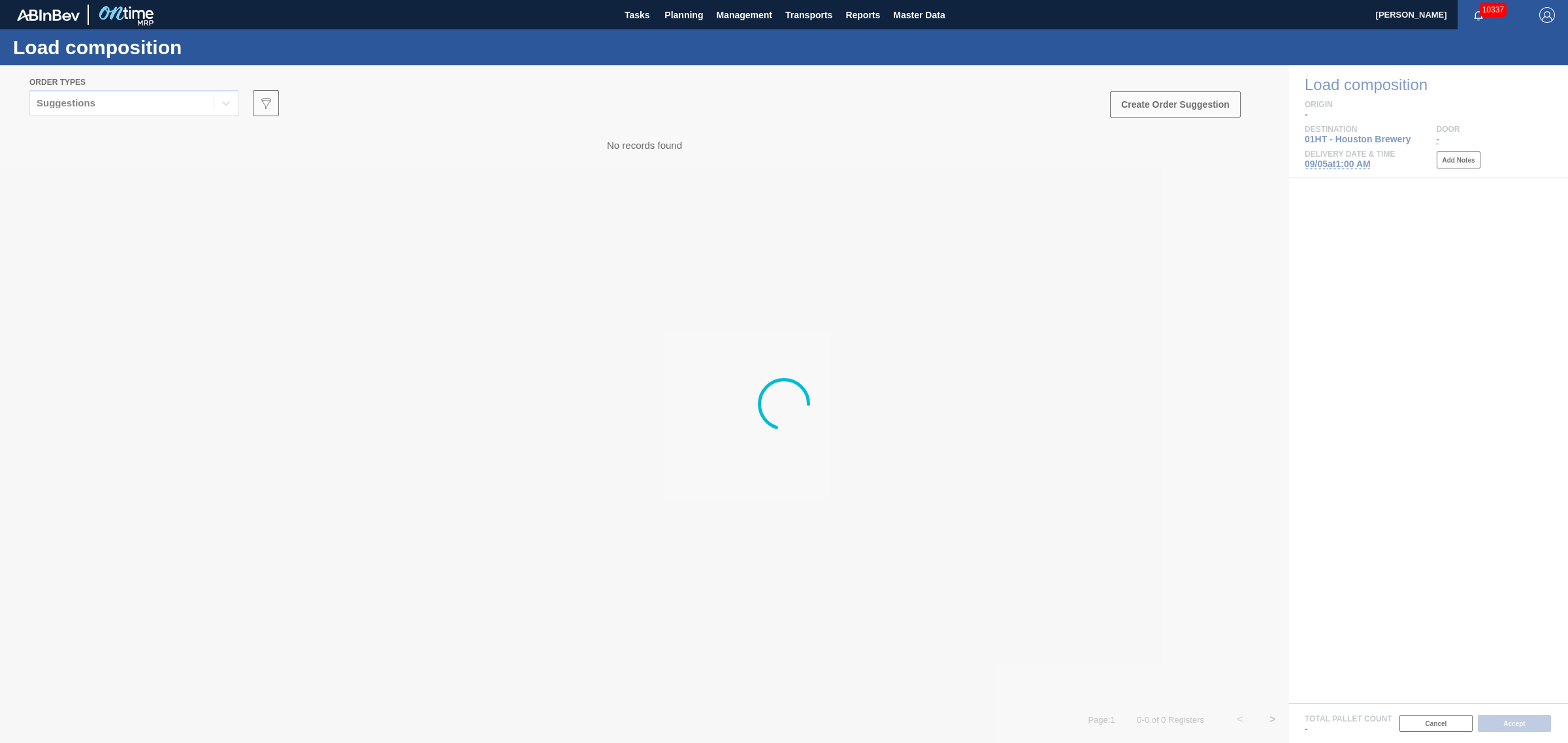
click at [99, 108] on div at bounding box center [784, 404] width 1568 height 678
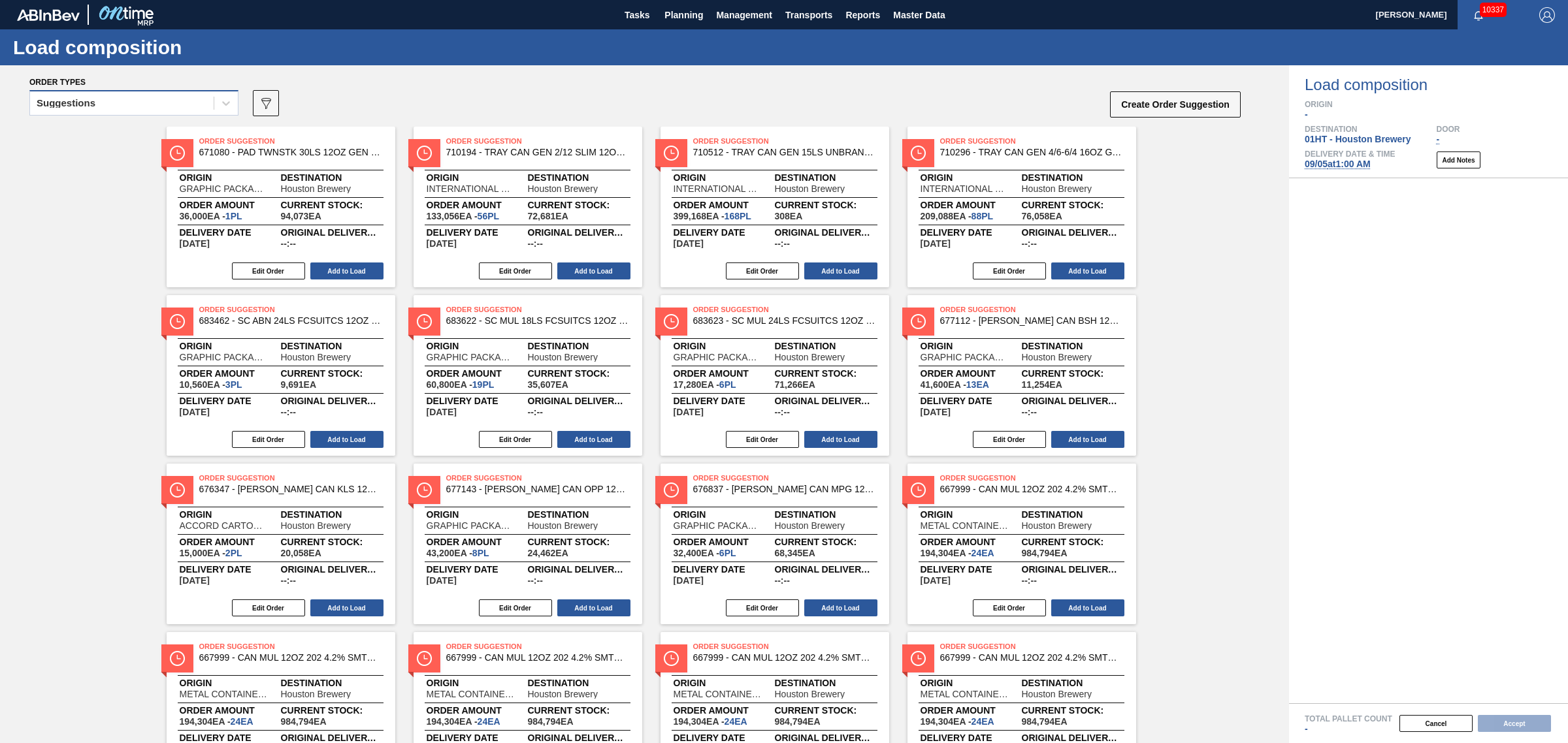
click at [108, 101] on div "Suggestions" at bounding box center [122, 103] width 184 height 19
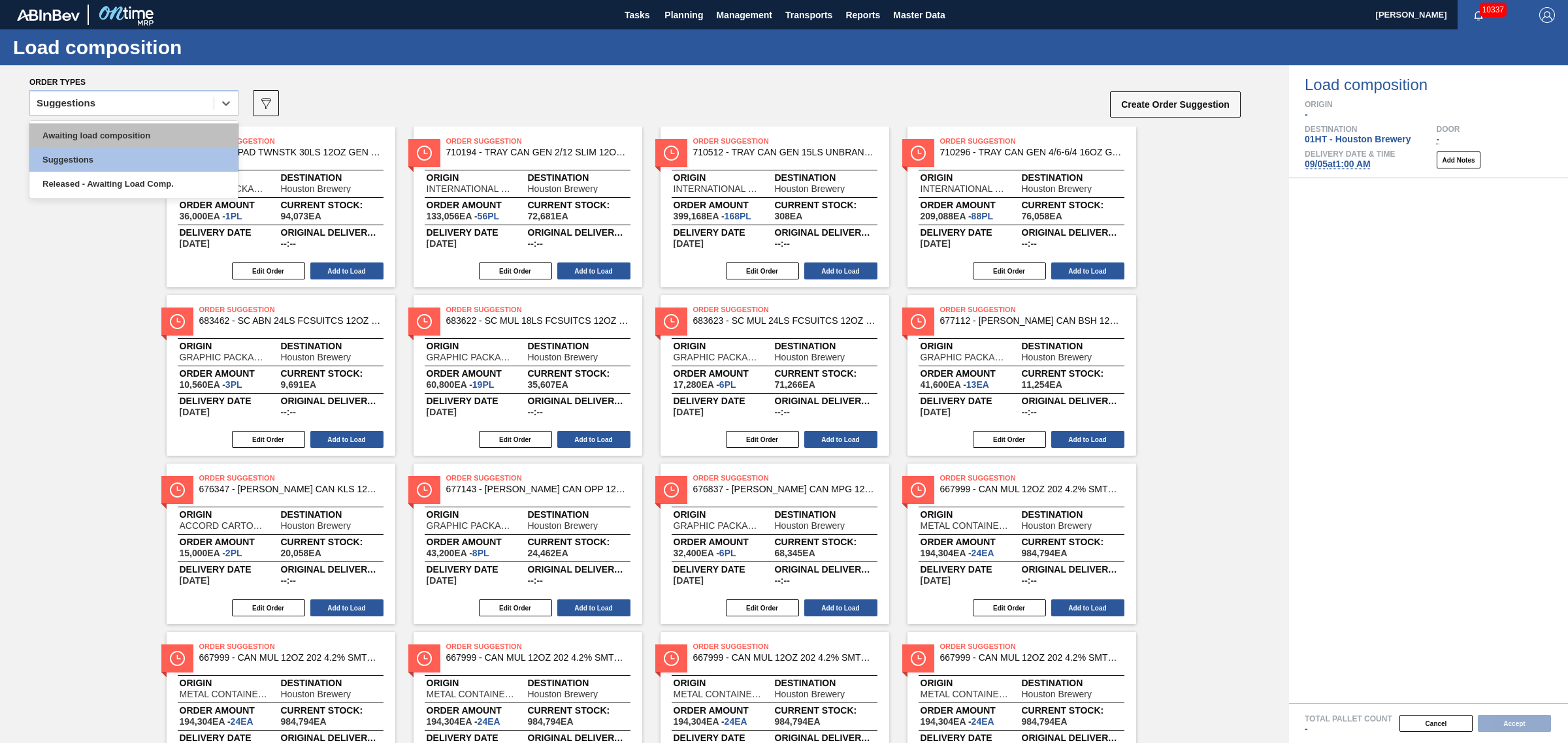
click at [114, 136] on div "Awaiting load composition" at bounding box center [134, 136] width 209 height 24
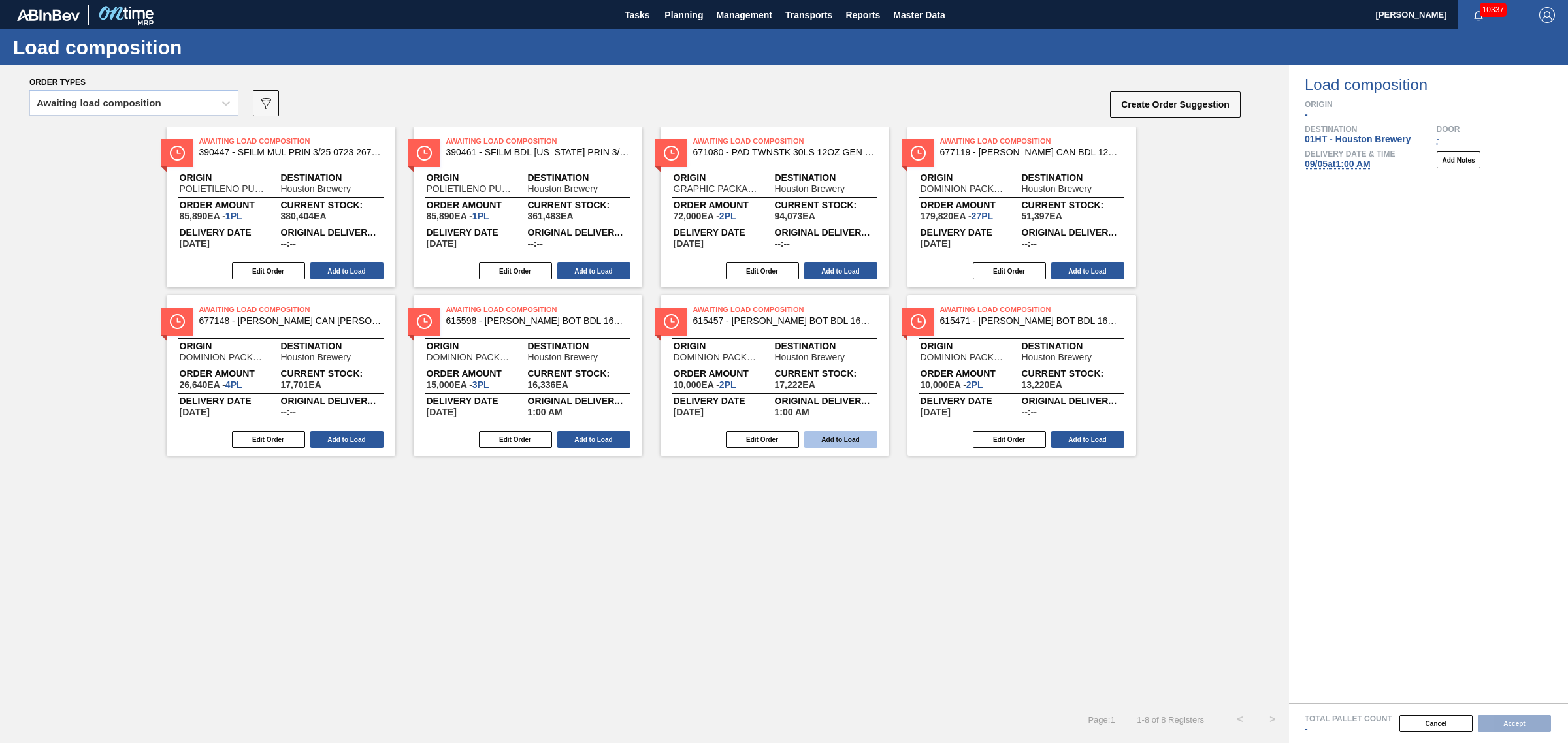
click at [818, 432] on button "Add to Load" at bounding box center [841, 439] width 73 height 17
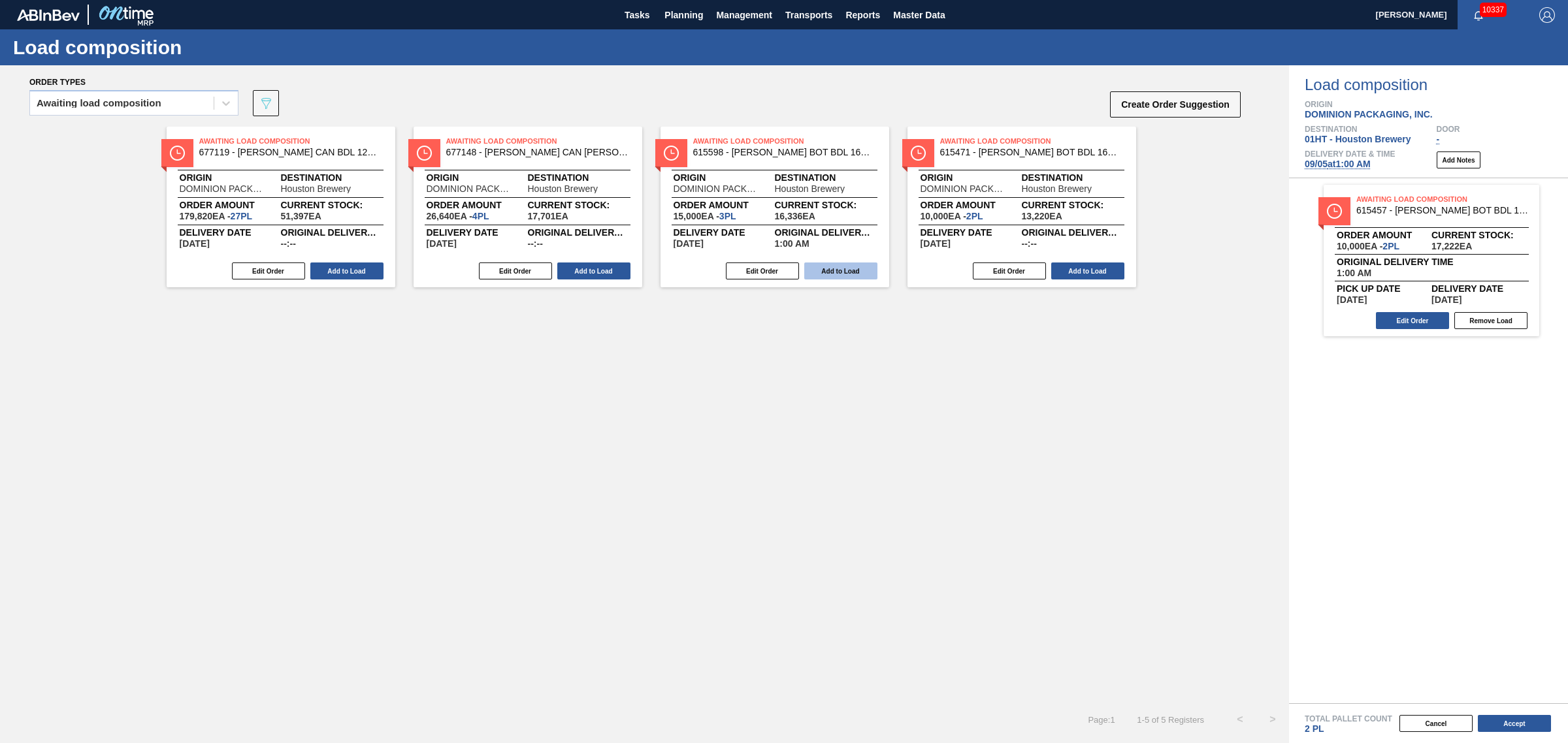
click at [847, 266] on button "Add to Load" at bounding box center [841, 271] width 73 height 17
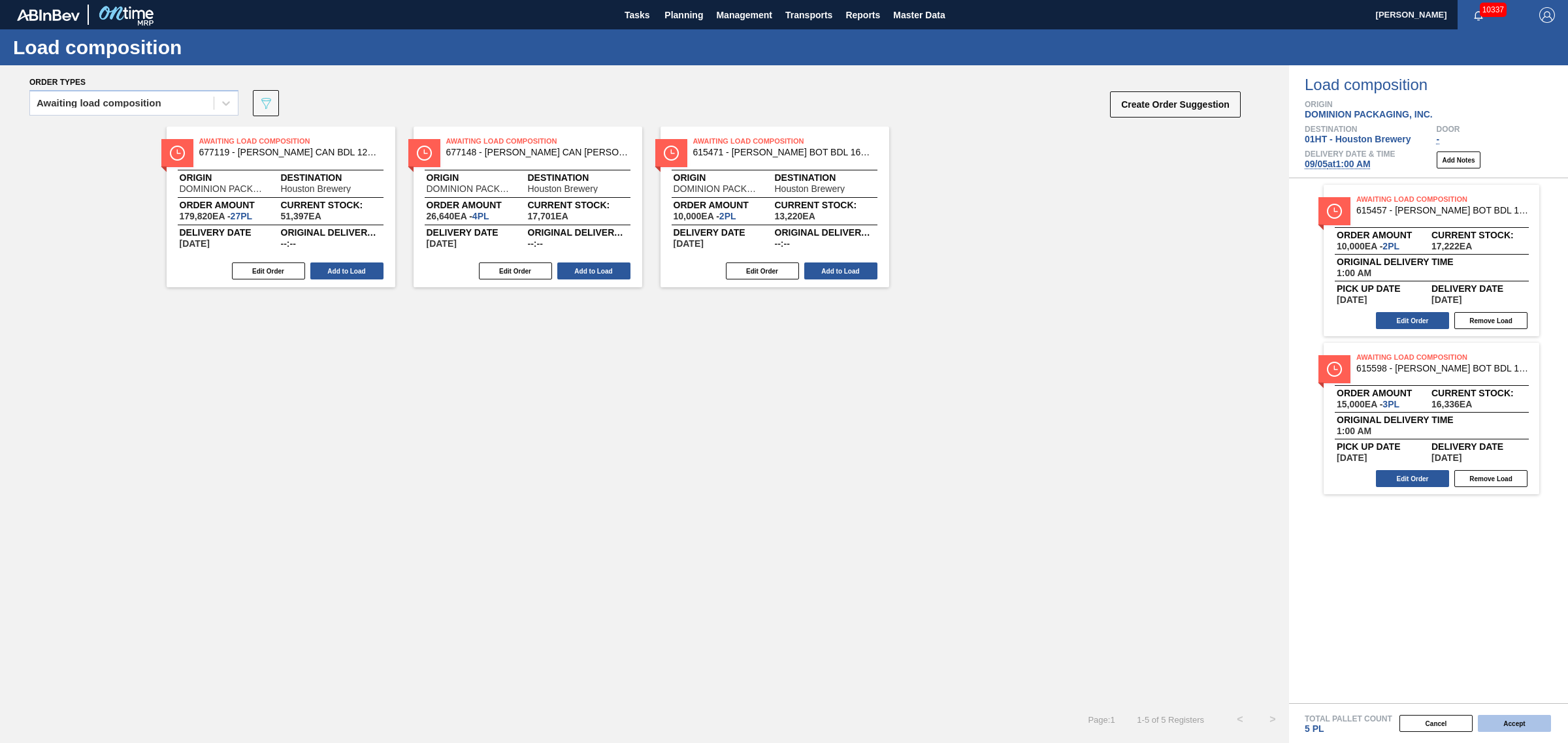
click at [1526, 722] on button "Accept" at bounding box center [1514, 724] width 73 height 17
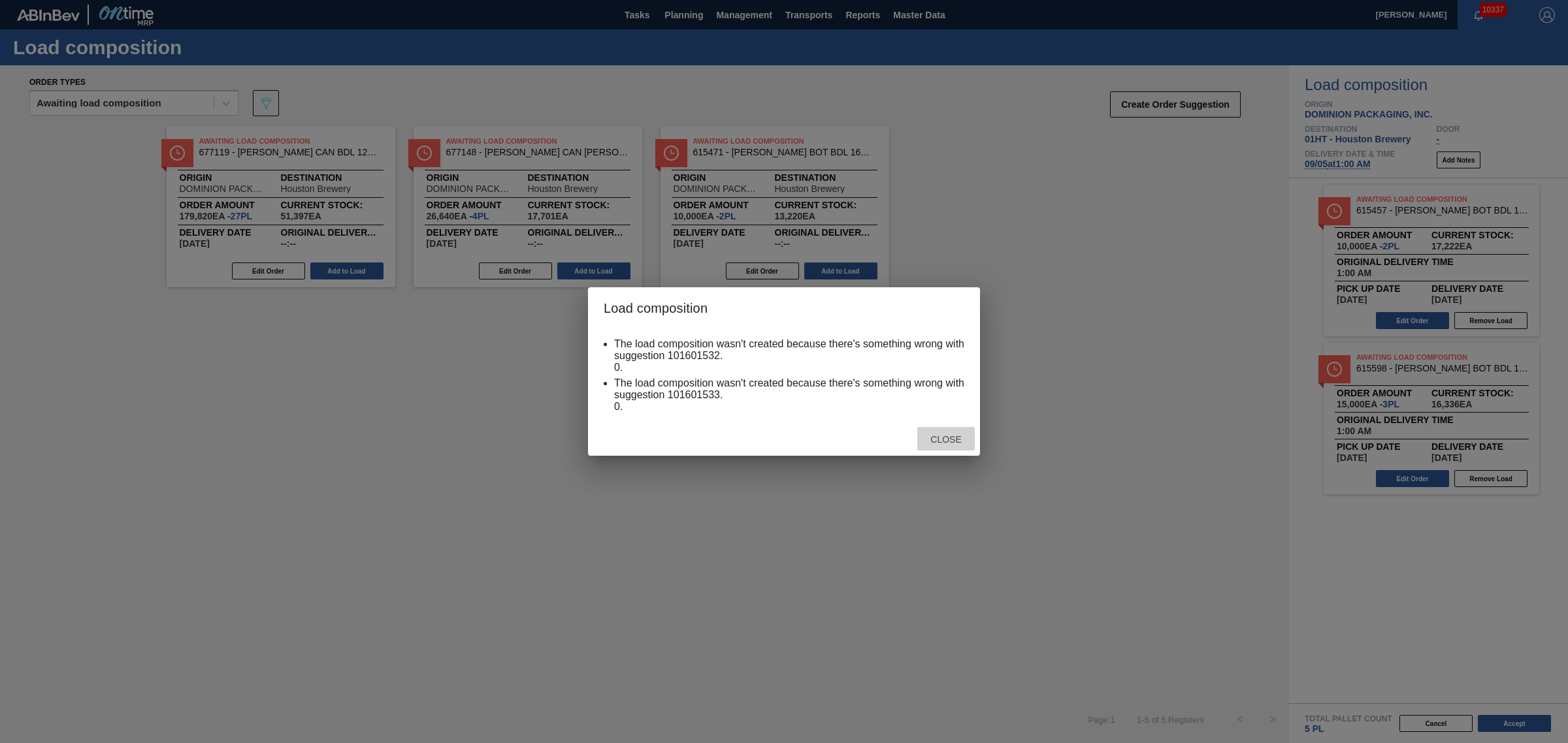
click at [961, 444] on span "Close" at bounding box center [946, 439] width 52 height 11
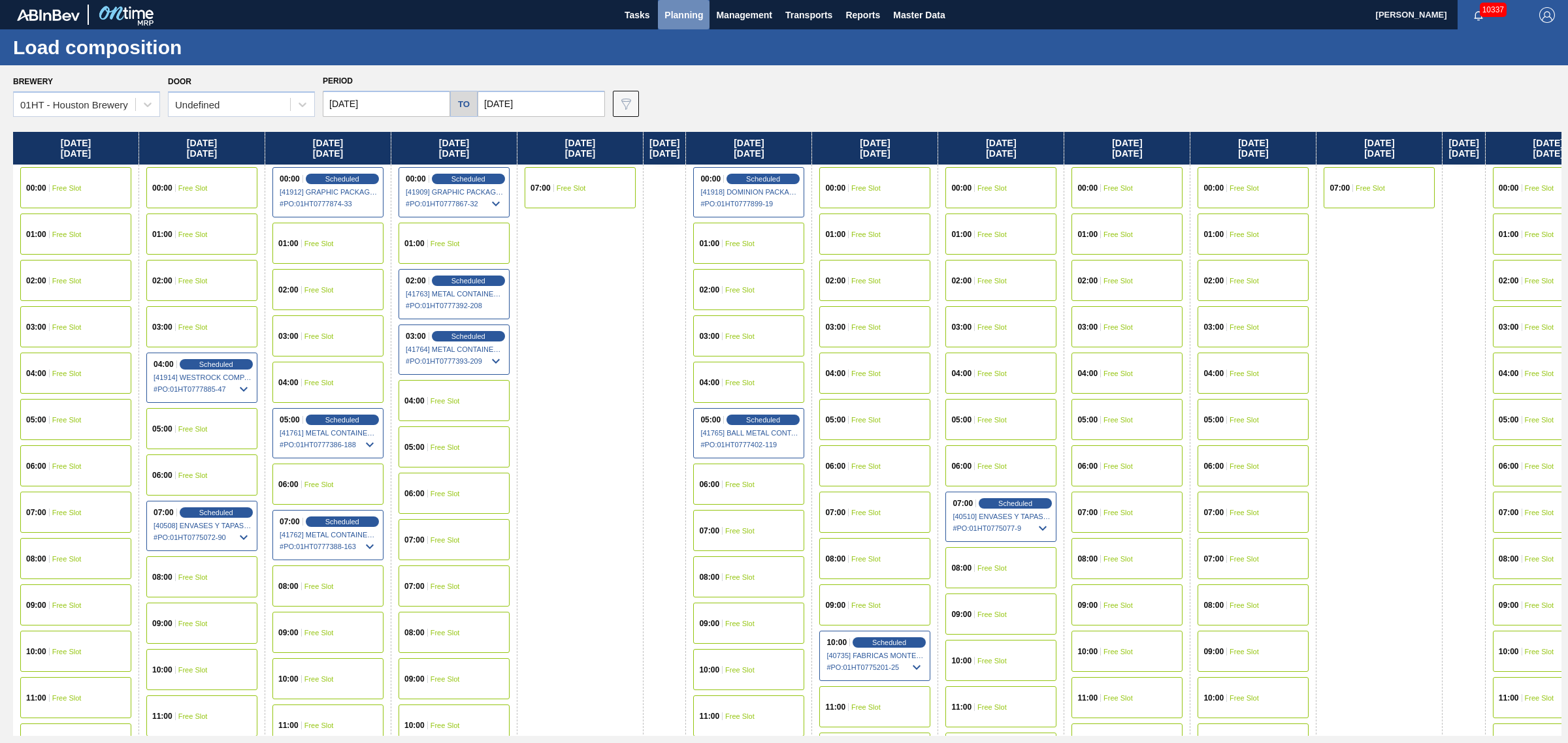
click at [677, 5] on button "Planning" at bounding box center [683, 14] width 52 height 29
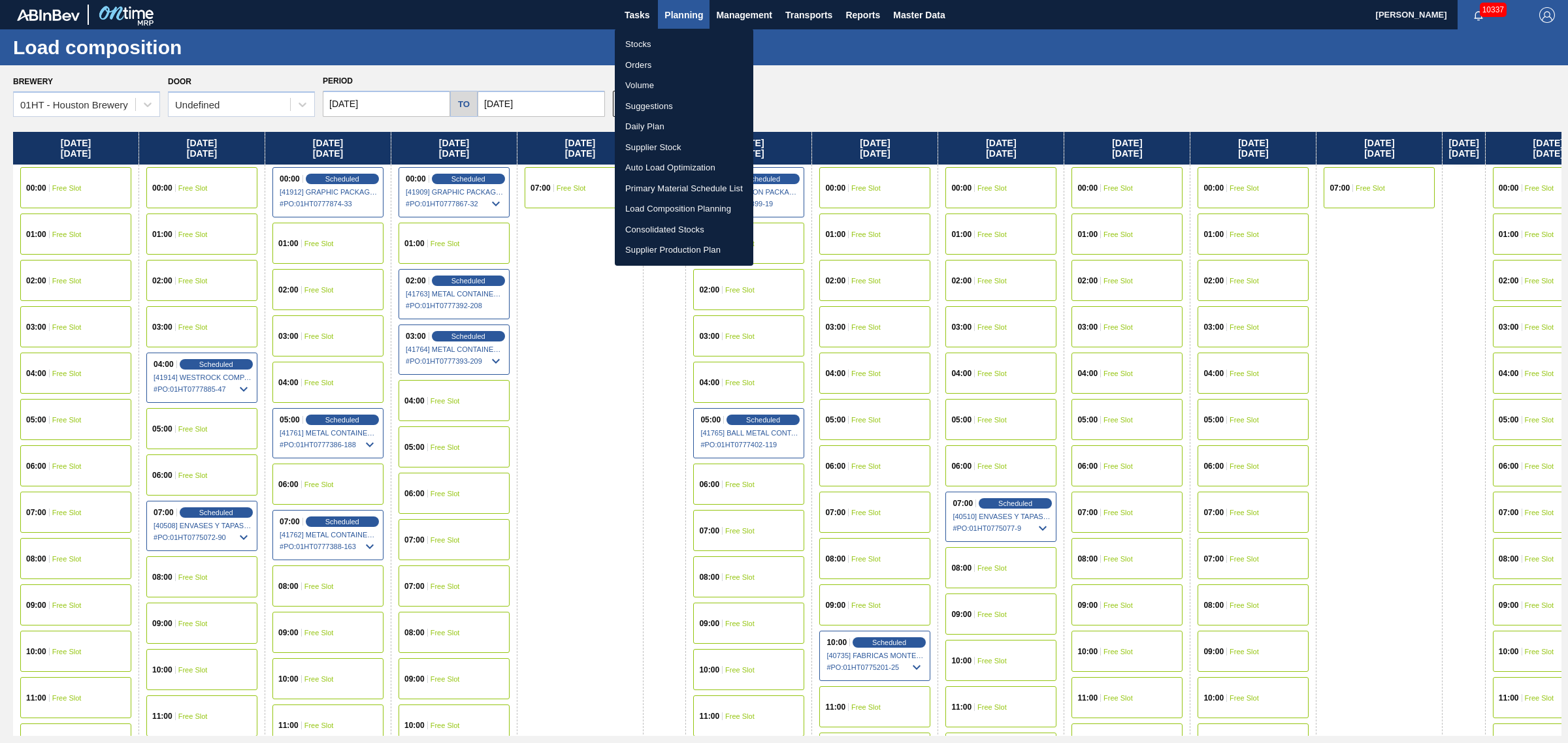
click at [642, 40] on li "Stocks" at bounding box center [683, 44] width 139 height 21
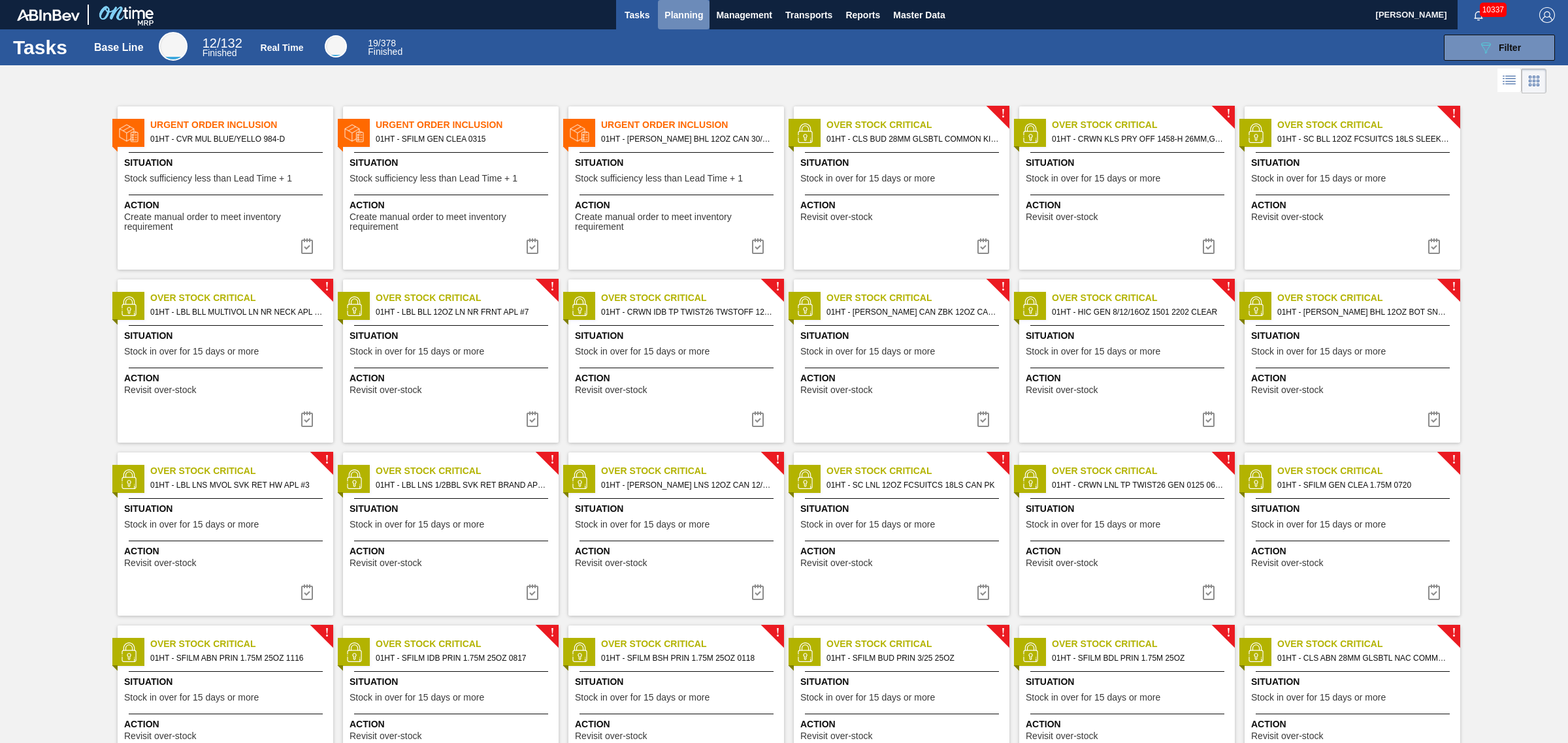
click at [685, 9] on span "Planning" at bounding box center [683, 15] width 39 height 16
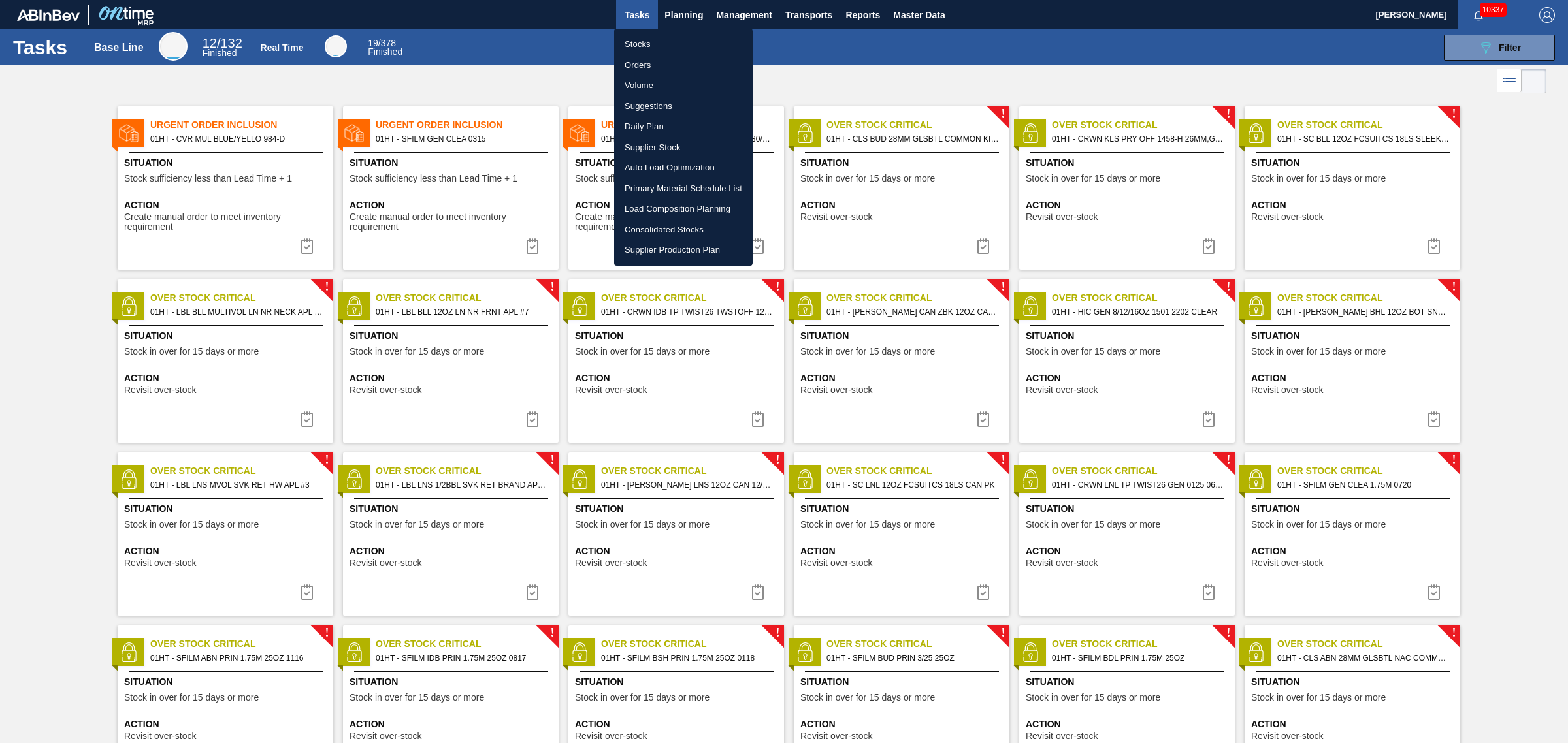
click at [645, 207] on li "Load Composition Planning" at bounding box center [683, 209] width 139 height 21
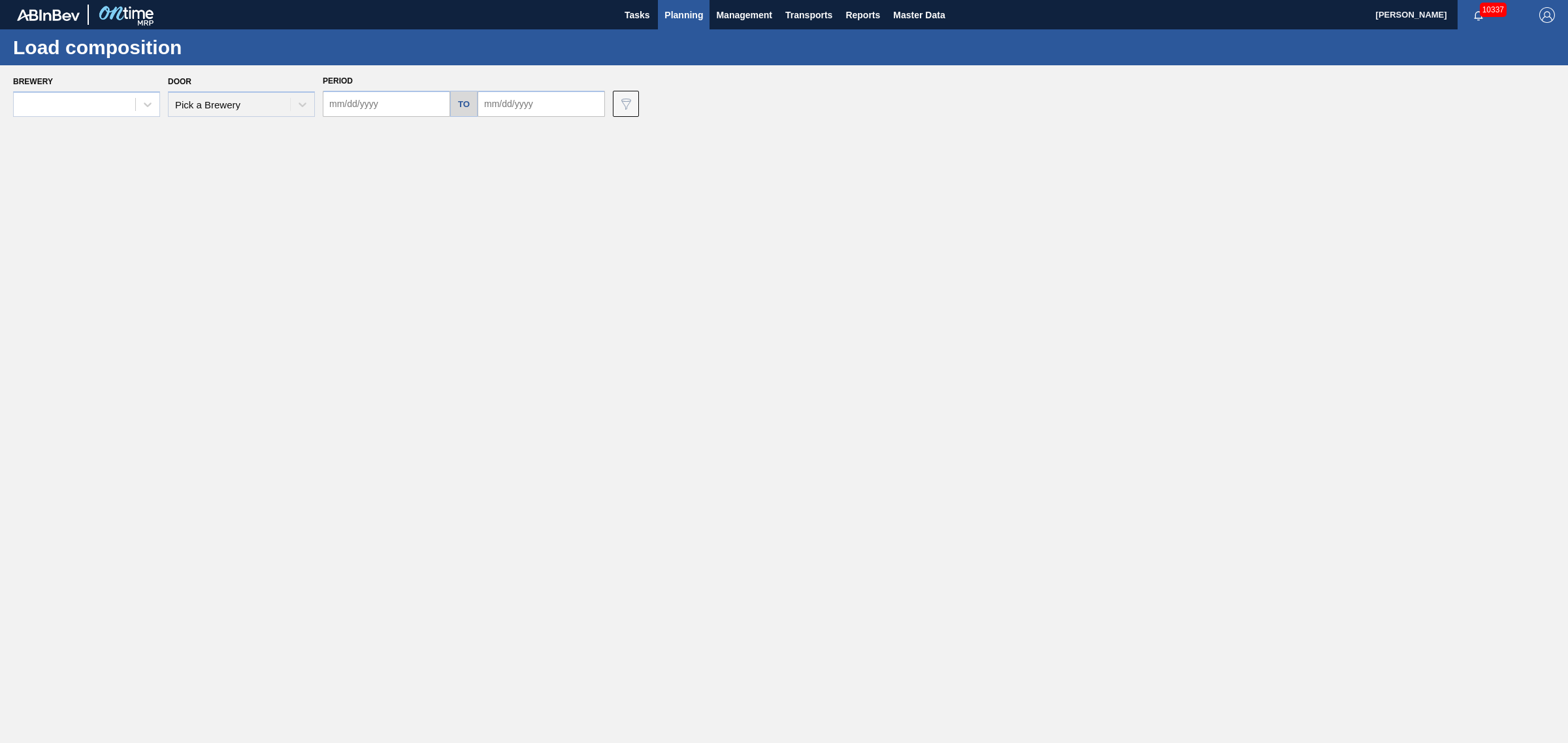
type input "[DATE]"
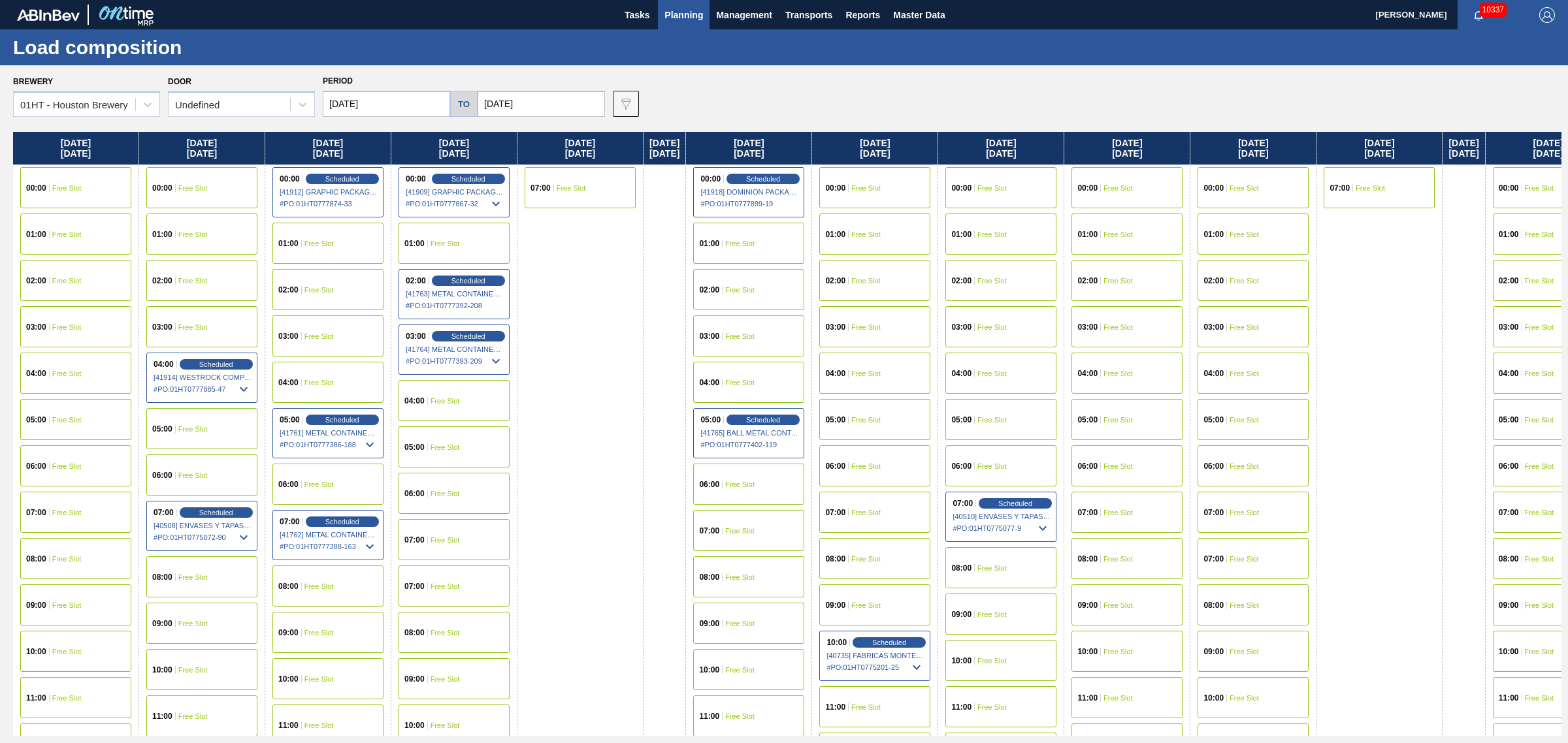
click at [460, 247] on div "01:00 Free Slot" at bounding box center [454, 243] width 111 height 41
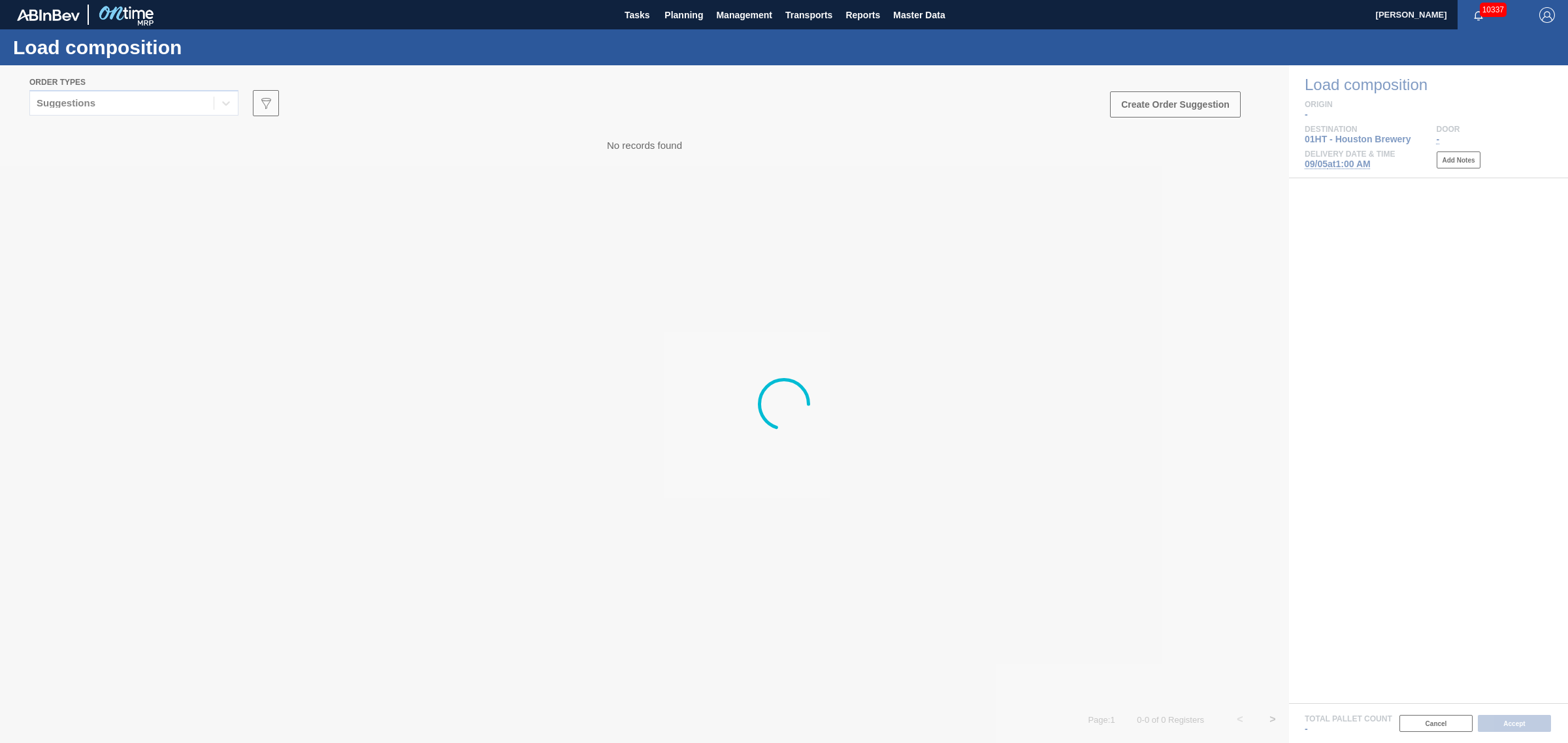
click at [105, 105] on div at bounding box center [784, 404] width 1568 height 678
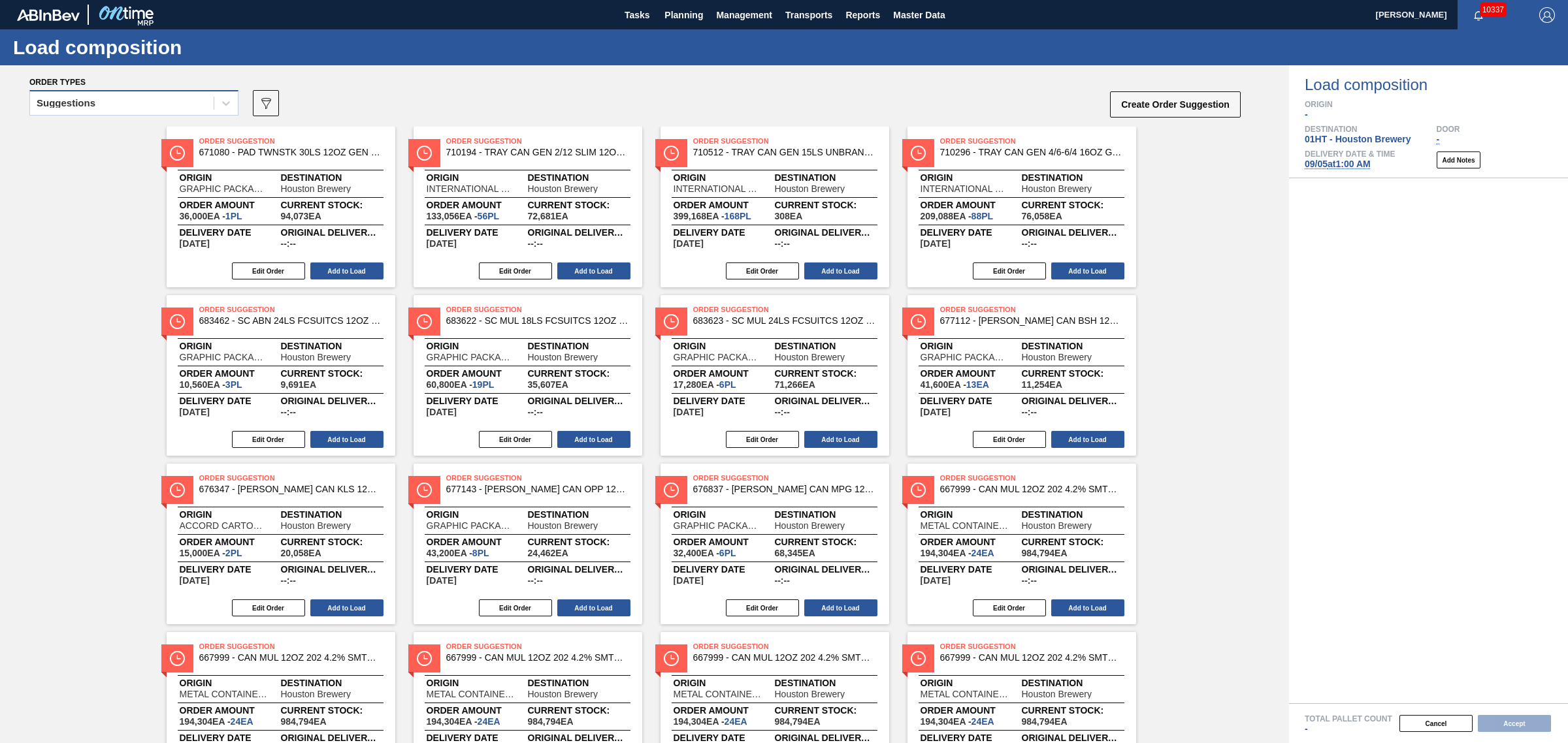
click at [105, 106] on div "Suggestions" at bounding box center [122, 103] width 184 height 19
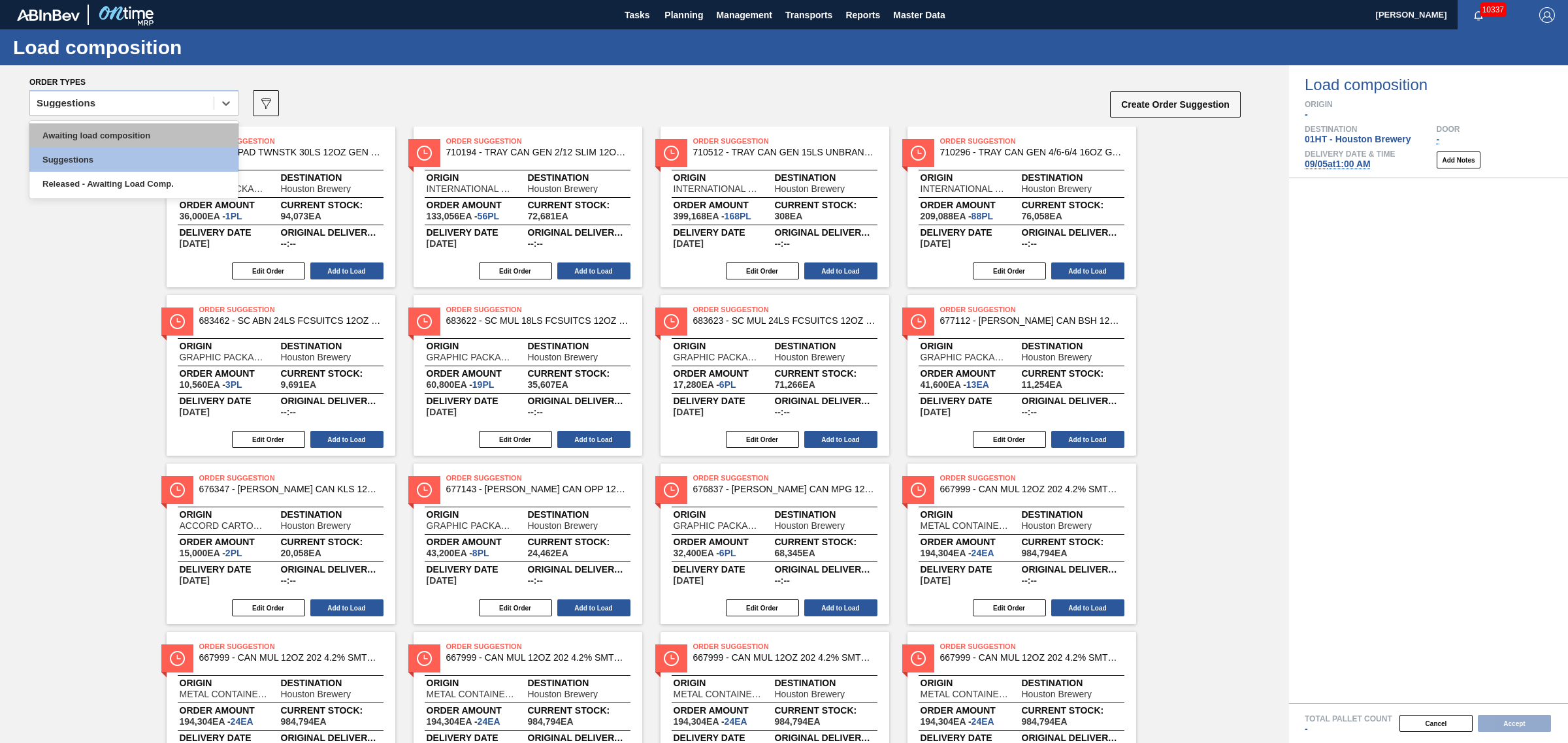
click at [113, 139] on div "Awaiting load composition" at bounding box center [134, 136] width 209 height 24
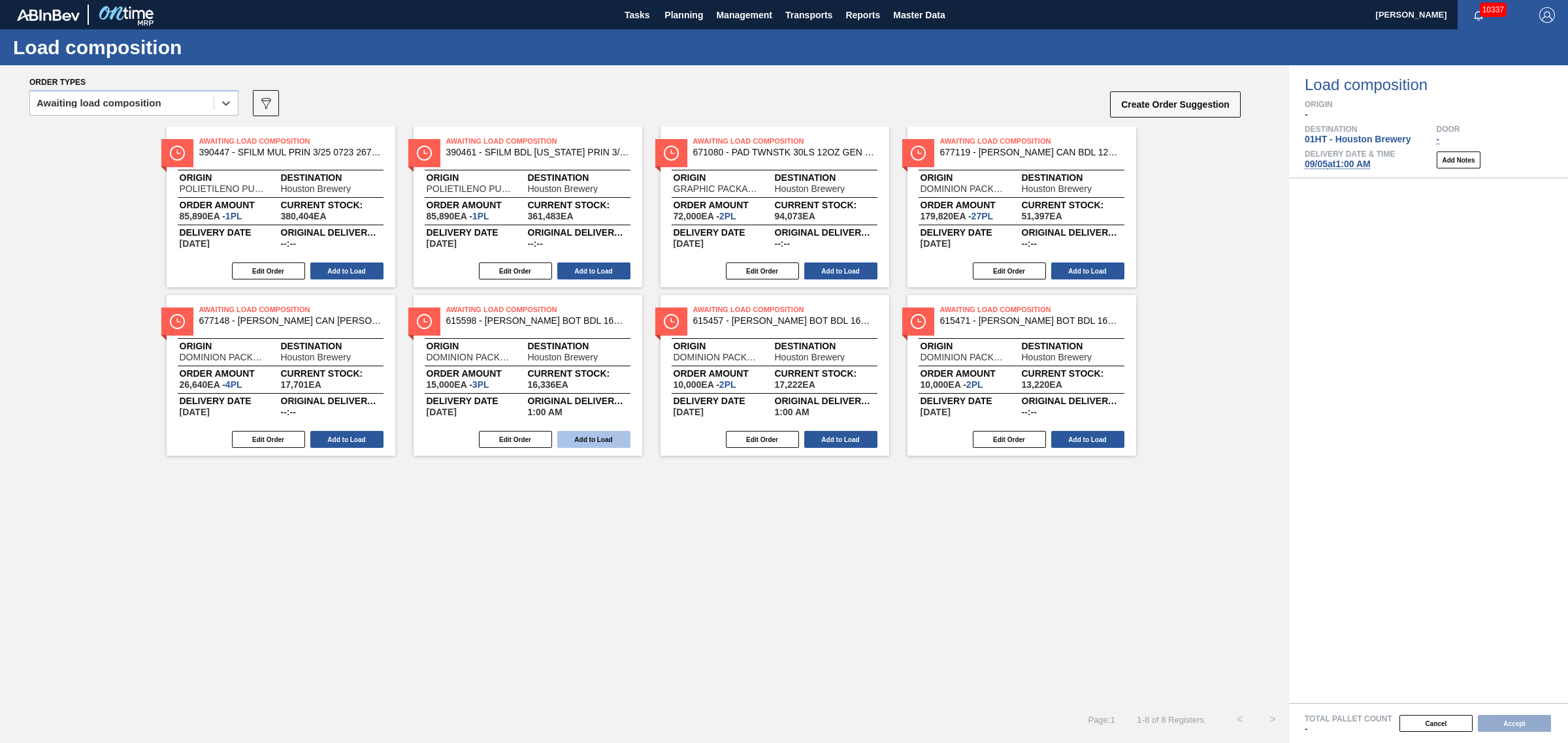
click at [607, 434] on button "Add to Load" at bounding box center [594, 439] width 73 height 17
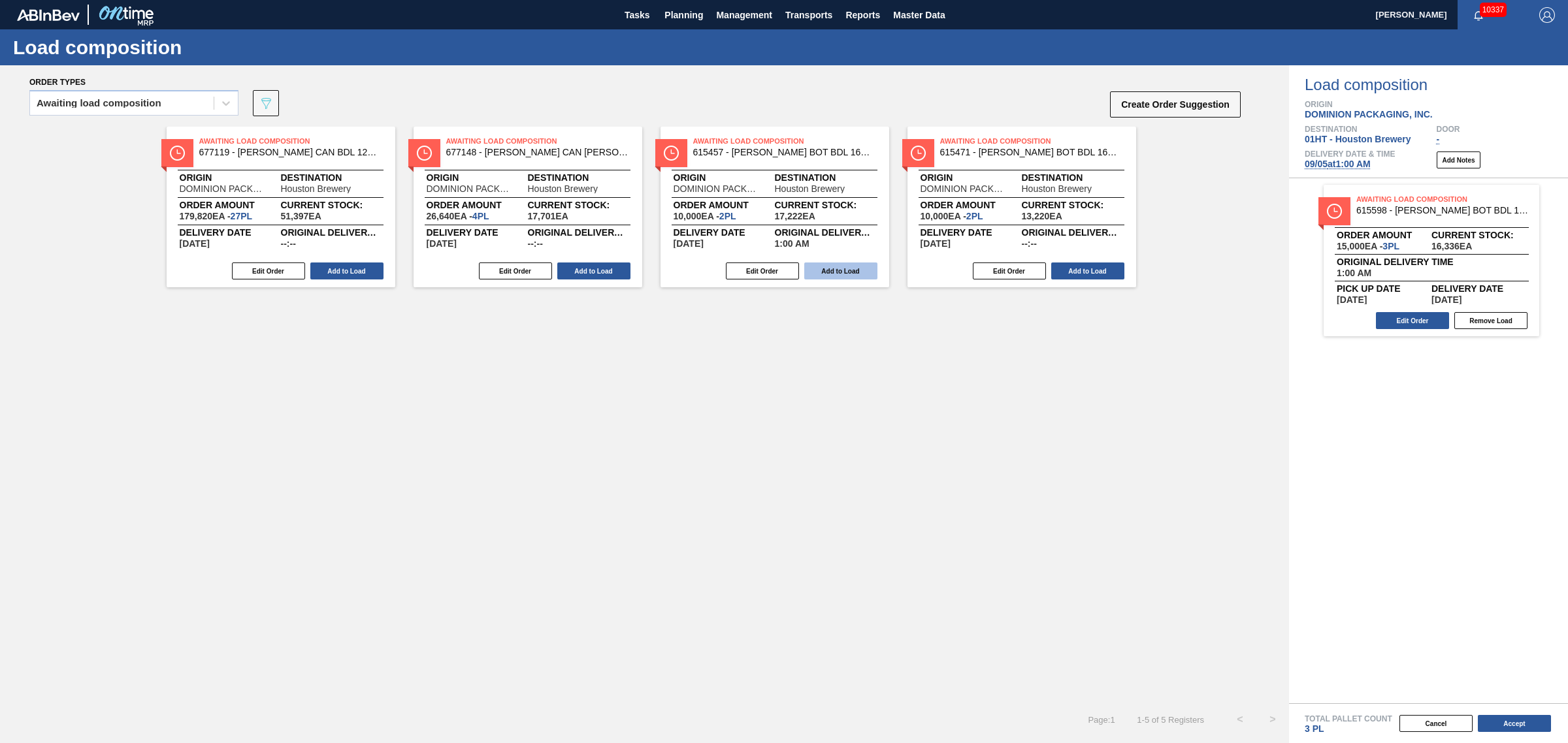
click at [844, 263] on button "Add to Load" at bounding box center [841, 271] width 73 height 17
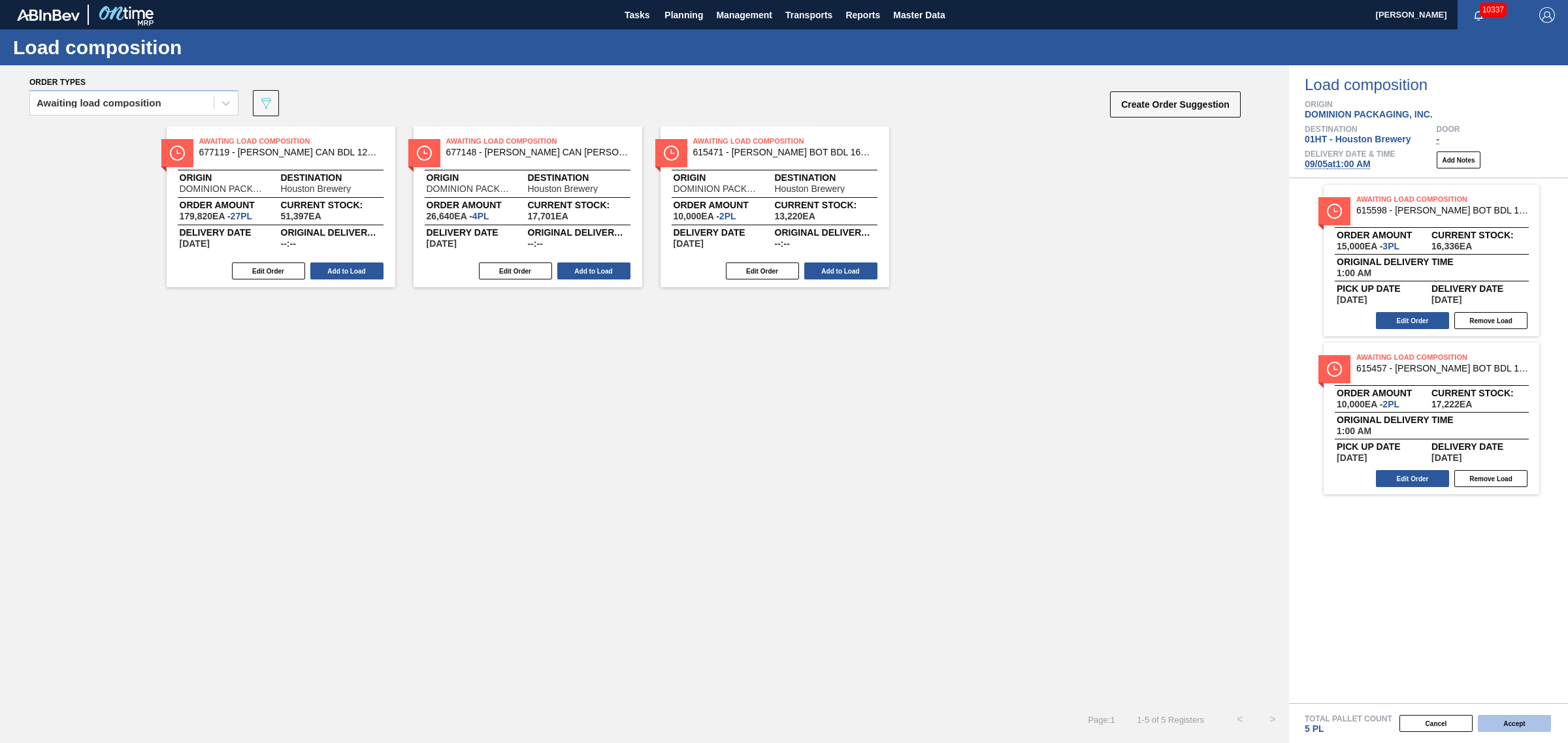
click at [1522, 721] on button "Accept" at bounding box center [1514, 724] width 73 height 17
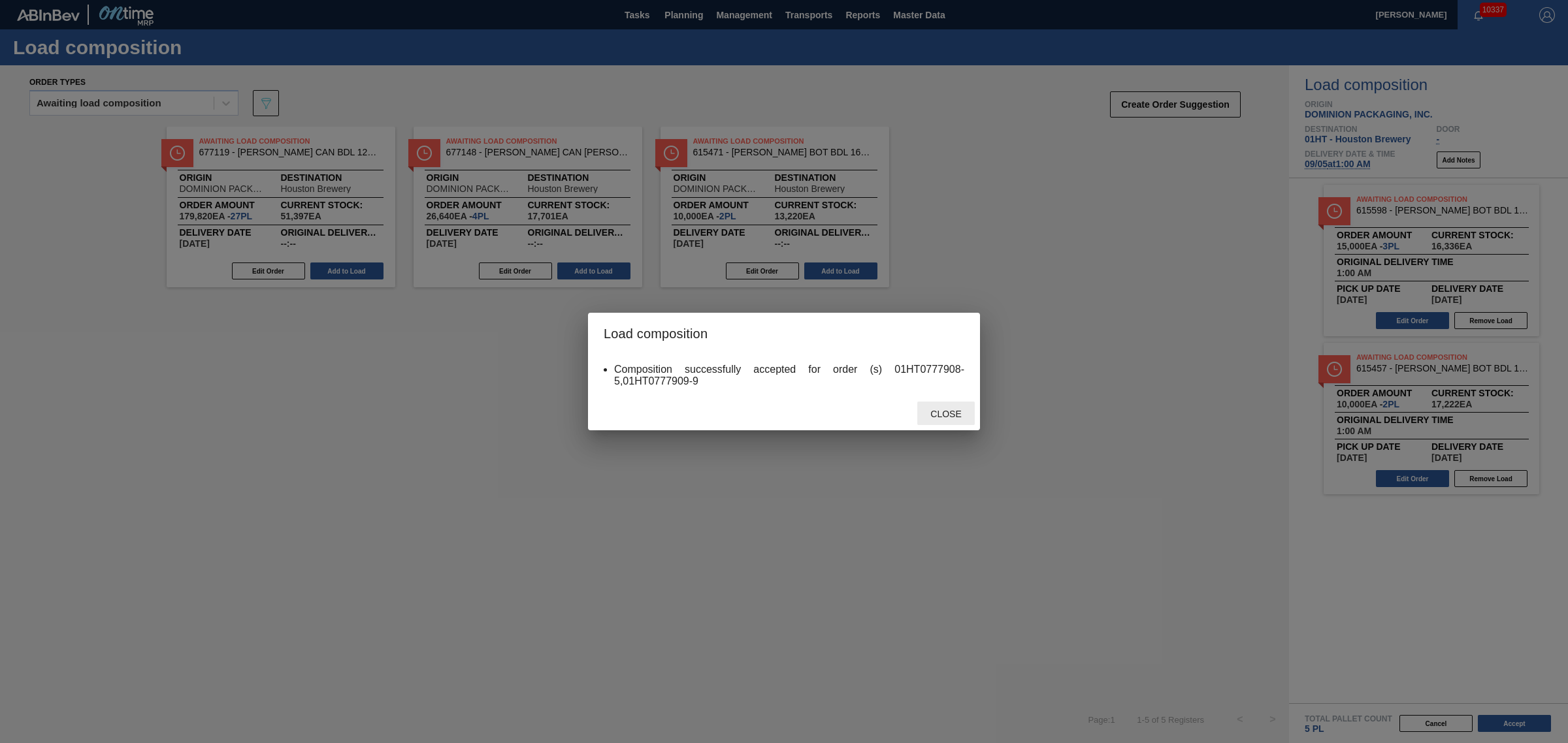
click at [942, 408] on div "Close" at bounding box center [946, 414] width 57 height 24
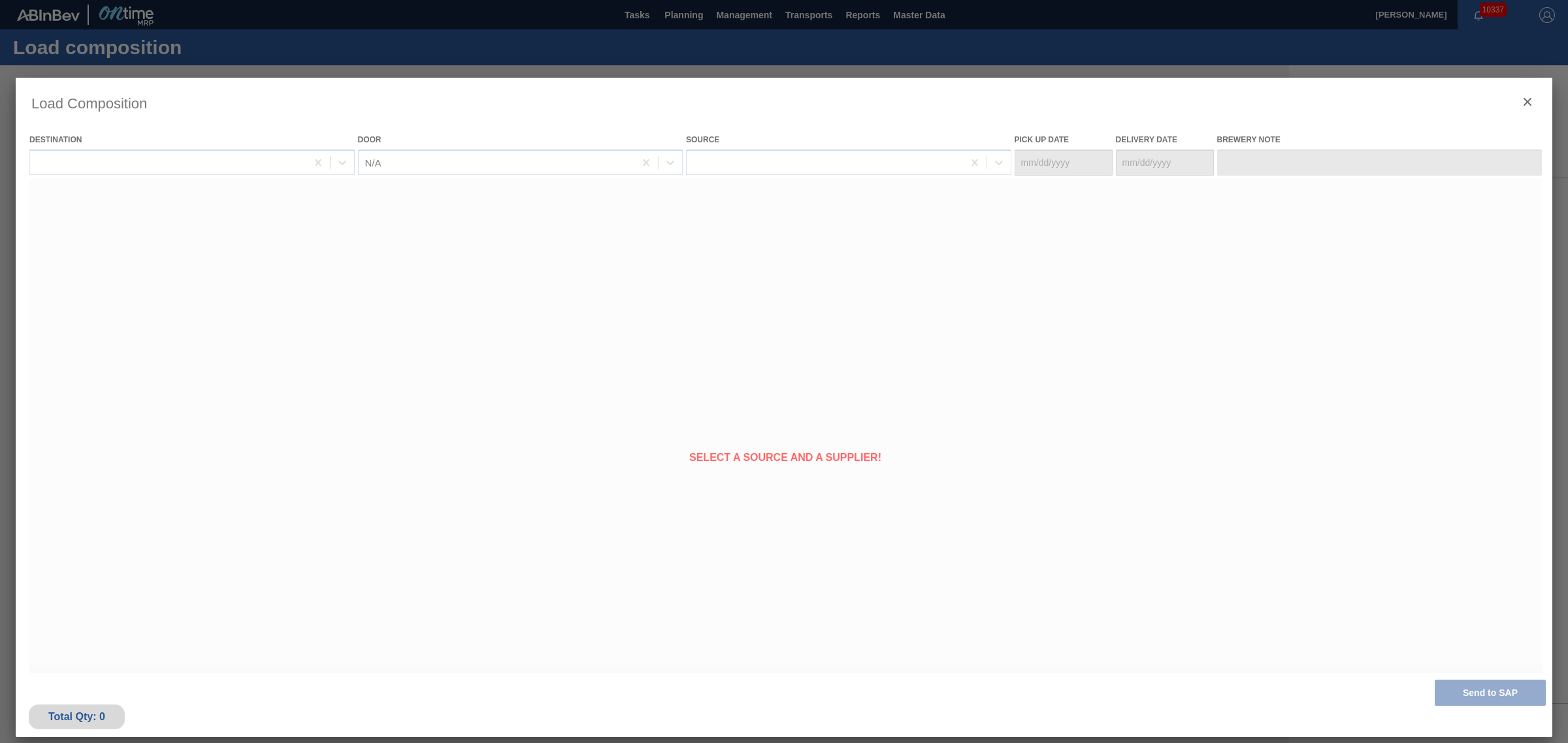
type Date "[DATE]"
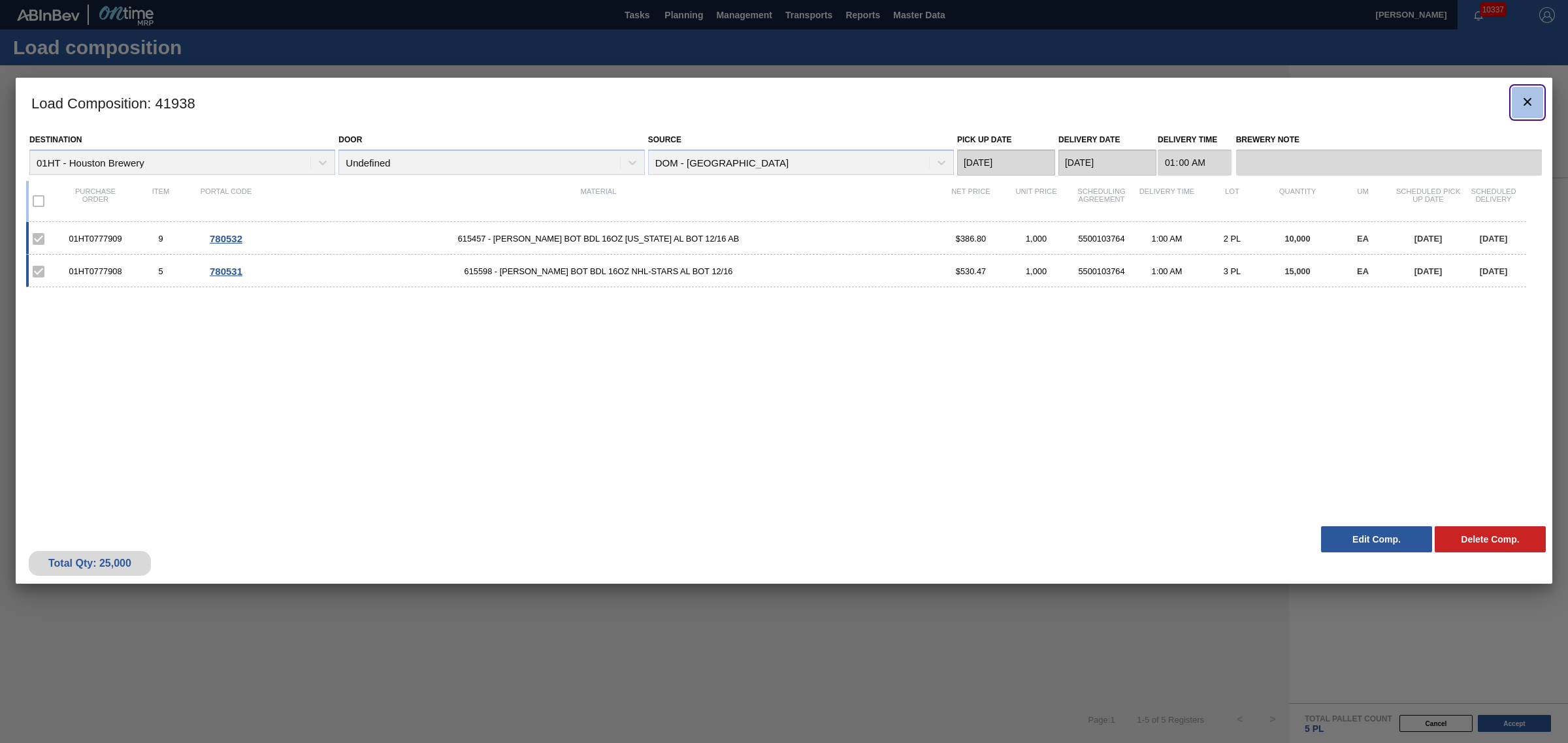
click at [1526, 105] on icon "botão de ícone" at bounding box center [1527, 102] width 16 height 16
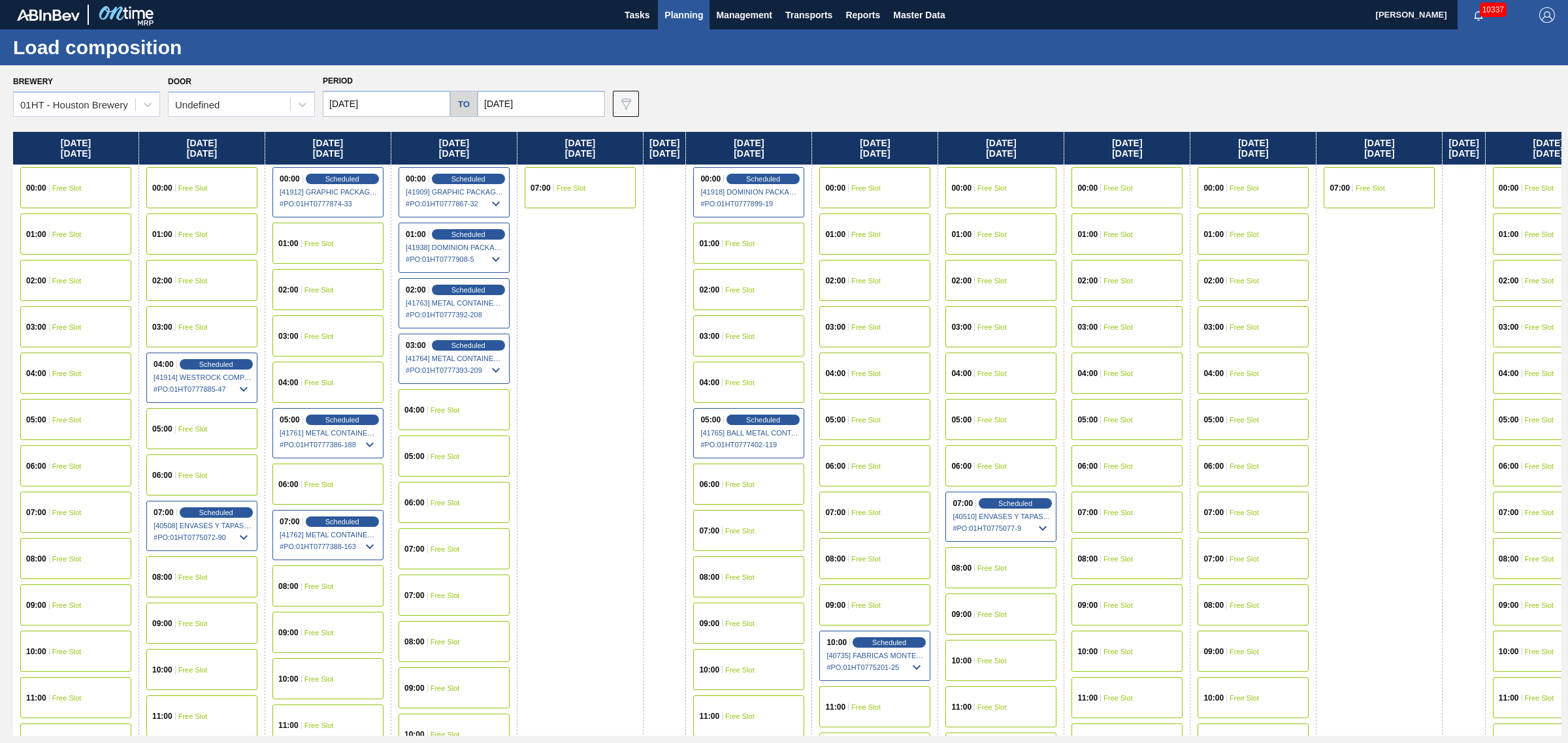
click at [668, 14] on span "Planning" at bounding box center [683, 15] width 39 height 16
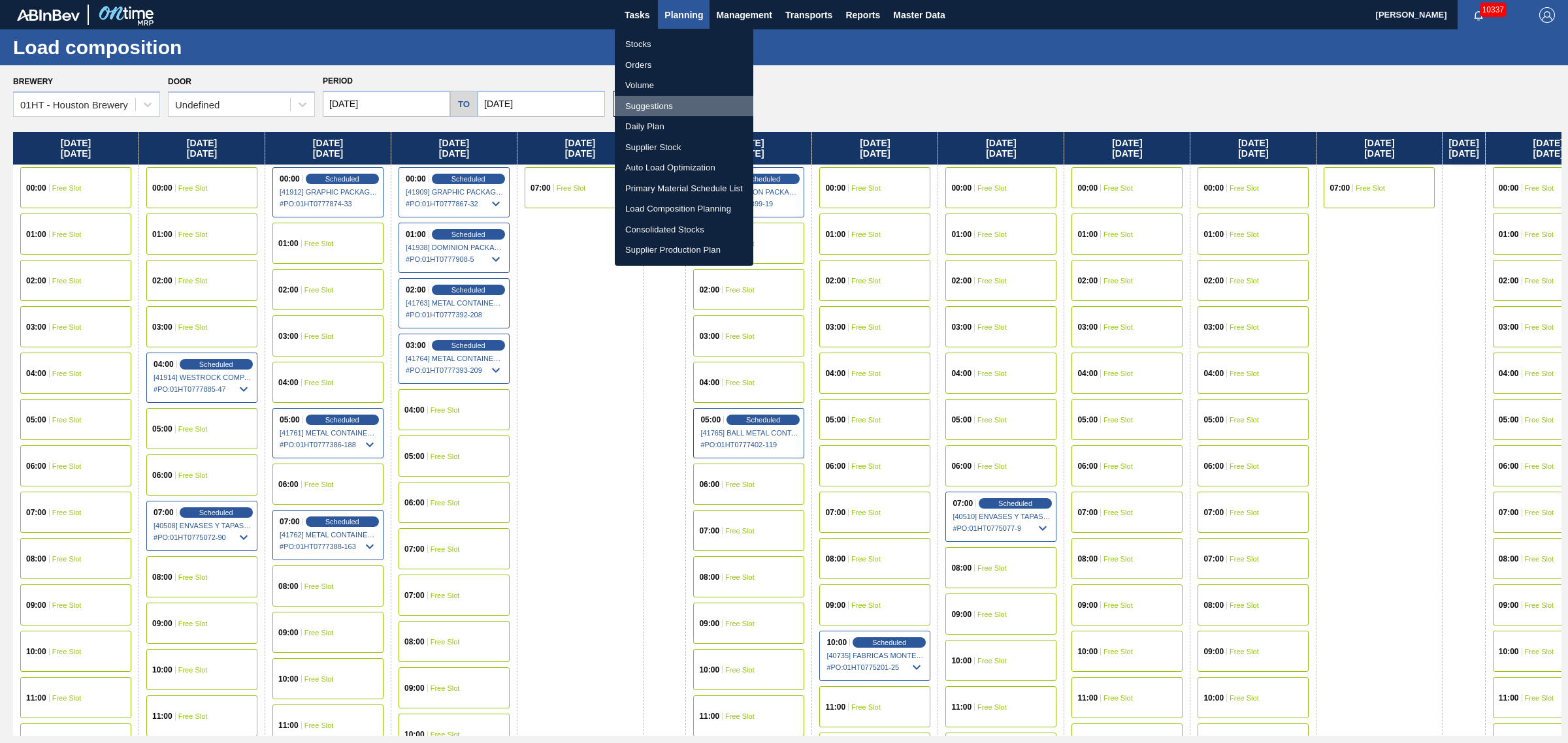
click at [658, 111] on li "Suggestions" at bounding box center [683, 106] width 139 height 21
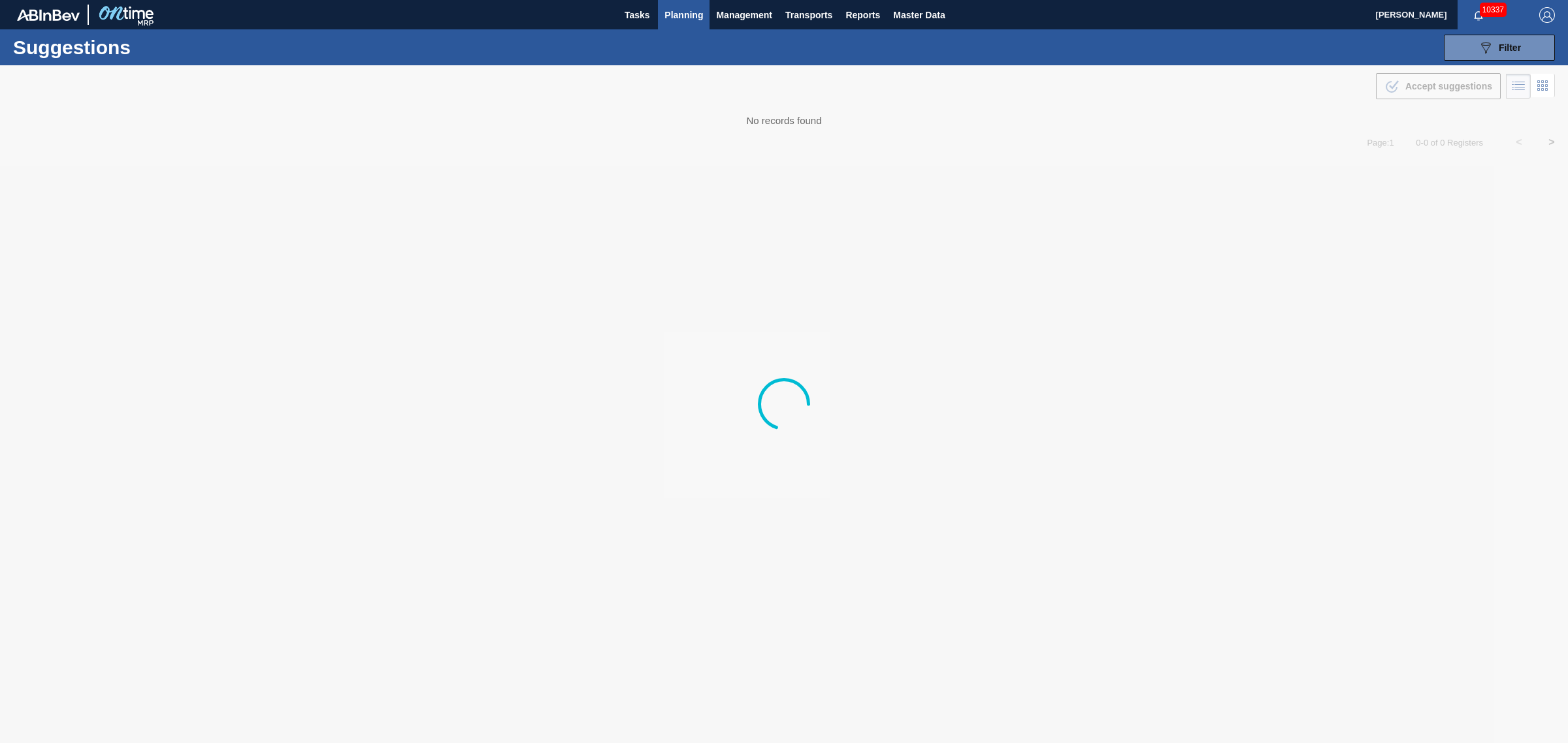
type from "[DATE]"
type to "[DATE]"
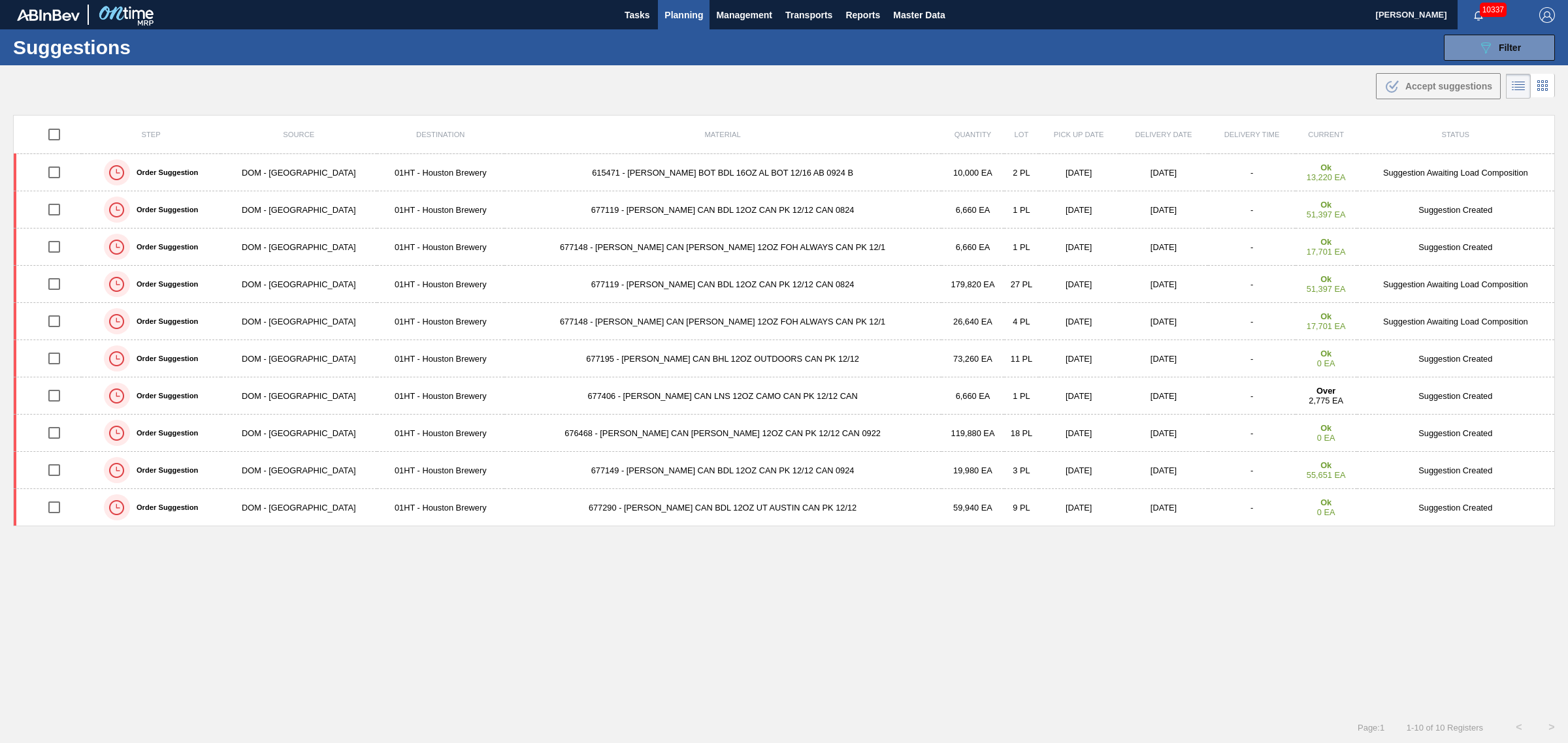
click at [677, 11] on span "Planning" at bounding box center [683, 15] width 39 height 16
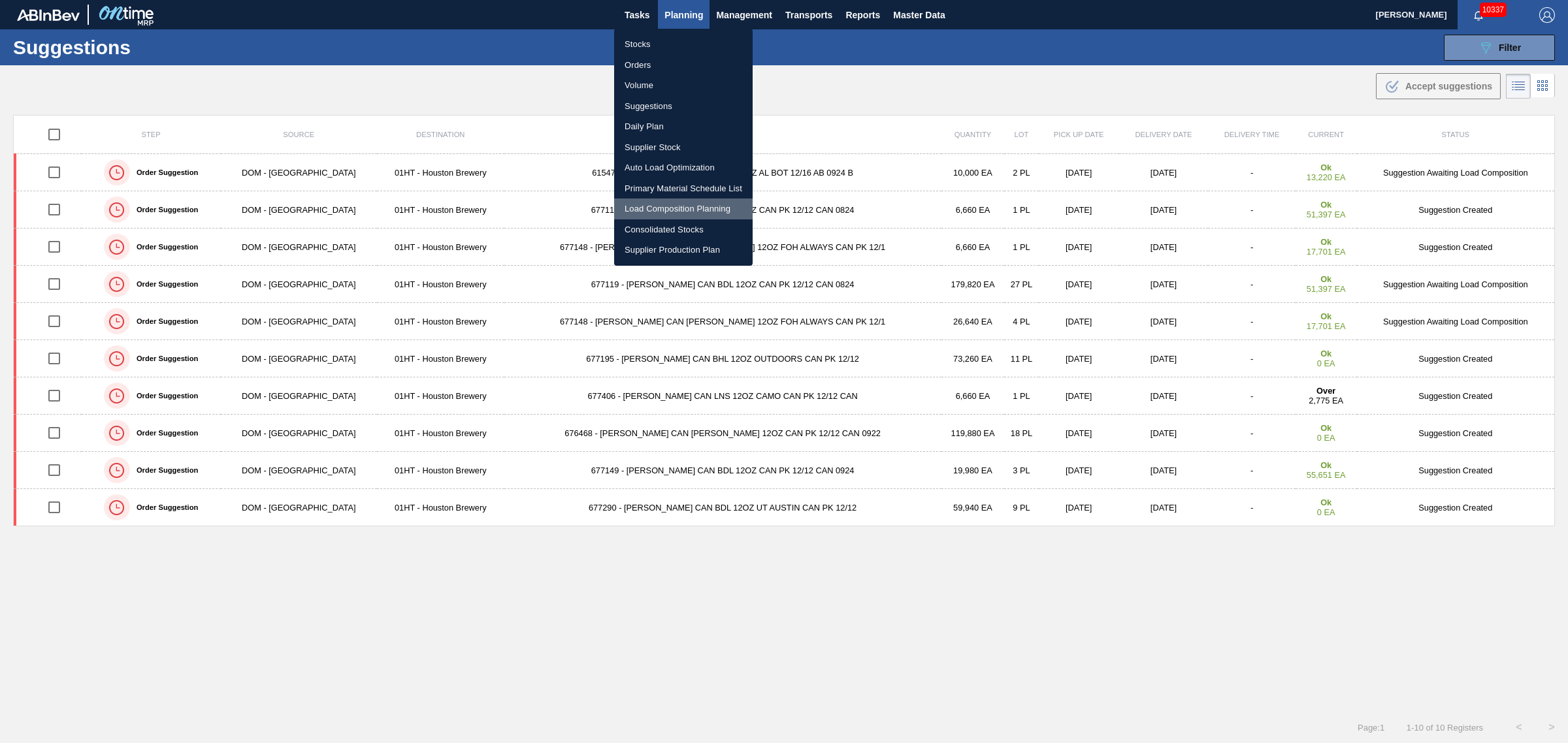
click at [647, 204] on li "Load Composition Planning" at bounding box center [683, 209] width 139 height 21
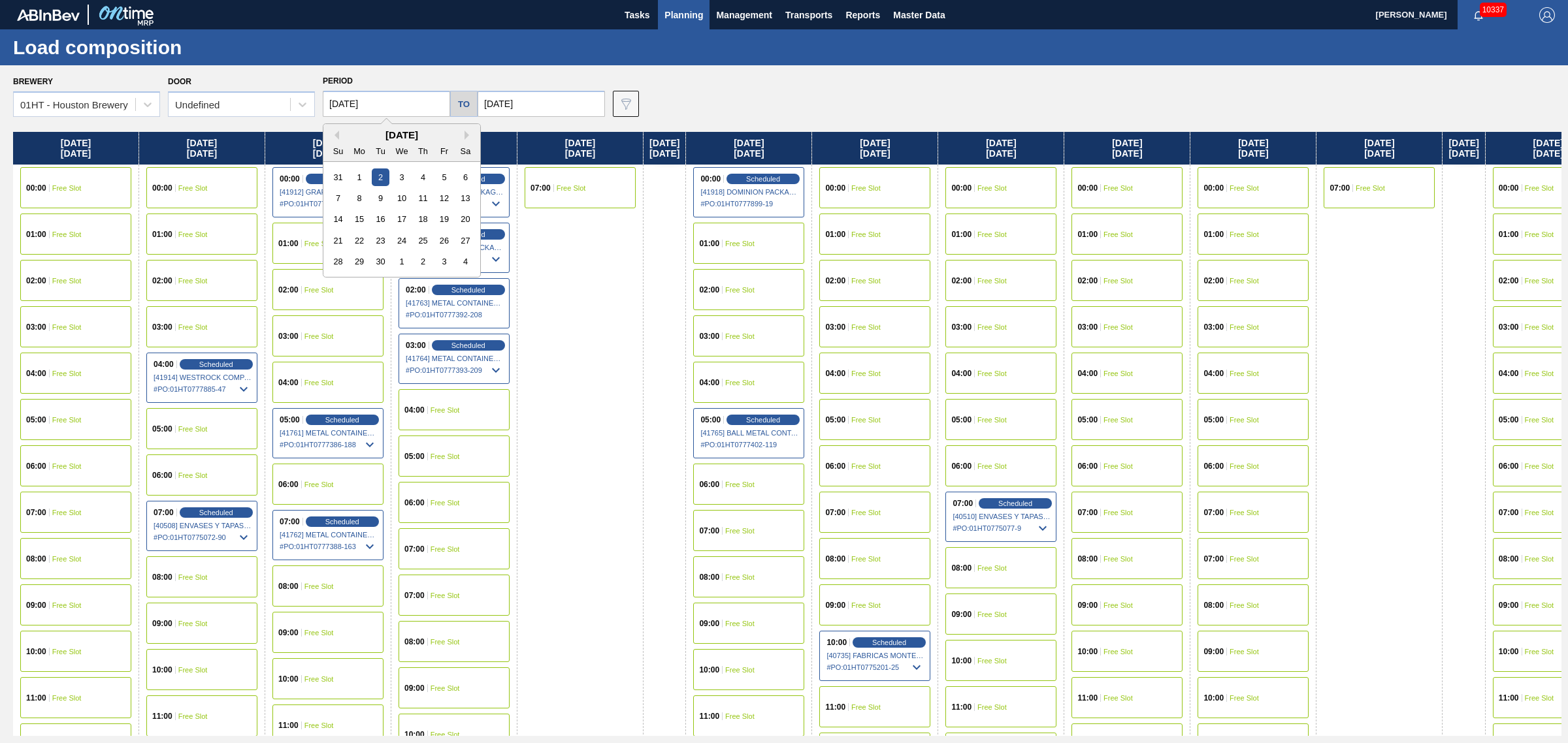
click at [364, 112] on input "[DATE]" at bounding box center [386, 103] width 127 height 26
click at [337, 135] on div "September 2025" at bounding box center [401, 134] width 157 height 11
click at [335, 136] on button "Previous Month" at bounding box center [334, 135] width 9 height 9
click at [468, 256] on div "30" at bounding box center [465, 261] width 18 height 18
type input "[DATE]"
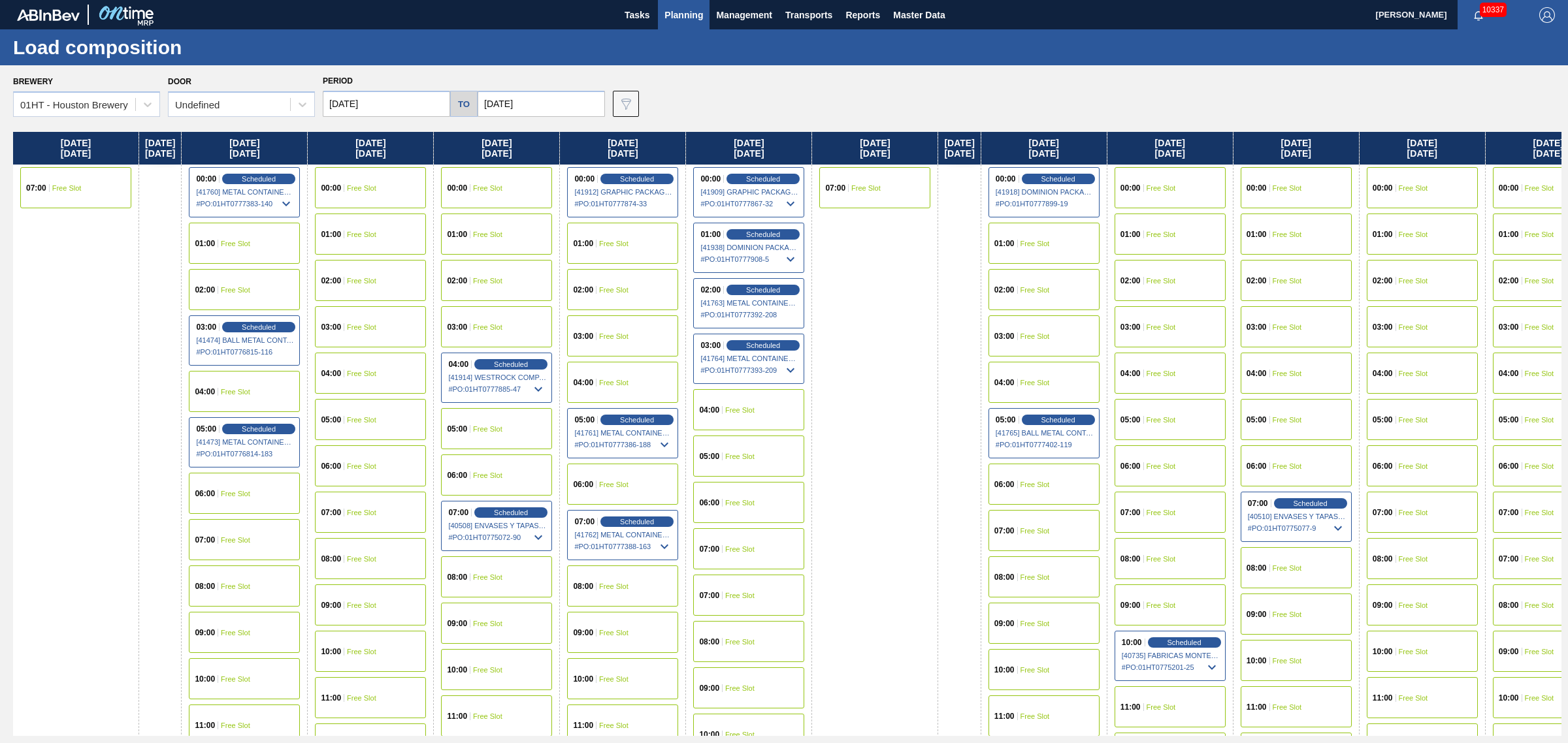
click at [250, 240] on span "Free Slot" at bounding box center [235, 243] width 29 height 8
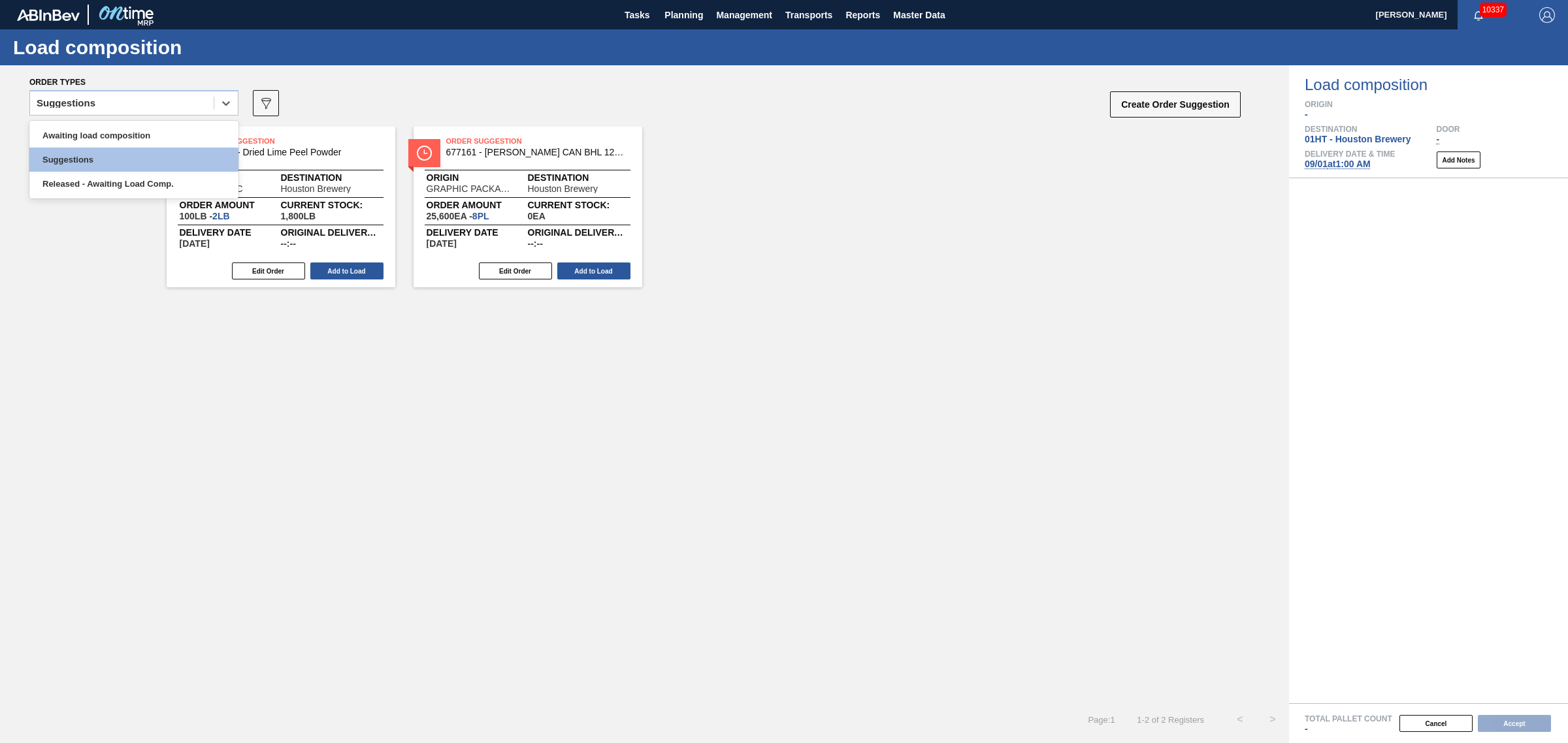
click at [165, 103] on div "Suggestions" at bounding box center [122, 103] width 184 height 19
click at [146, 134] on div "Awaiting load composition" at bounding box center [134, 136] width 209 height 24
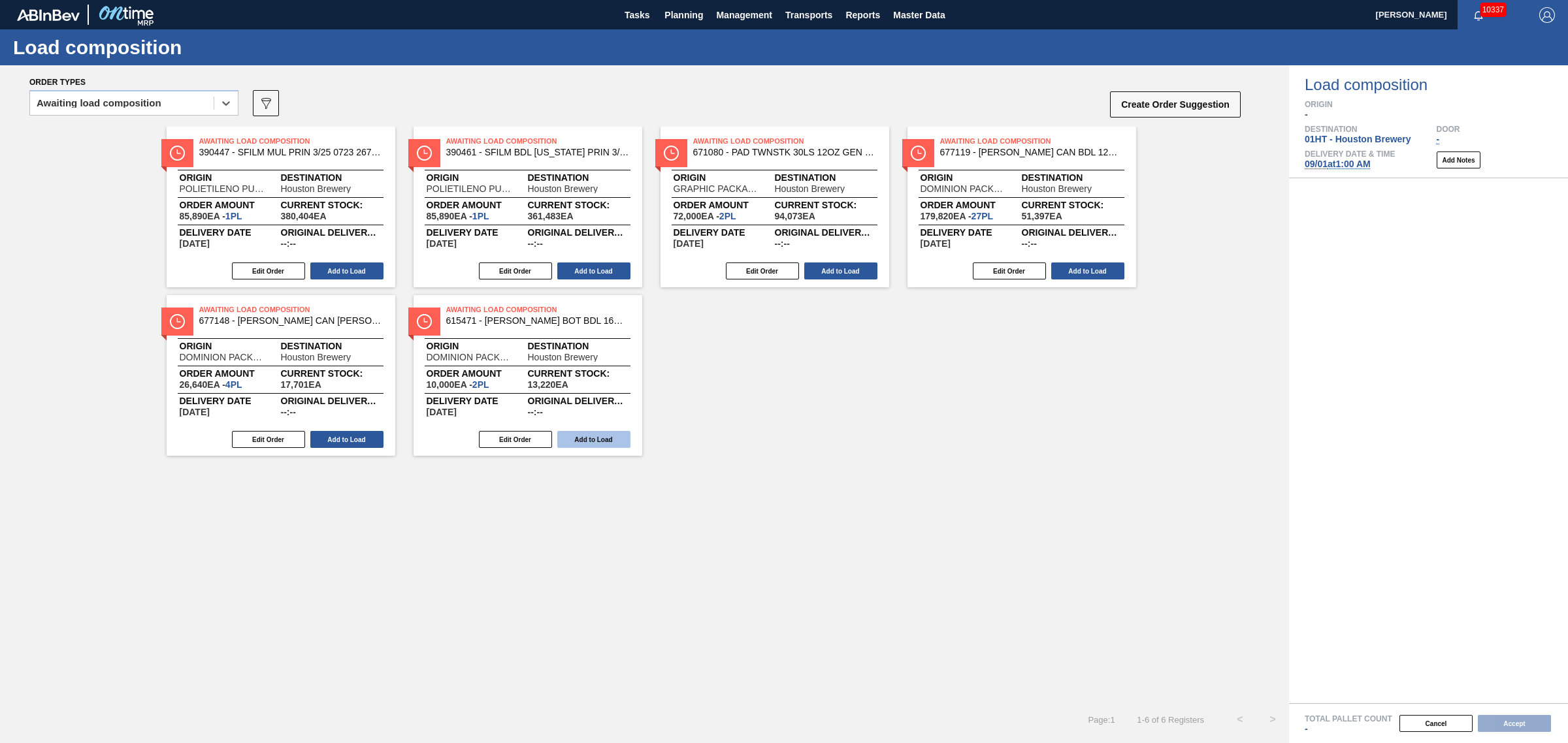
click at [612, 441] on button "Add to Load" at bounding box center [594, 439] width 73 height 17
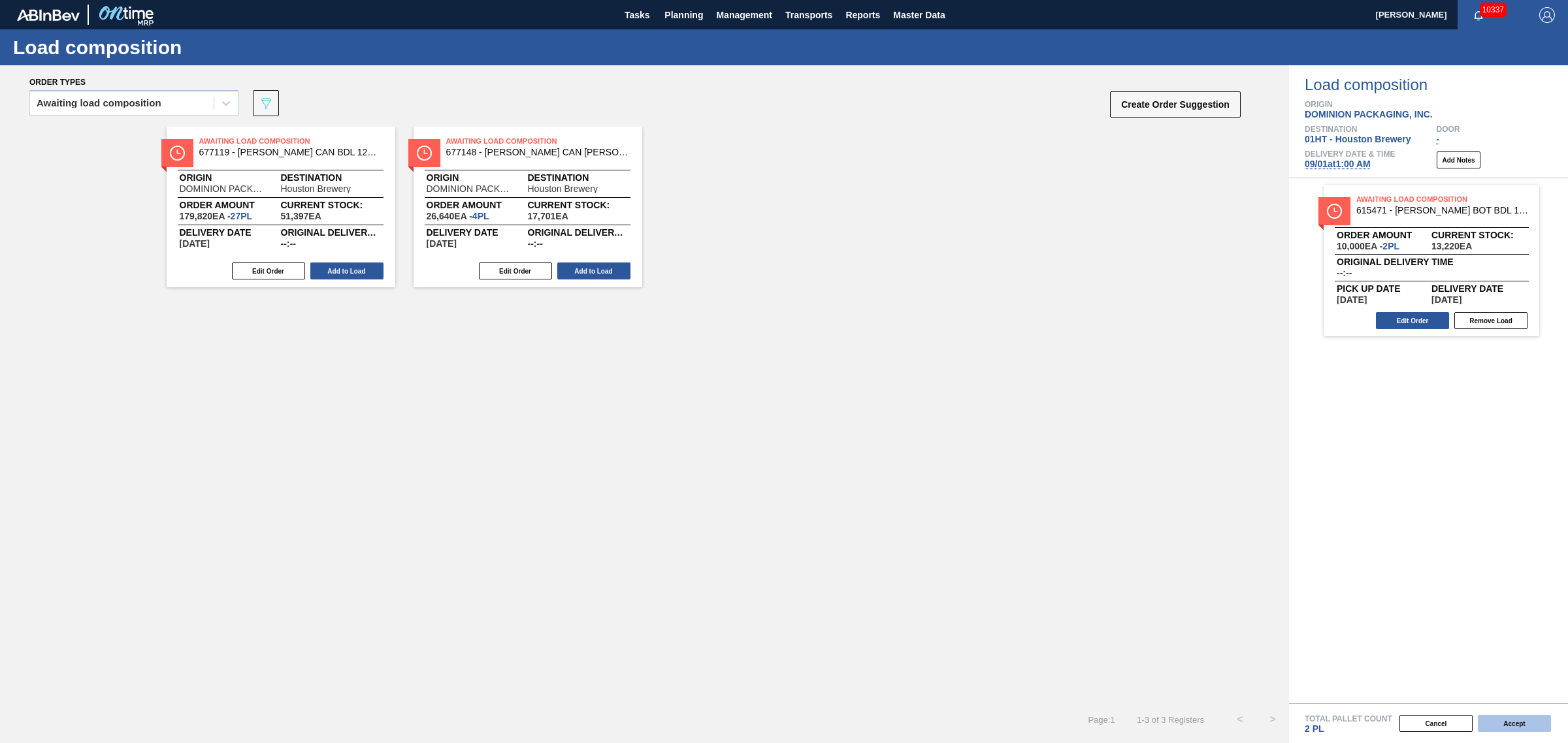
click at [1513, 727] on button "Accept" at bounding box center [1514, 724] width 73 height 17
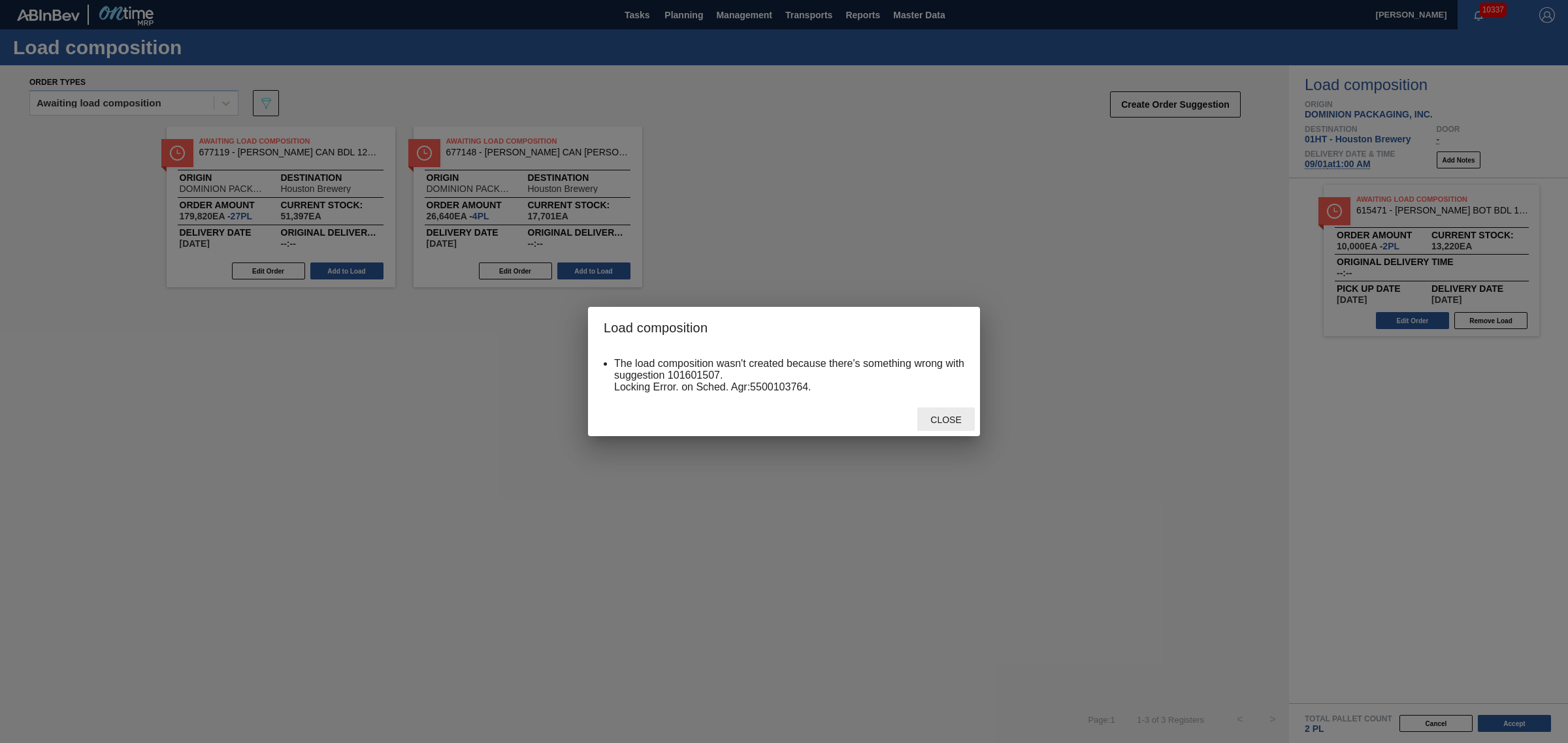
click at [948, 416] on span "Close" at bounding box center [946, 420] width 52 height 11
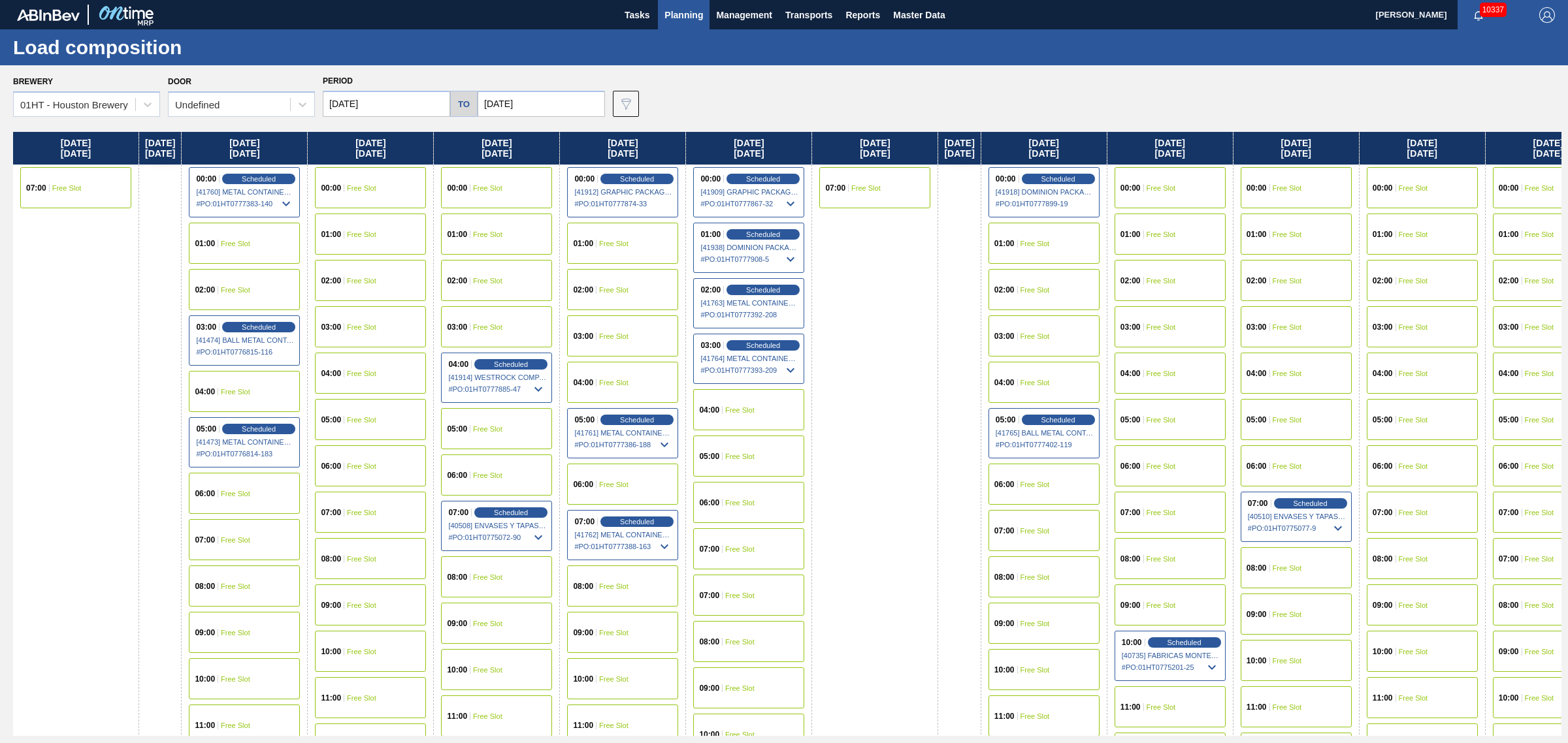
click at [269, 252] on div "01:00 Free Slot" at bounding box center [244, 243] width 111 height 41
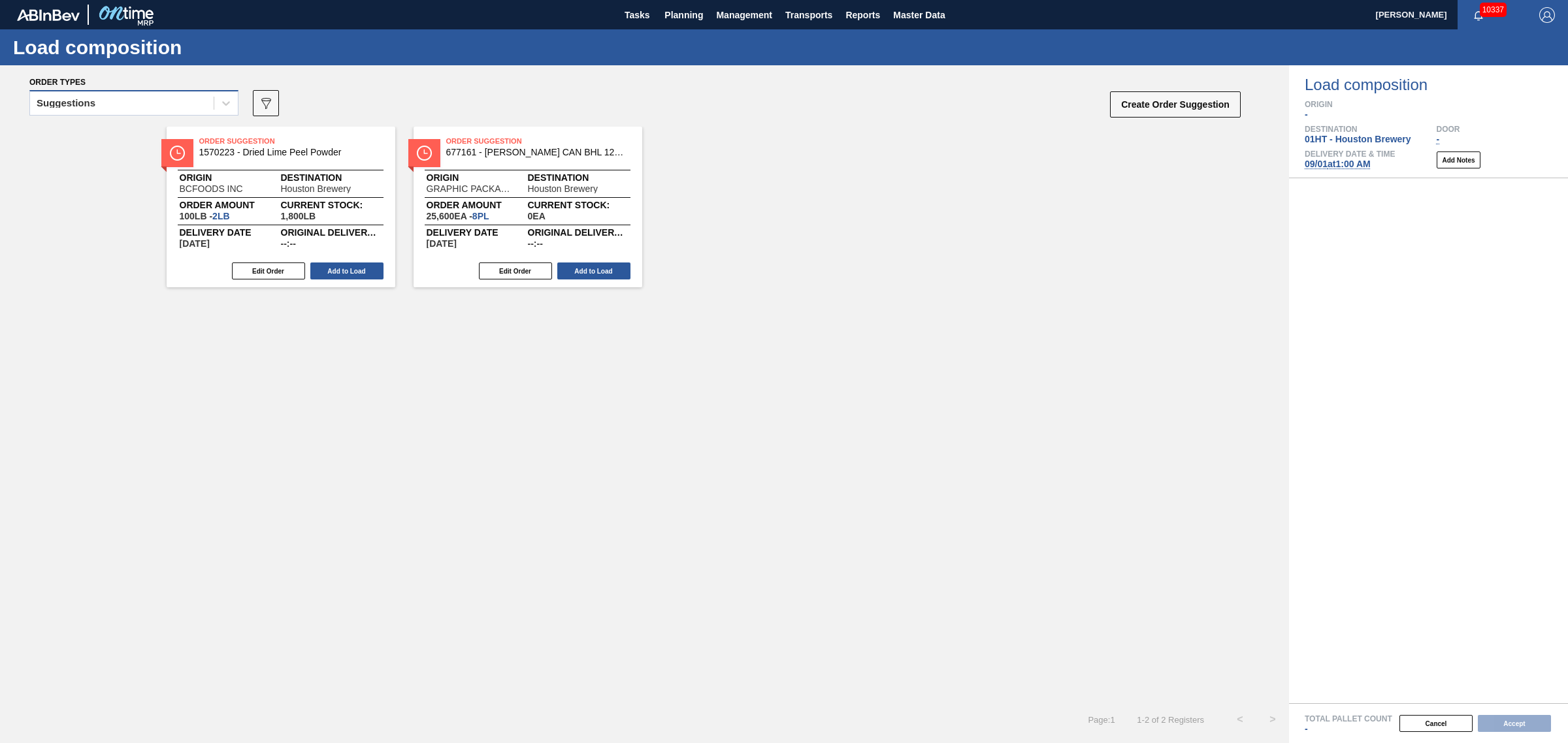
click at [139, 114] on div "Suggestions" at bounding box center [134, 103] width 209 height 25
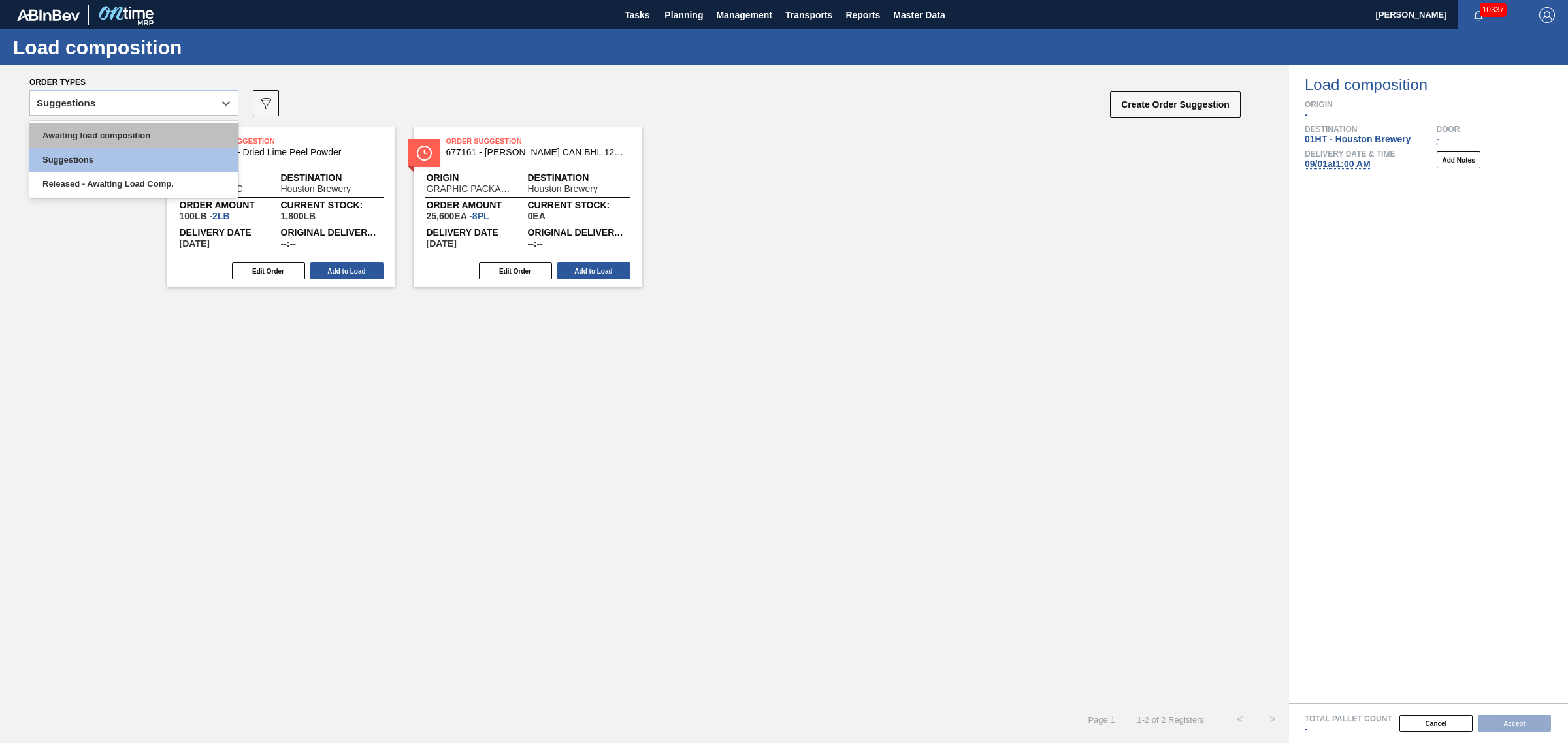
click at [141, 146] on div "Awaiting load composition" at bounding box center [134, 136] width 209 height 24
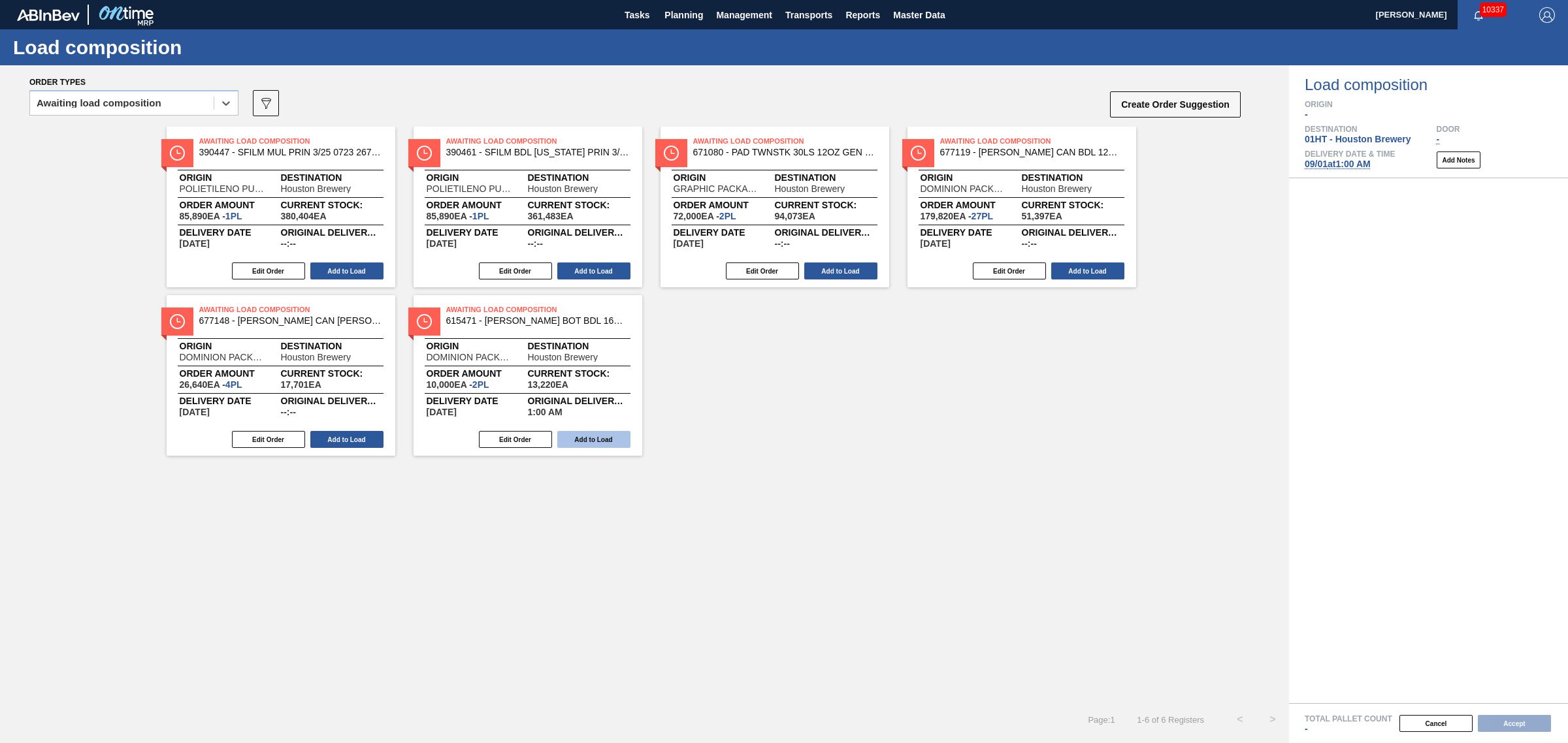
click at [576, 432] on button "Add to Load" at bounding box center [594, 439] width 73 height 17
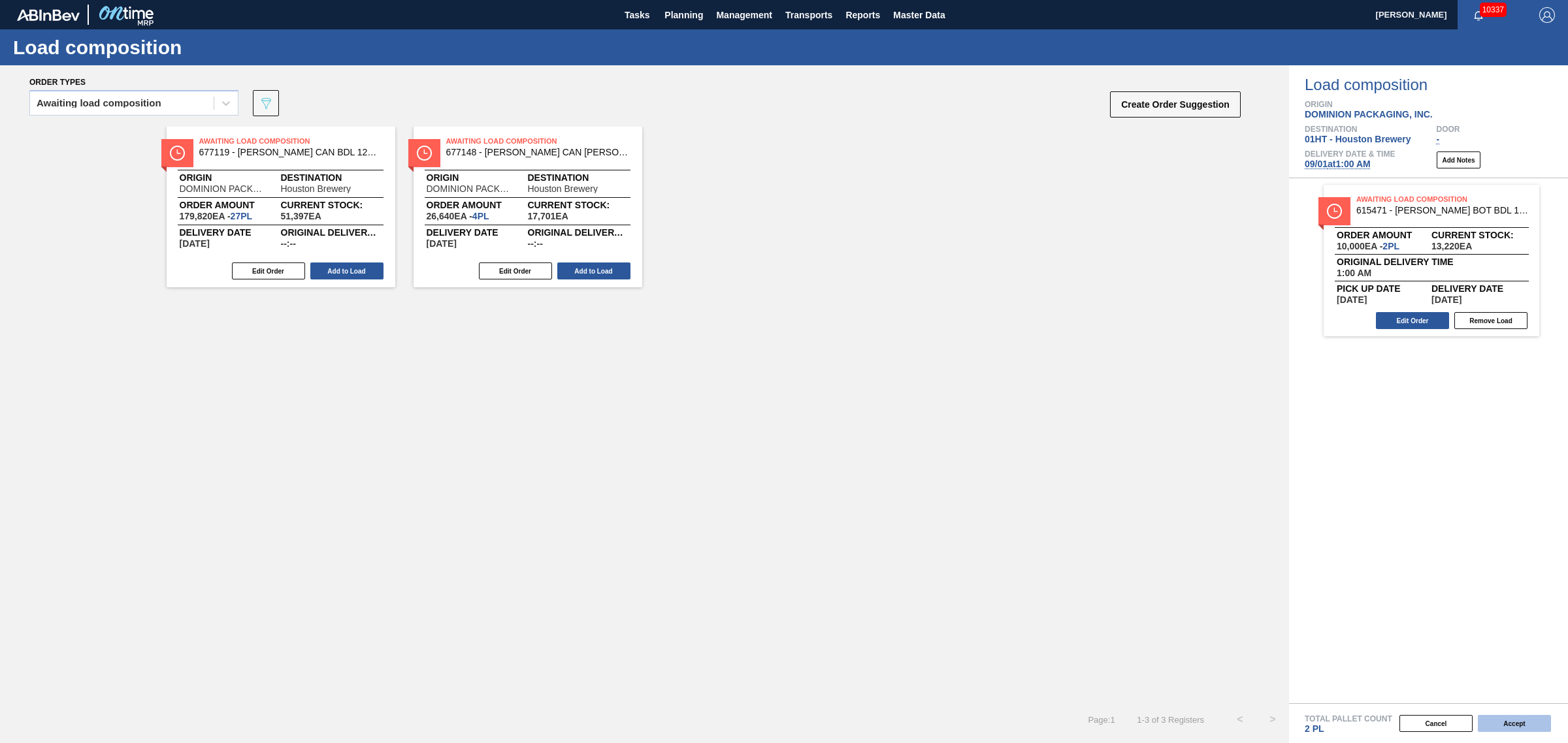
click at [1533, 719] on button "Accept" at bounding box center [1514, 724] width 73 height 17
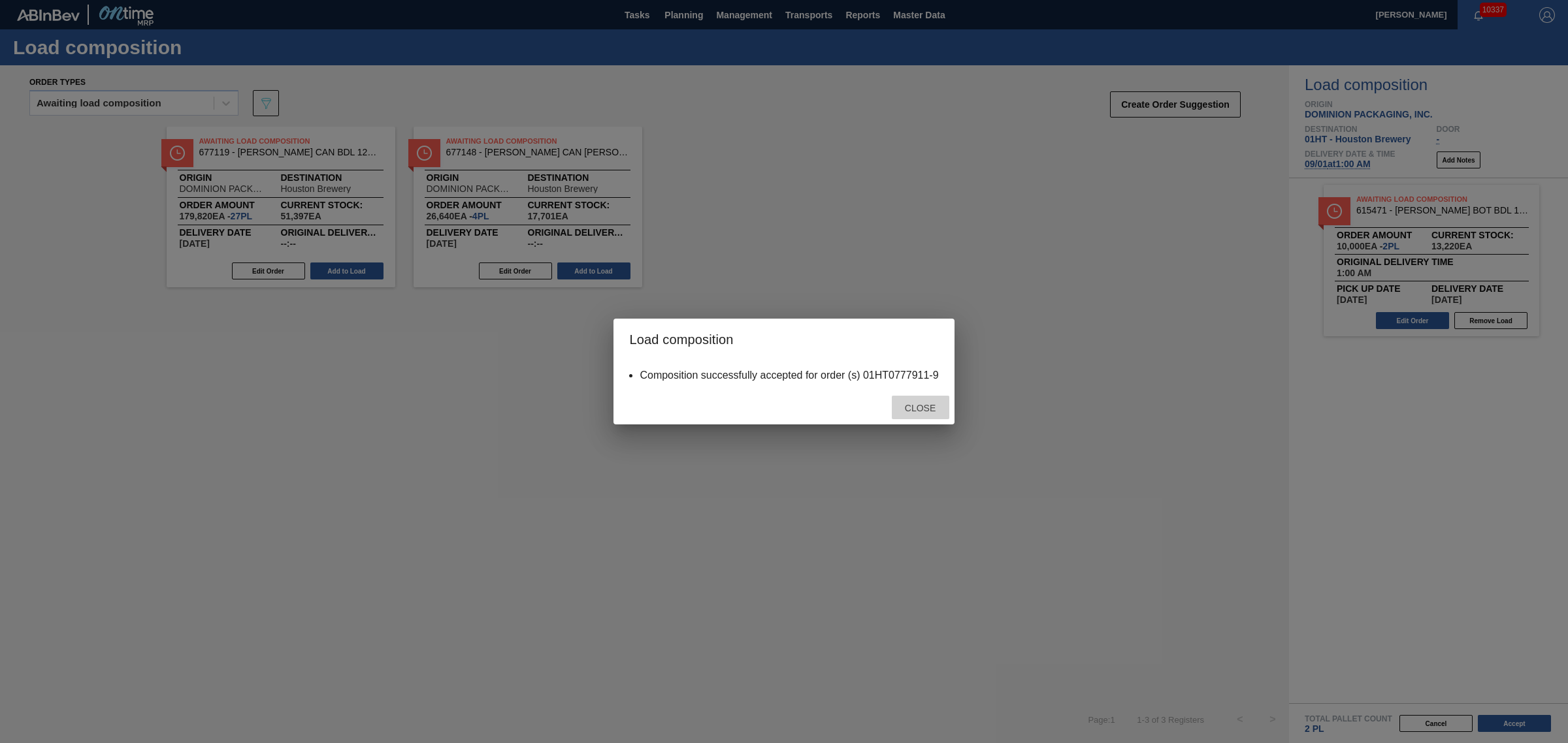
click at [929, 415] on div "Close" at bounding box center [920, 408] width 57 height 24
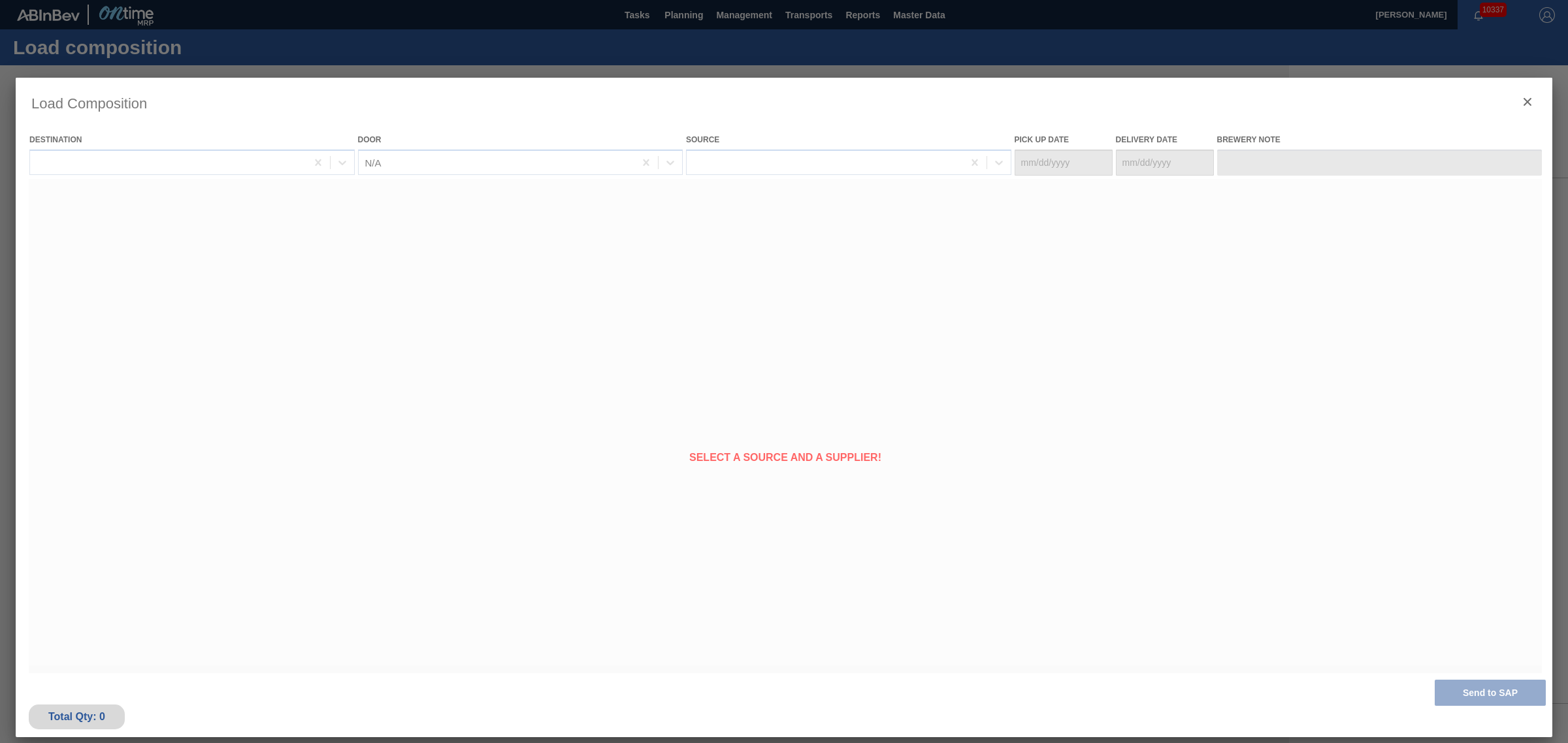
type Date "08/29/2025"
type Date "[DATE]"
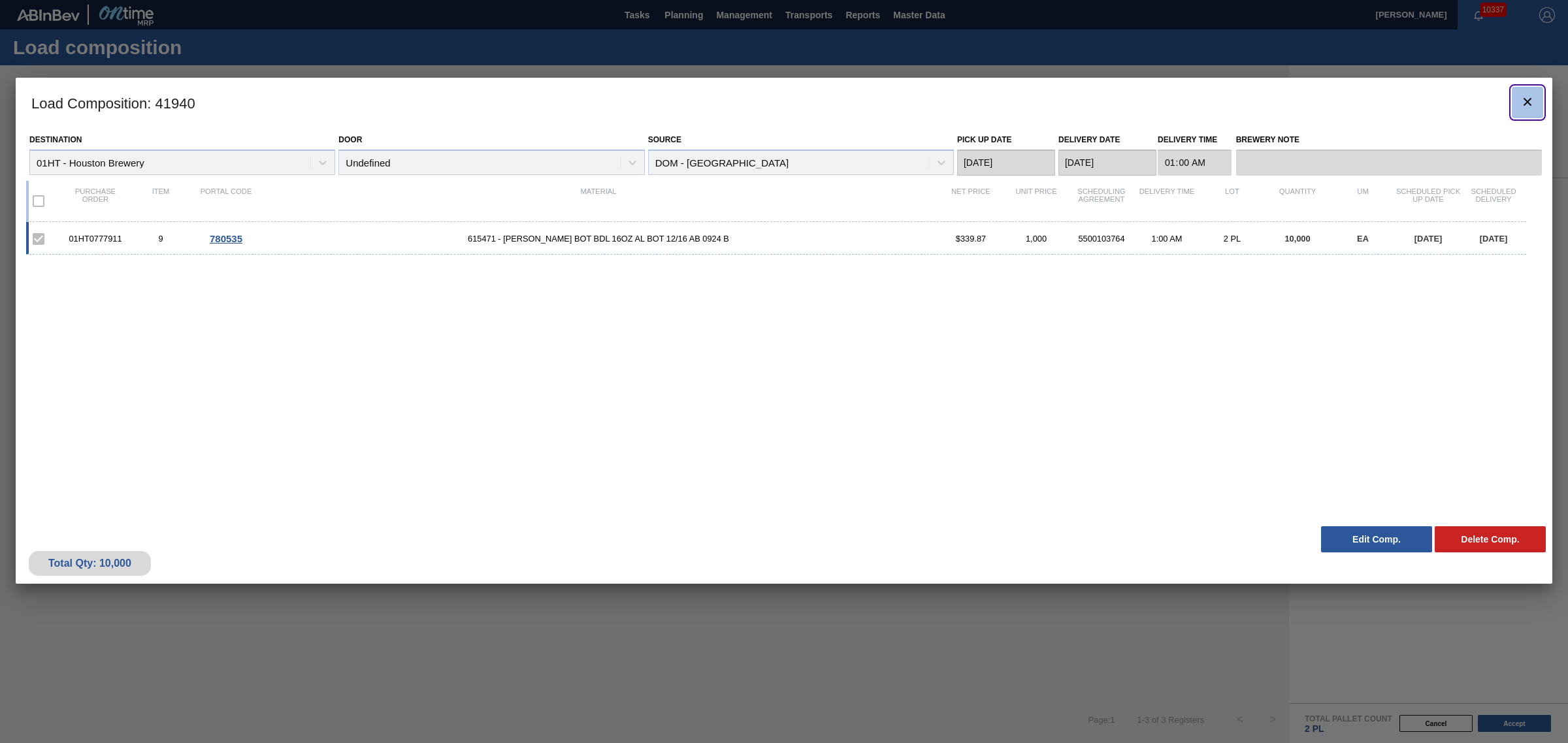
click at [1517, 98] on button "botão de ícone" at bounding box center [1527, 103] width 32 height 32
